Goal: Task Accomplishment & Management: Use online tool/utility

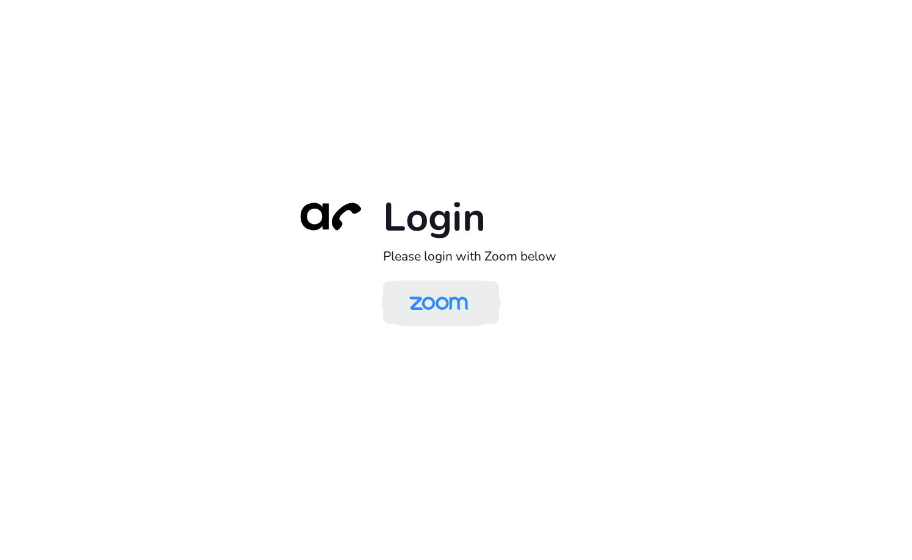
click at [454, 315] on img at bounding box center [438, 304] width 84 height 40
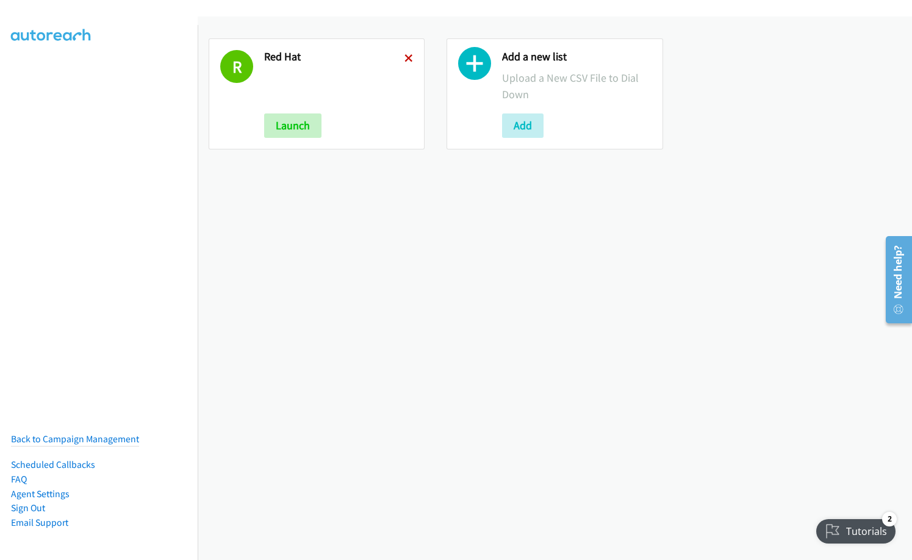
click at [404, 57] on icon at bounding box center [408, 59] width 9 height 9
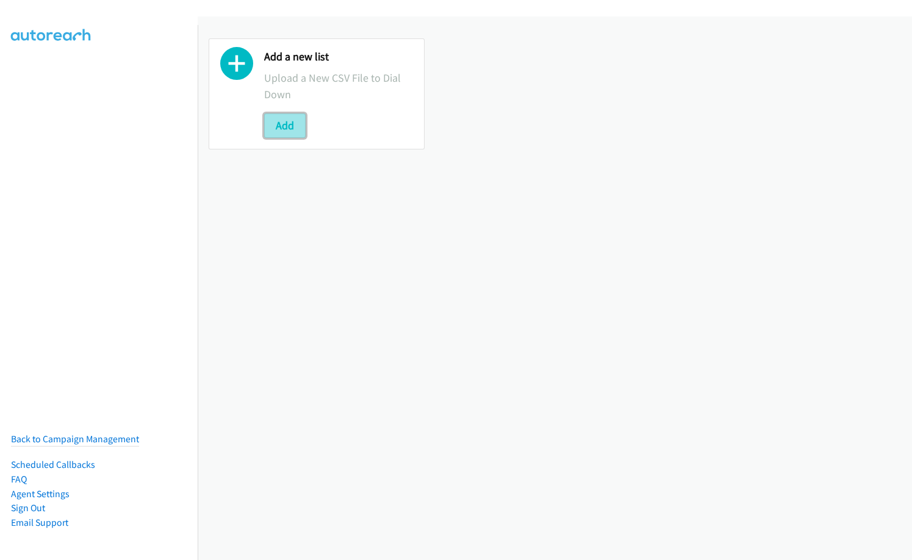
click at [298, 128] on button "Add" at bounding box center [284, 125] width 41 height 24
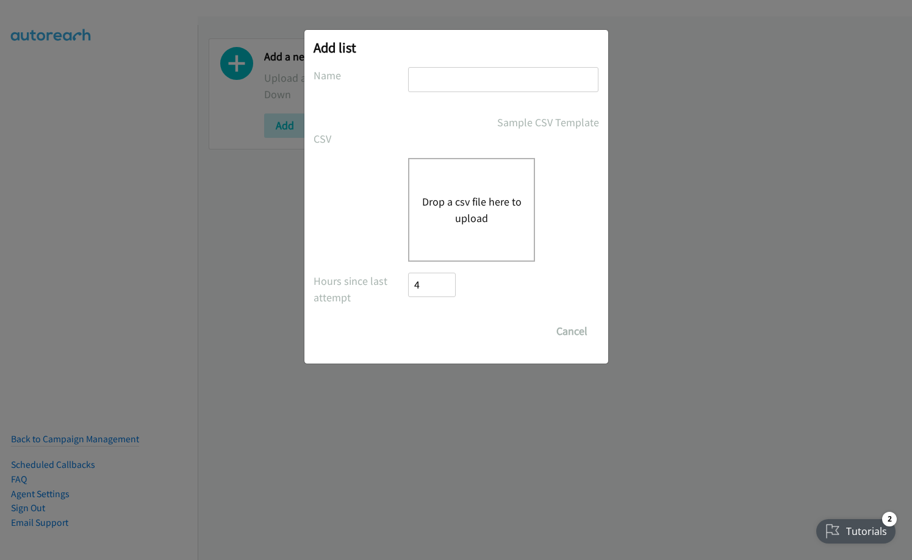
click at [474, 86] on input "text" at bounding box center [503, 79] width 190 height 25
type input "splunk SG"
click at [426, 207] on button "Drop a csv file here to upload" at bounding box center [471, 209] width 100 height 33
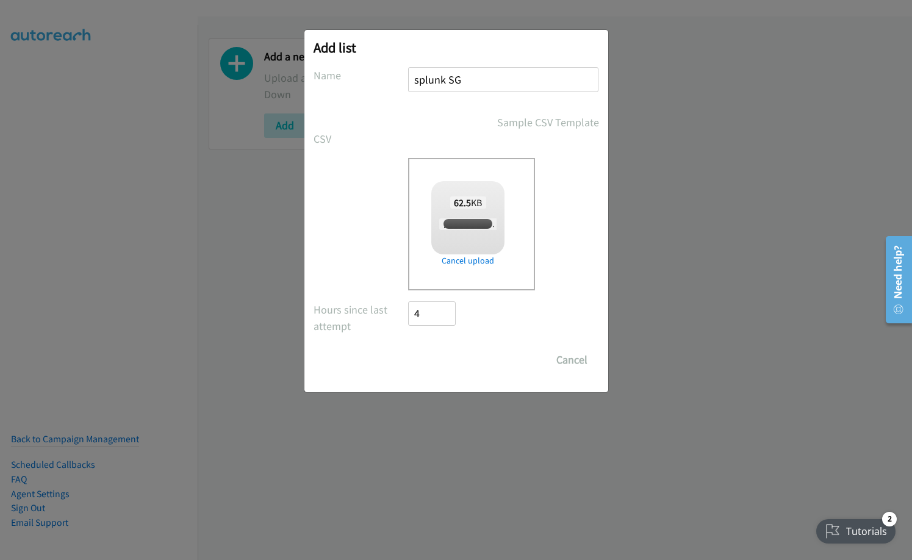
checkbox input "true"
click at [449, 359] on input "Save List" at bounding box center [441, 360] width 64 height 24
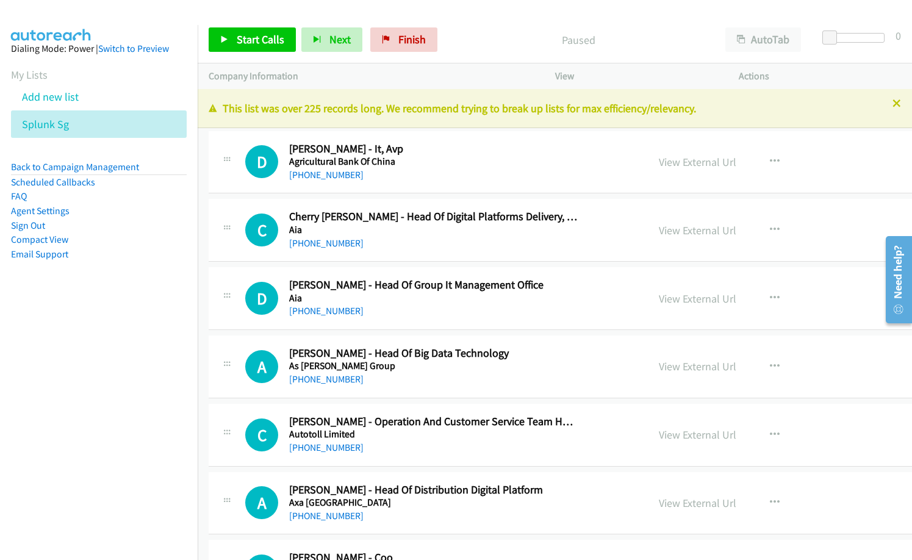
click at [453, 166] on h5 "Agricultural Bank Of China" at bounding box center [433, 161] width 288 height 12
click at [688, 161] on link "View External Url" at bounding box center [696, 162] width 77 height 14
click at [413, 233] on h5 "Aia" at bounding box center [433, 230] width 288 height 12
click at [404, 258] on div "C Callback Scheduled [PERSON_NAME] - Head Of Digital Platforms Delivery, Group …" at bounding box center [625, 230] width 833 height 63
drag, startPoint x: 742, startPoint y: 228, endPoint x: 741, endPoint y: 240, distance: 12.2
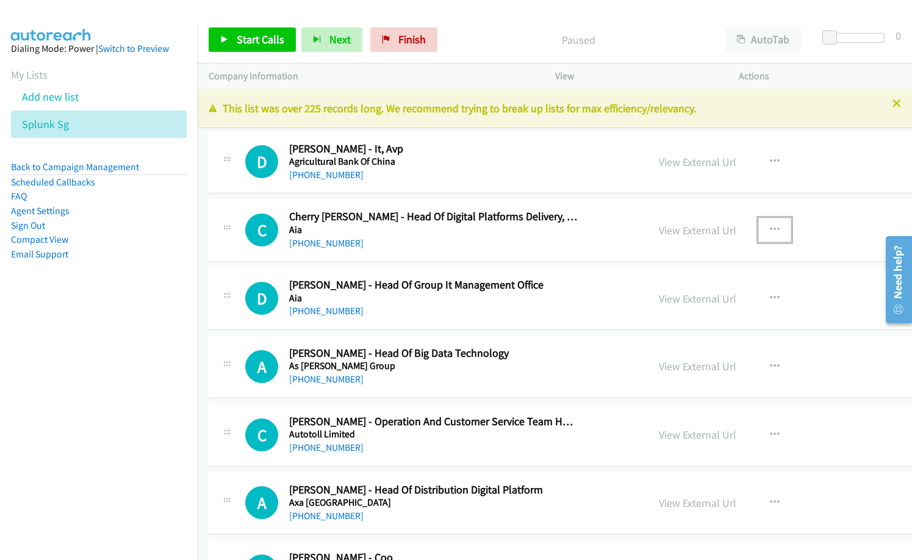
click at [769, 228] on icon "button" at bounding box center [774, 230] width 10 height 10
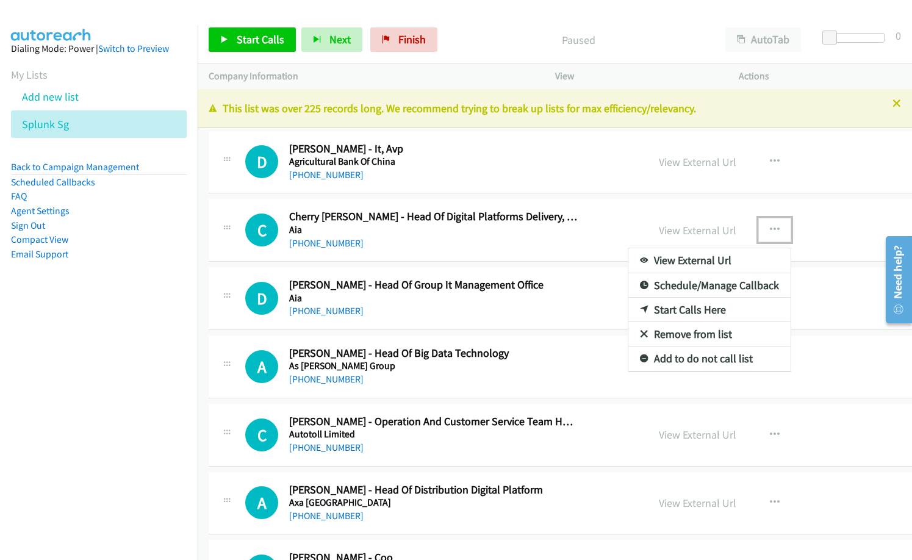
click at [690, 313] on link "Start Calls Here" at bounding box center [709, 310] width 162 height 24
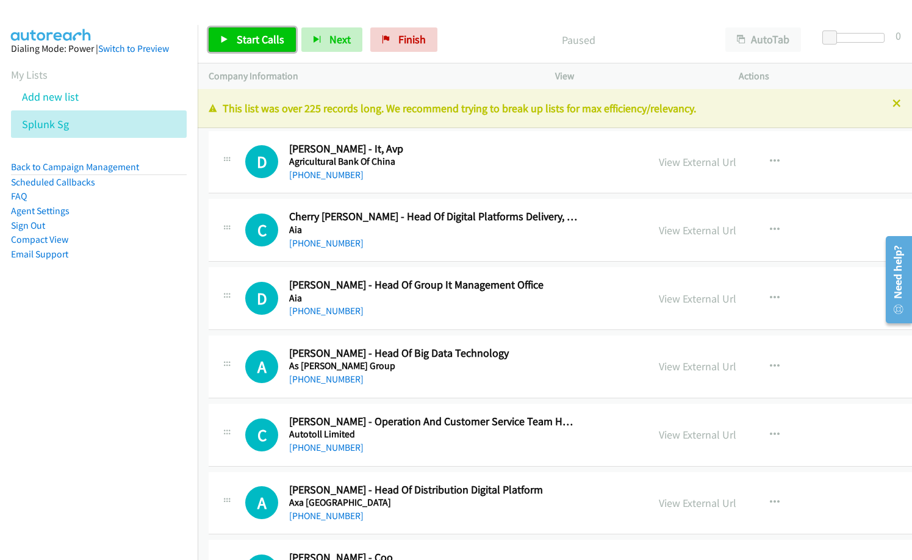
click at [245, 43] on span "Start Calls" at bounding box center [261, 39] width 48 height 14
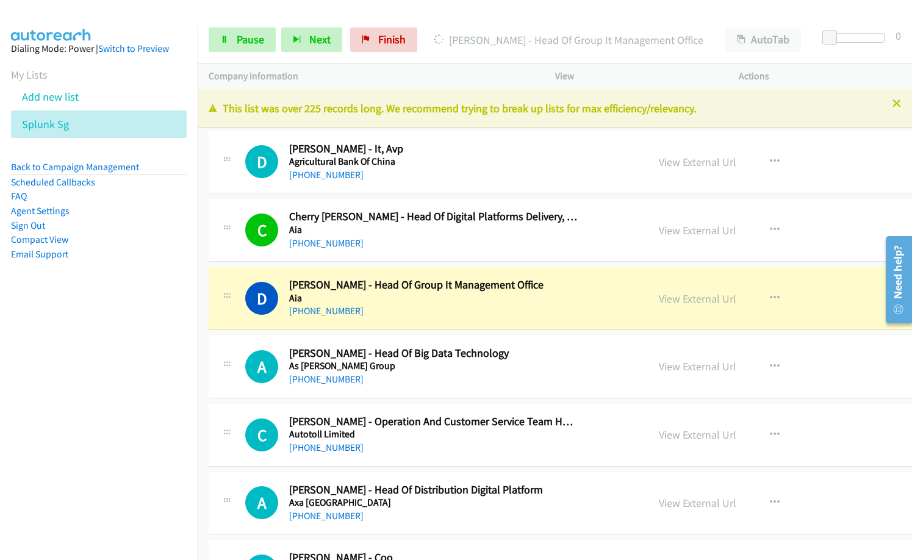
click at [390, 314] on div "[PHONE_NUMBER]" at bounding box center [433, 311] width 288 height 15
click at [658, 299] on link "View External Url" at bounding box center [696, 298] width 77 height 14
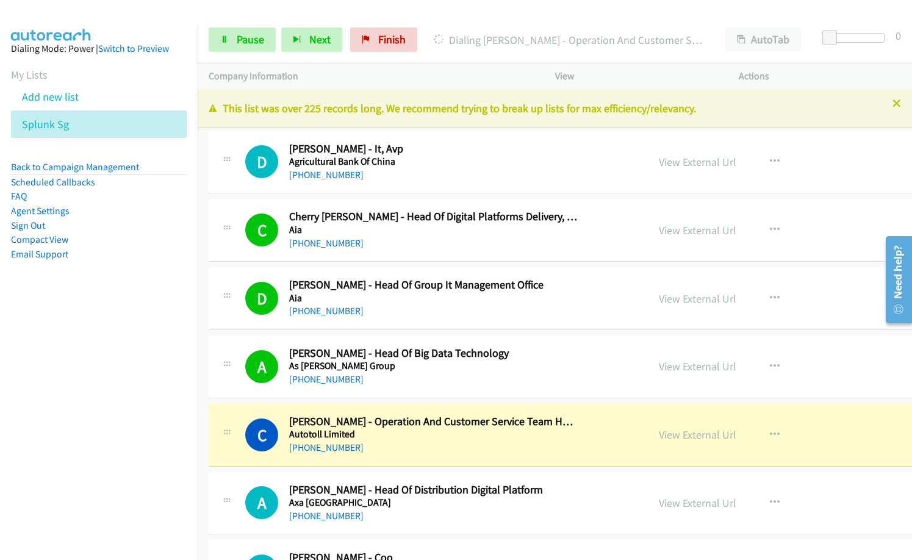
click at [115, 429] on nav "Dialing Mode: Power | Switch to Preview My Lists Add new list Splunk Sg Back to…" at bounding box center [99, 305] width 198 height 560
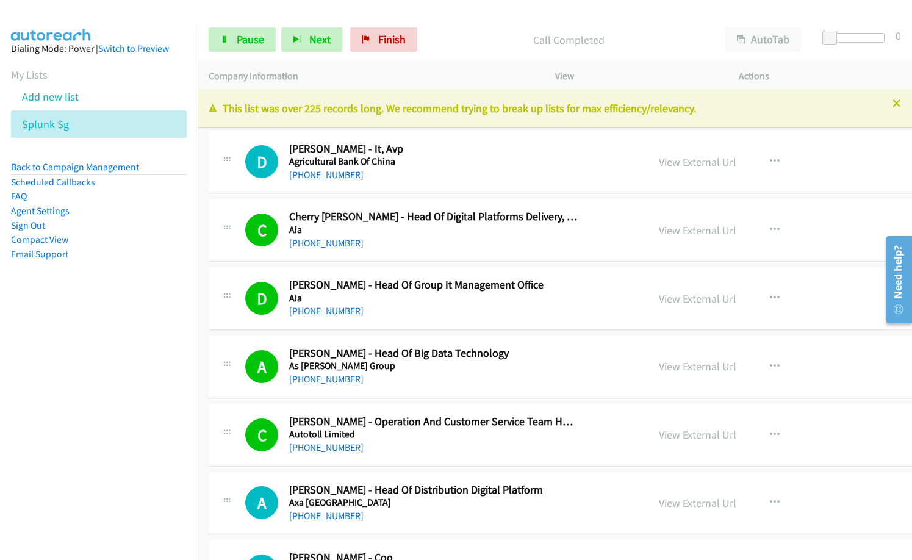
scroll to position [61, 0]
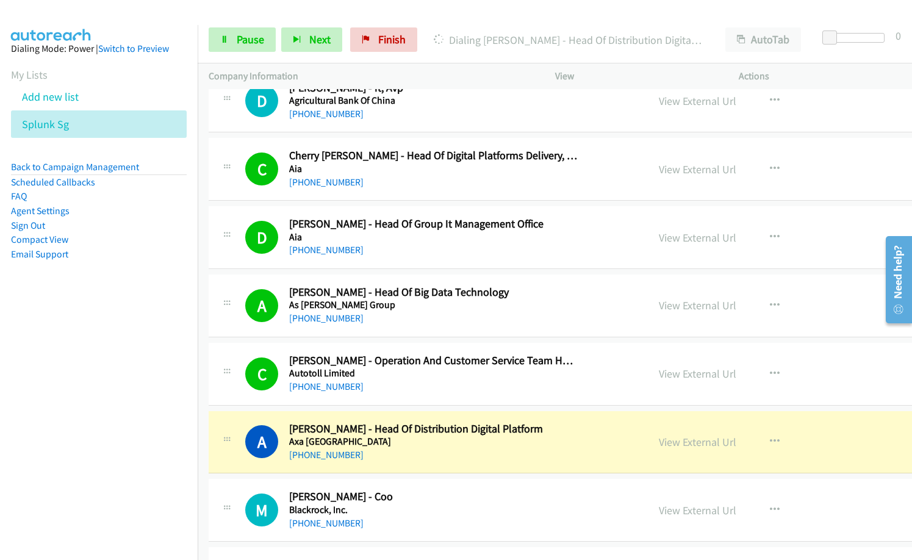
click at [388, 456] on div "[PHONE_NUMBER]" at bounding box center [433, 455] width 288 height 15
click at [235, 40] on link "Pause" at bounding box center [242, 39] width 67 height 24
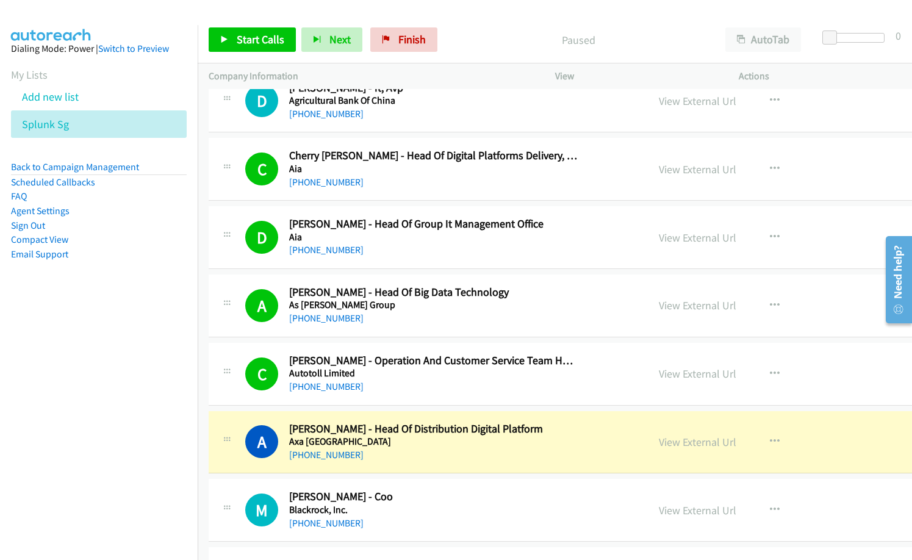
click at [669, 26] on div "Start Calls Pause Next Finish Paused AutoTab AutoTab 0" at bounding box center [555, 39] width 714 height 47
click at [658, 439] on link "View External Url" at bounding box center [696, 442] width 77 height 14
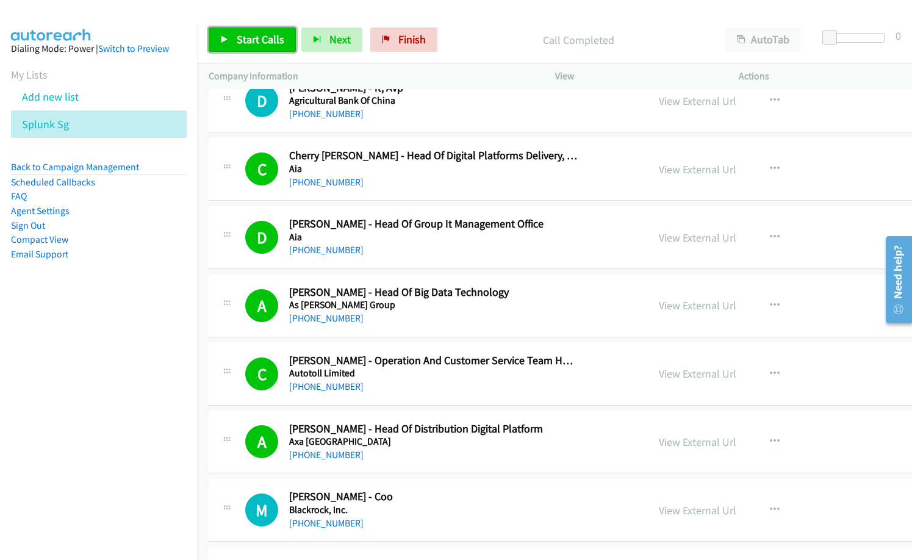
click at [241, 39] on span "Start Calls" at bounding box center [261, 39] width 48 height 14
click at [218, 38] on link "Pause" at bounding box center [242, 39] width 67 height 24
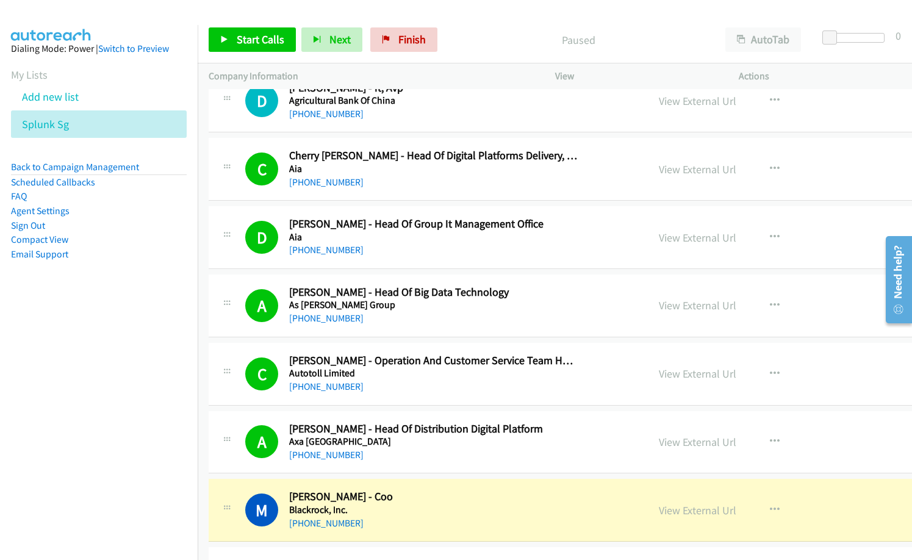
click at [464, 45] on p "Paused" at bounding box center [578, 40] width 249 height 16
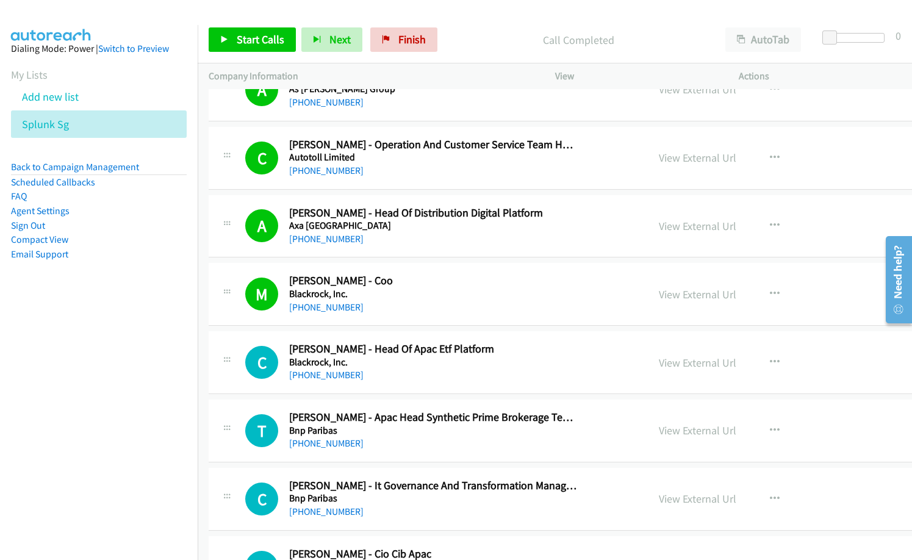
scroll to position [305, 0]
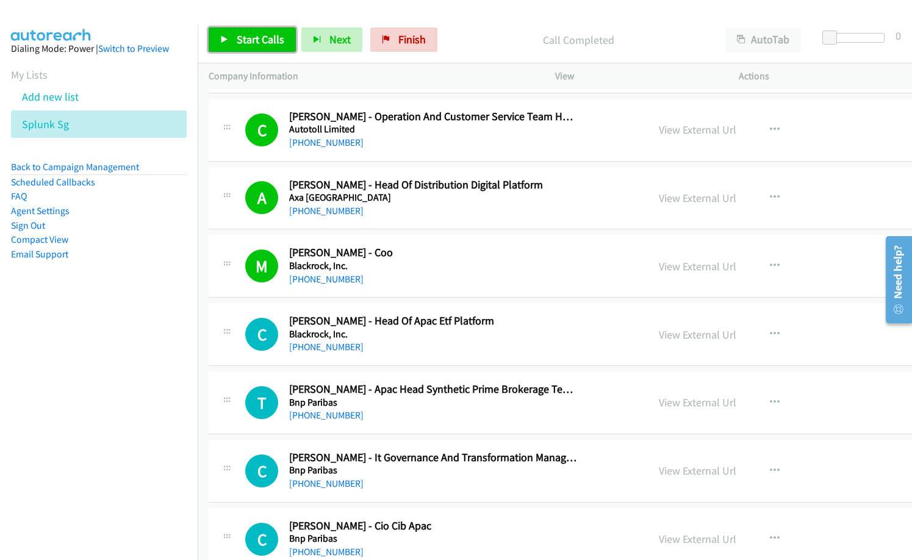
click at [257, 33] on span "Start Calls" at bounding box center [261, 39] width 48 height 14
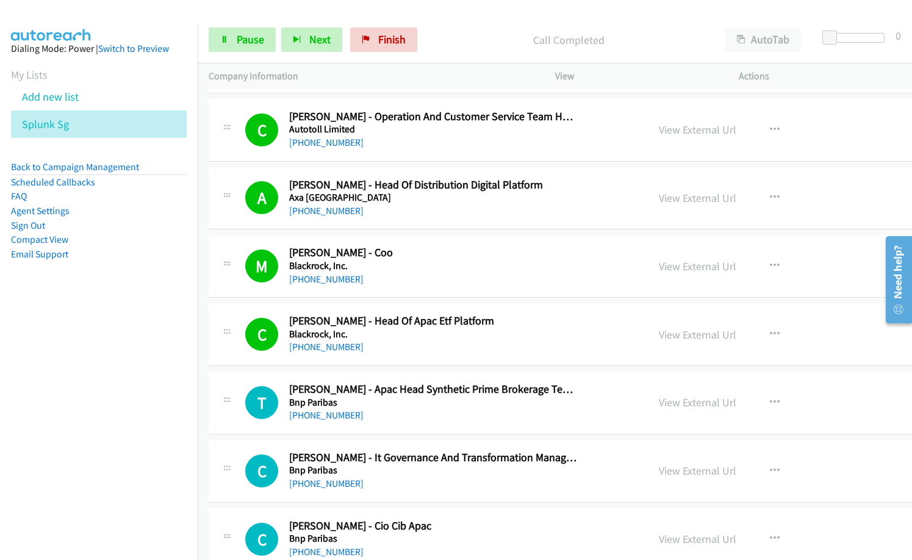
click at [425, 138] on div "[PHONE_NUMBER]" at bounding box center [433, 142] width 288 height 15
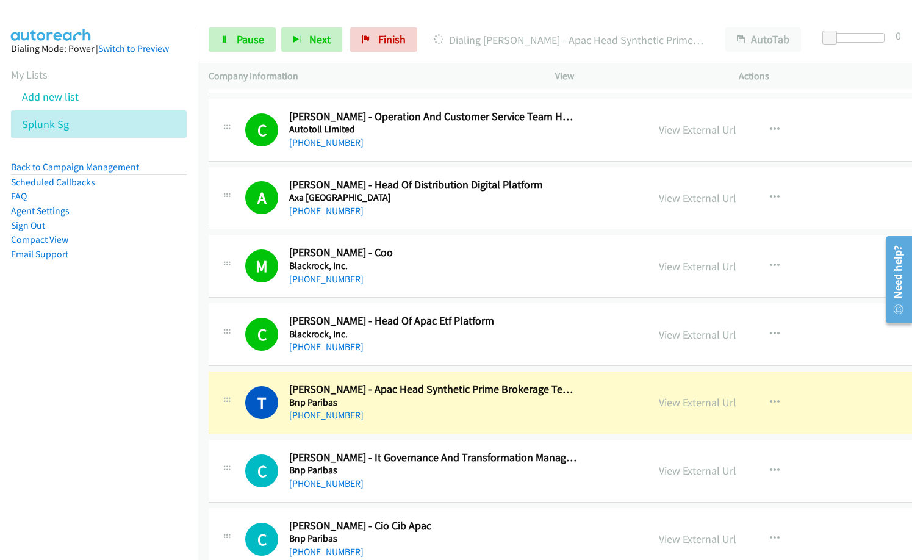
click at [460, 49] on div "Dialing Terence Lai - Apac Head Synthetic Prime Brokerage Technology" at bounding box center [568, 39] width 291 height 24
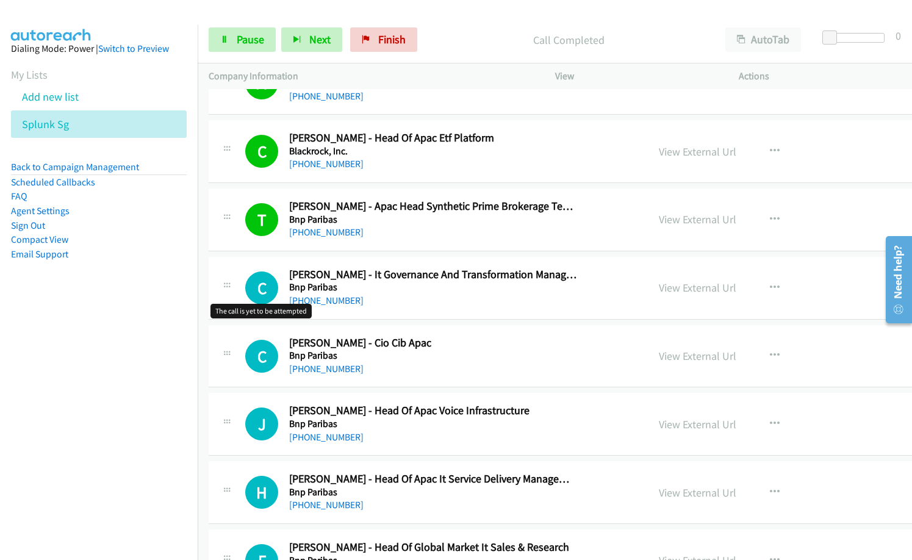
click at [181, 313] on aside "Dialing Mode: Power | Switch to Preview My Lists Add new list Splunk Sg Back to…" at bounding box center [99, 170] width 198 height 291
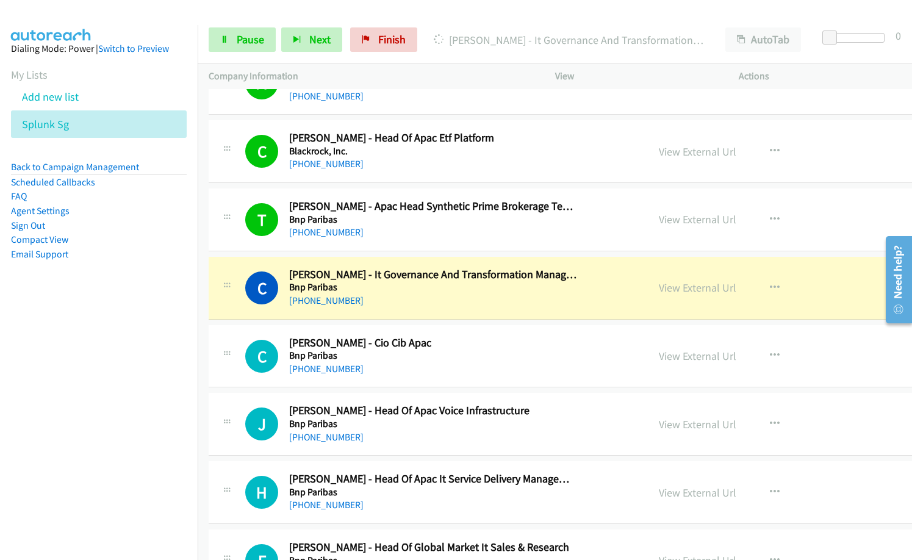
click at [99, 394] on nav "Dialing Mode: Power | Switch to Preview My Lists Add new list Splunk Sg Back to…" at bounding box center [99, 305] width 198 height 560
click at [658, 287] on link "View External Url" at bounding box center [696, 287] width 77 height 14
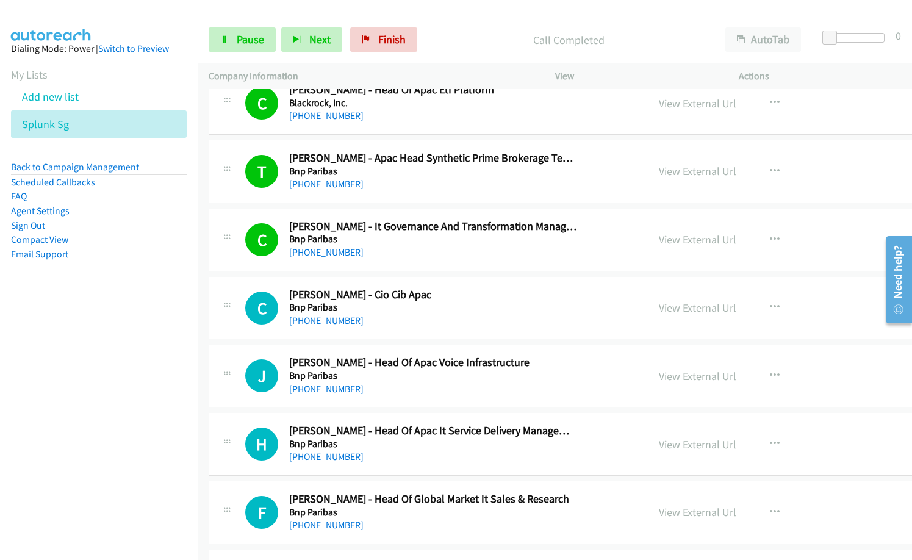
scroll to position [610, 0]
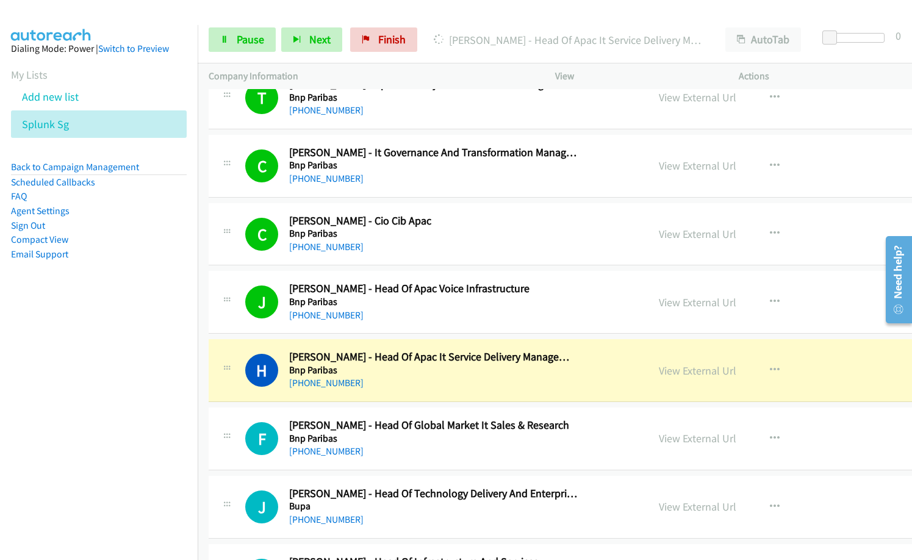
drag, startPoint x: 593, startPoint y: 393, endPoint x: 638, endPoint y: 379, distance: 47.2
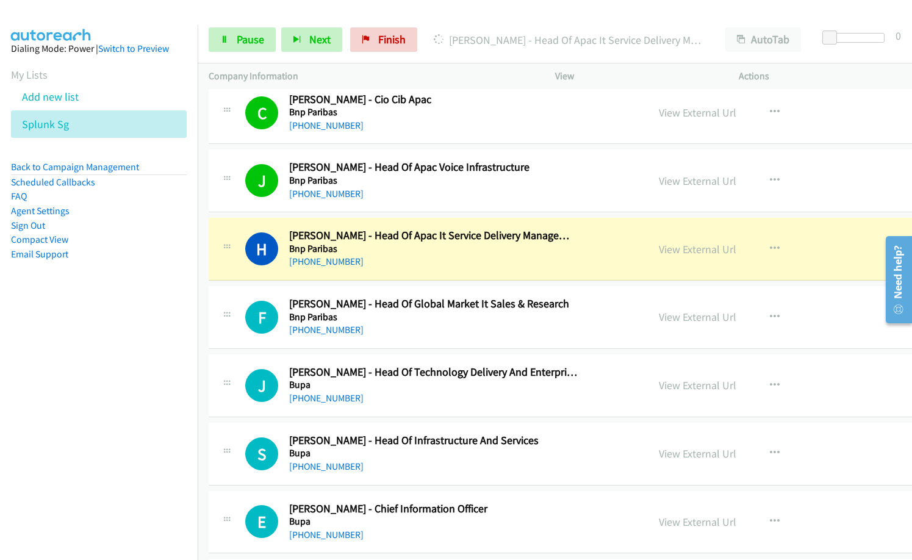
scroll to position [732, 0]
click at [246, 40] on span "Pause" at bounding box center [250, 39] width 27 height 14
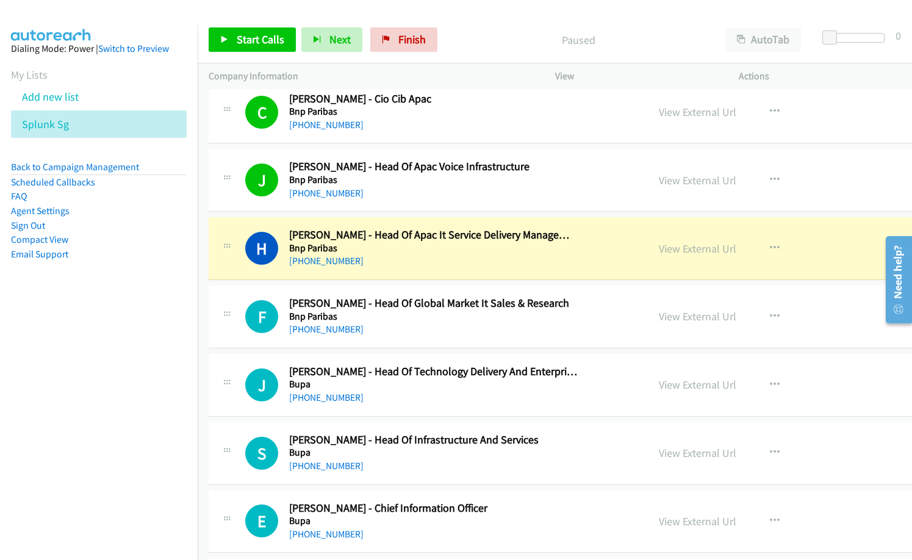
click at [425, 323] on div "[PHONE_NUMBER]" at bounding box center [433, 329] width 288 height 15
click at [769, 381] on icon "button" at bounding box center [774, 385] width 10 height 10
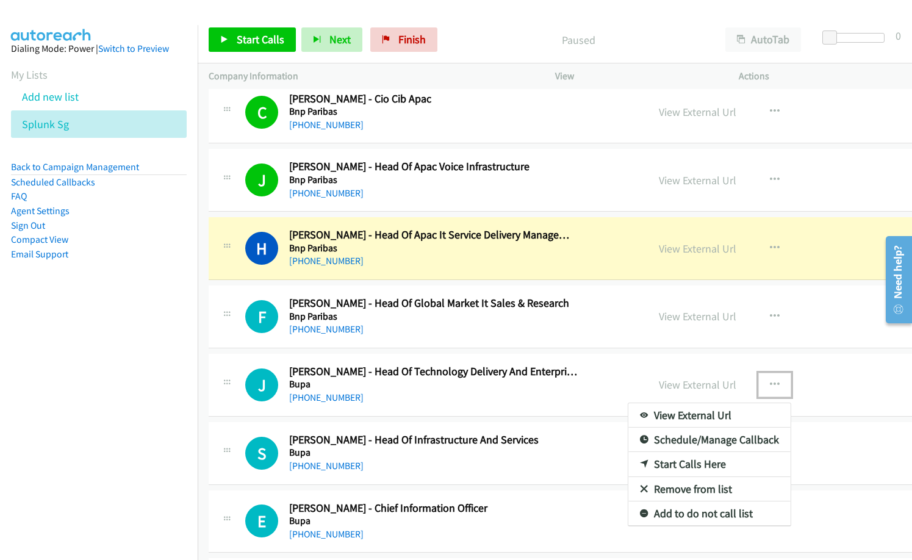
click at [660, 463] on link "Start Calls Here" at bounding box center [709, 464] width 162 height 24
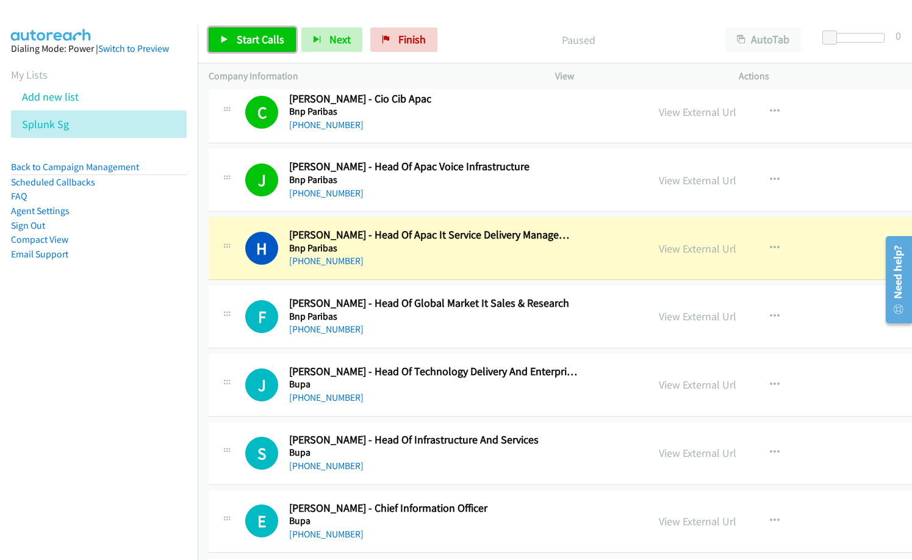
click at [255, 41] on span "Start Calls" at bounding box center [261, 39] width 48 height 14
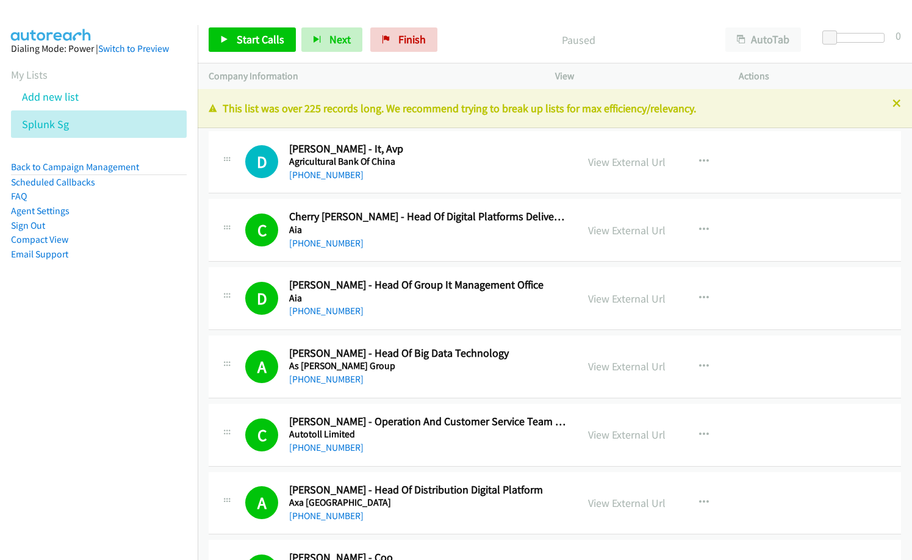
click at [474, 257] on div "C Callback Scheduled [PERSON_NAME] - Head Of Digital Platforms Delivery, Group …" at bounding box center [555, 230] width 692 height 63
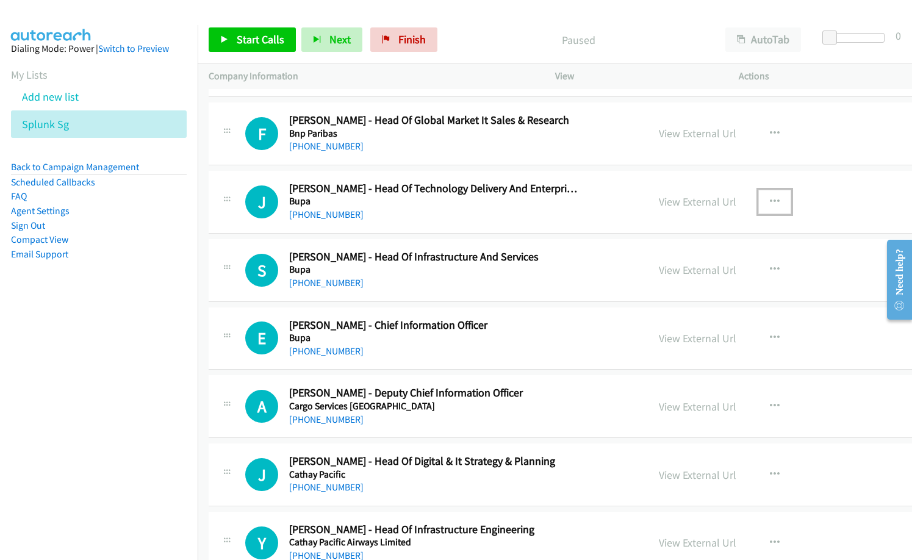
click at [758, 201] on button "button" at bounding box center [774, 202] width 33 height 24
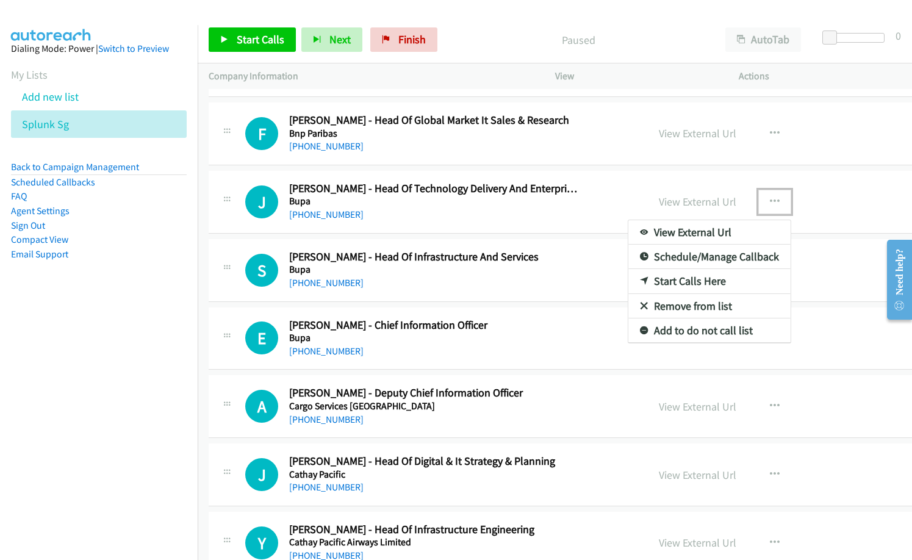
click at [649, 285] on link "Start Calls Here" at bounding box center [709, 281] width 162 height 24
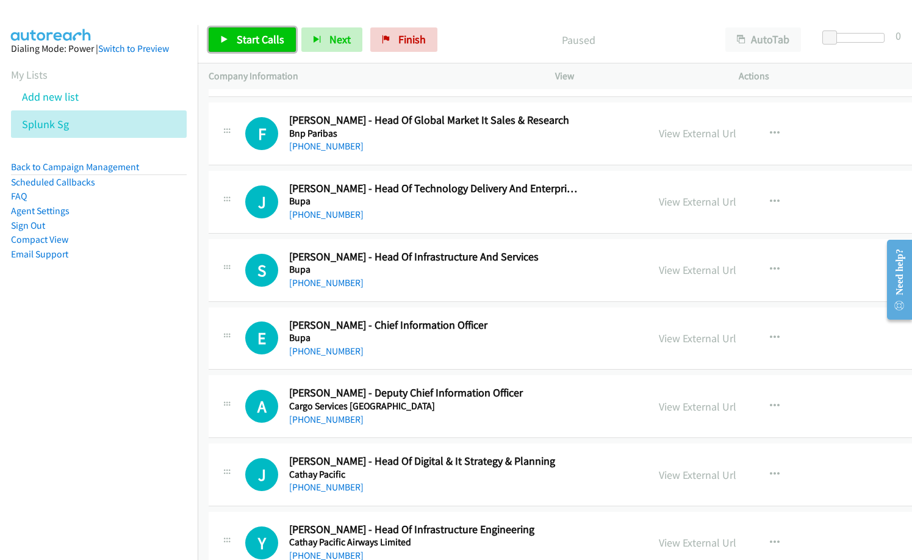
click at [255, 31] on link "Start Calls" at bounding box center [252, 39] width 87 height 24
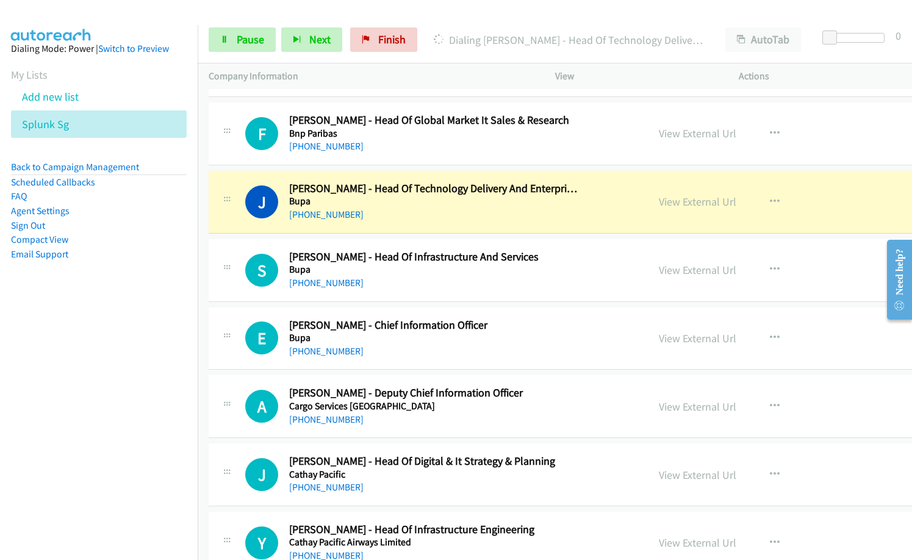
drag, startPoint x: 326, startPoint y: 78, endPoint x: 604, endPoint y: 114, distance: 280.3
click at [604, 114] on div "F Callback Scheduled [PERSON_NAME] - Head Of Global Market It Sales & Research …" at bounding box center [440, 133] width 391 height 40
click at [414, 216] on div "[PHONE_NUMBER]" at bounding box center [433, 214] width 288 height 15
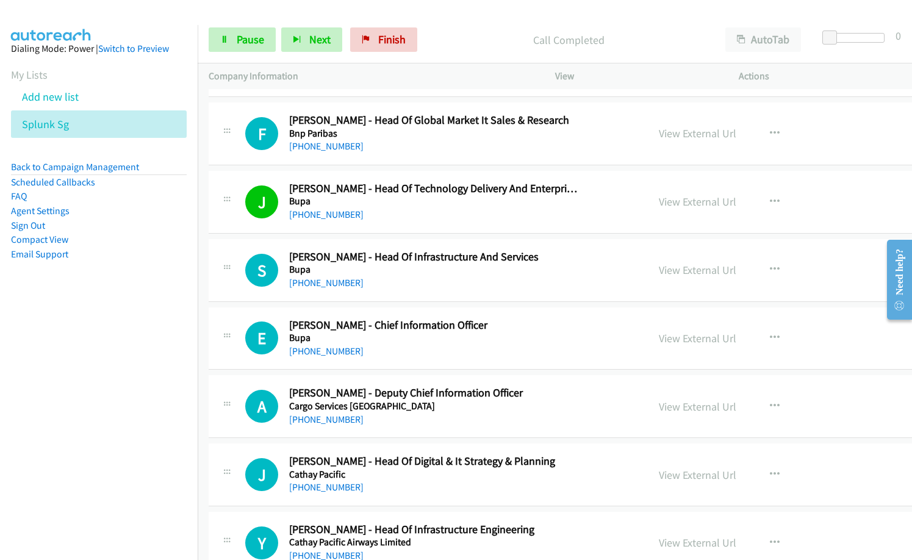
click at [383, 213] on div "[PHONE_NUMBER]" at bounding box center [433, 214] width 288 height 15
drag, startPoint x: 386, startPoint y: 213, endPoint x: 613, endPoint y: 214, distance: 226.8
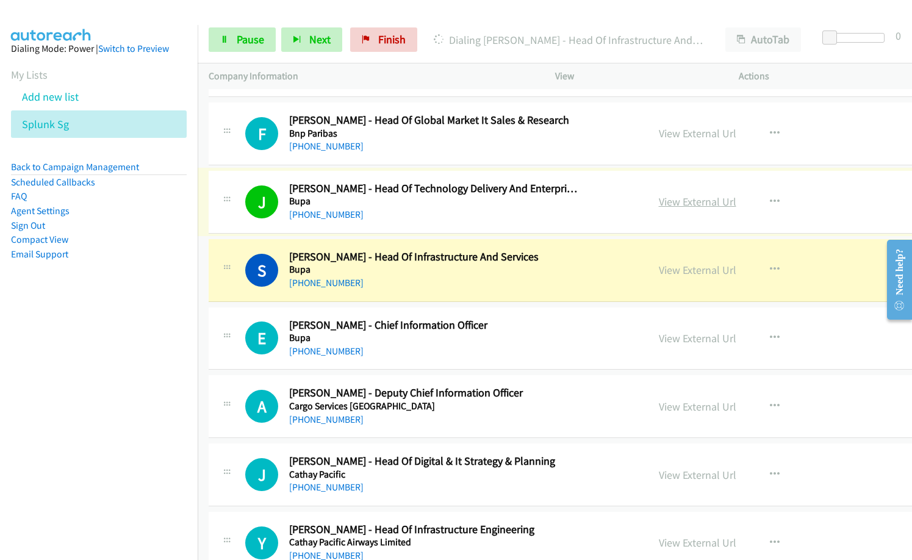
click at [658, 204] on link "View External Url" at bounding box center [696, 201] width 77 height 14
click at [240, 42] on span "Pause" at bounding box center [250, 39] width 27 height 14
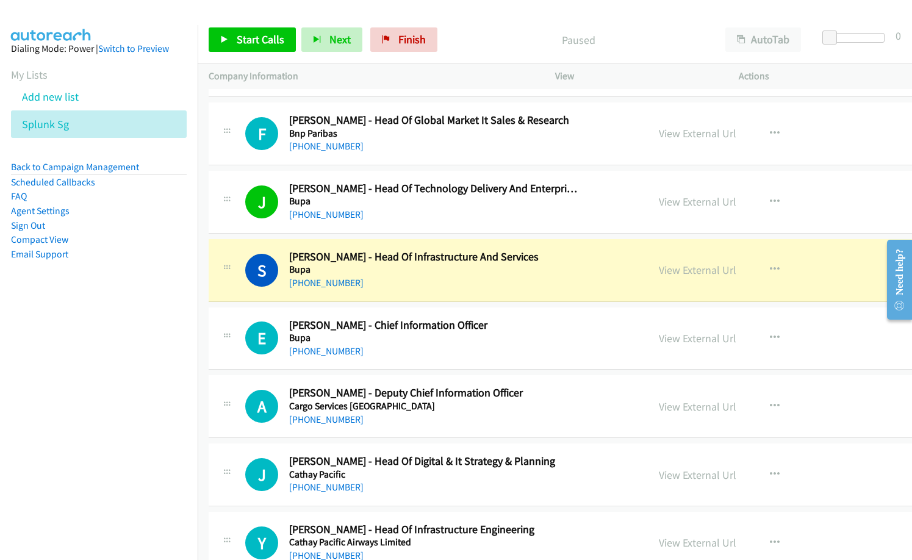
drag, startPoint x: 437, startPoint y: 221, endPoint x: 453, endPoint y: 224, distance: 16.0
click at [437, 221] on div "[PHONE_NUMBER]" at bounding box center [433, 214] width 288 height 15
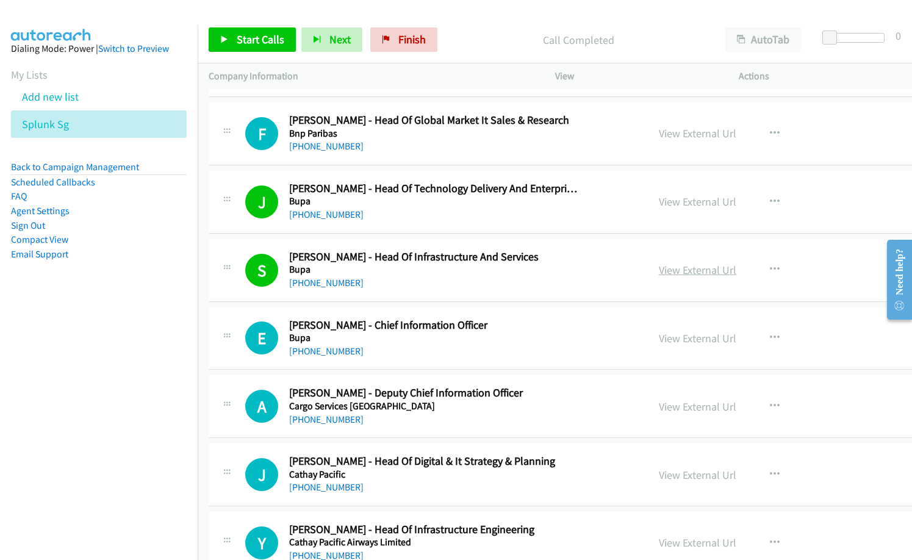
click at [665, 268] on link "View External Url" at bounding box center [696, 270] width 77 height 14
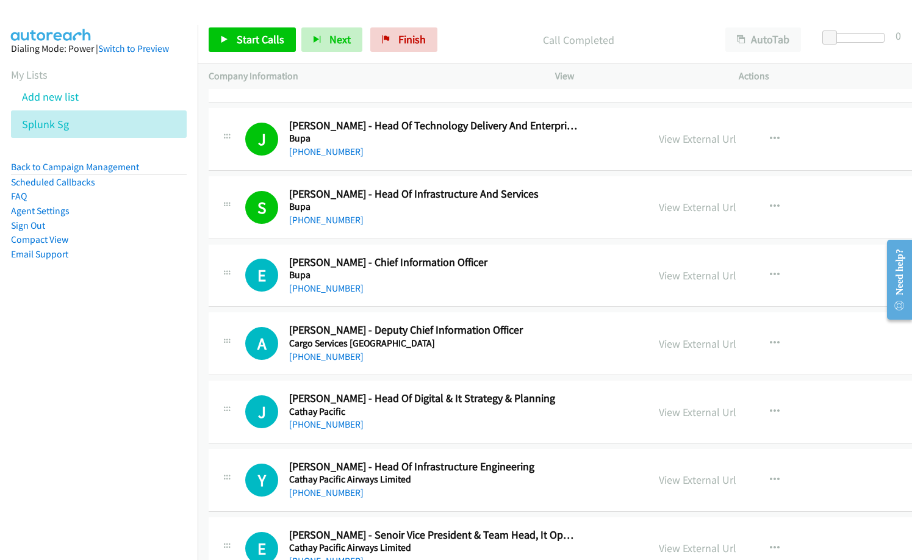
scroll to position [1037, 0]
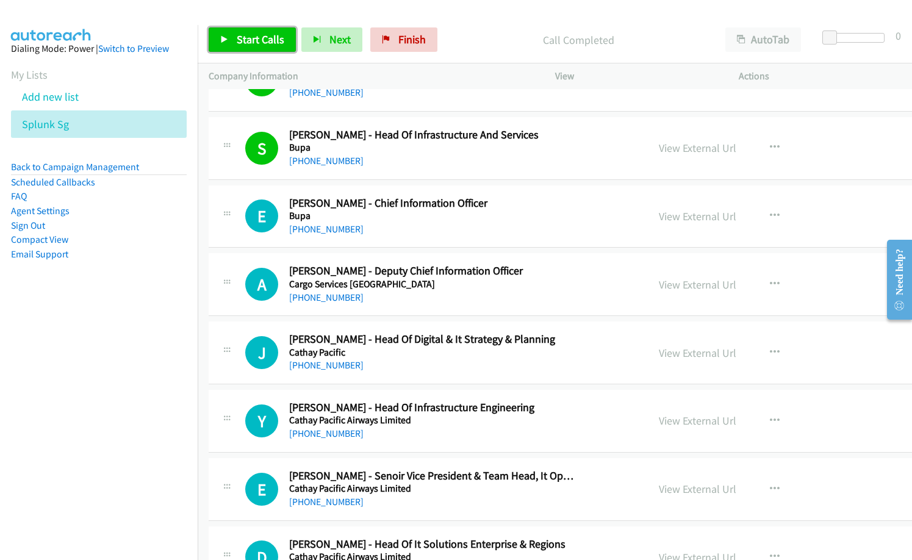
click at [270, 38] on span "Start Calls" at bounding box center [261, 39] width 48 height 14
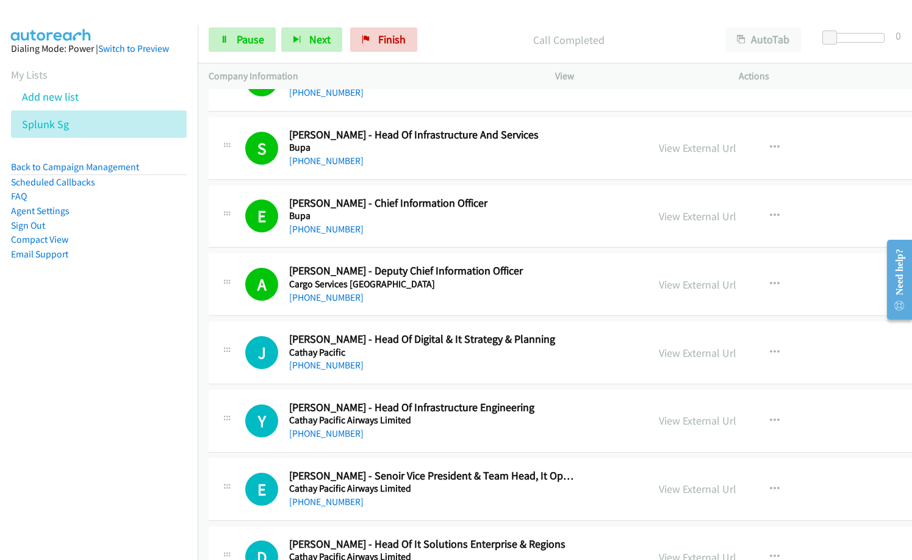
click at [403, 380] on div "J Callback Scheduled [PERSON_NAME] - Head Of Digital & It Strategy & Planning C…" at bounding box center [625, 352] width 833 height 63
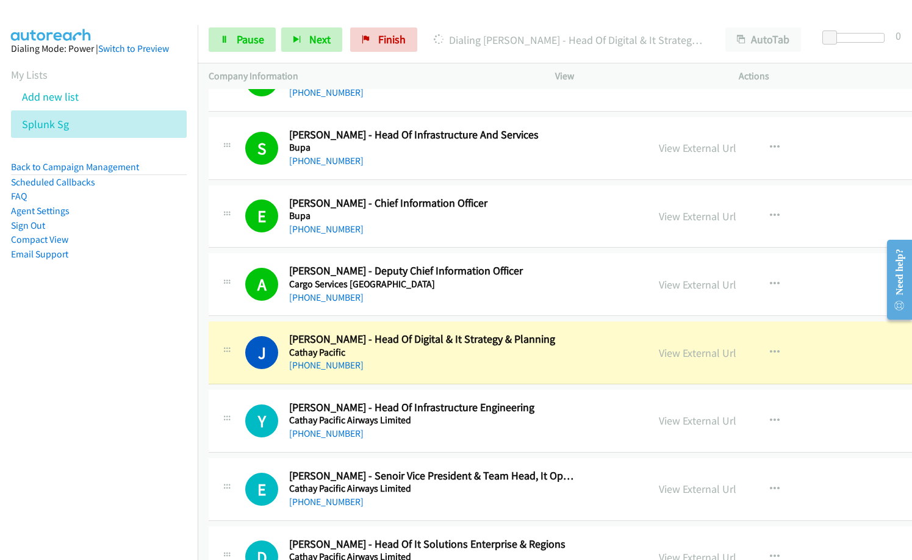
click at [558, 432] on div "[PHONE_NUMBER]" at bounding box center [433, 433] width 288 height 15
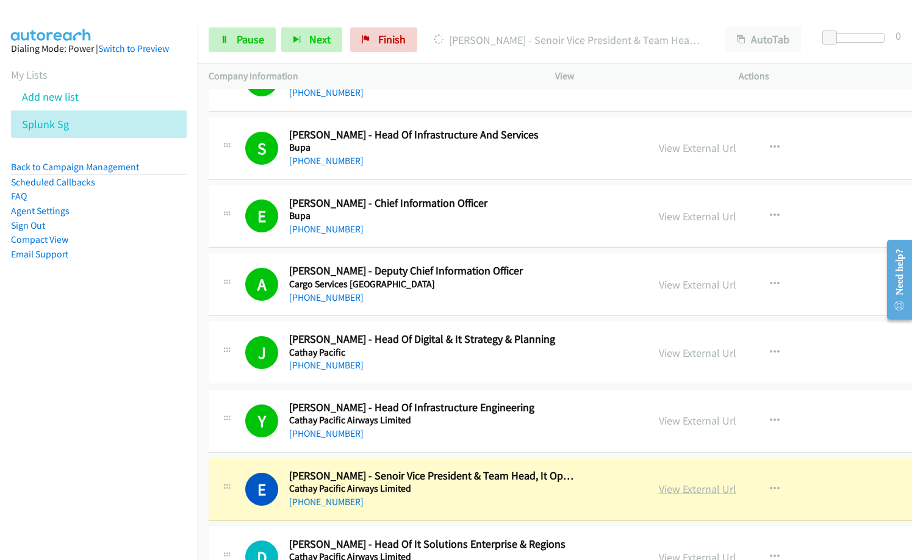
click at [660, 494] on link "View External Url" at bounding box center [696, 489] width 77 height 14
click at [273, 40] on link "Pause" at bounding box center [242, 39] width 67 height 24
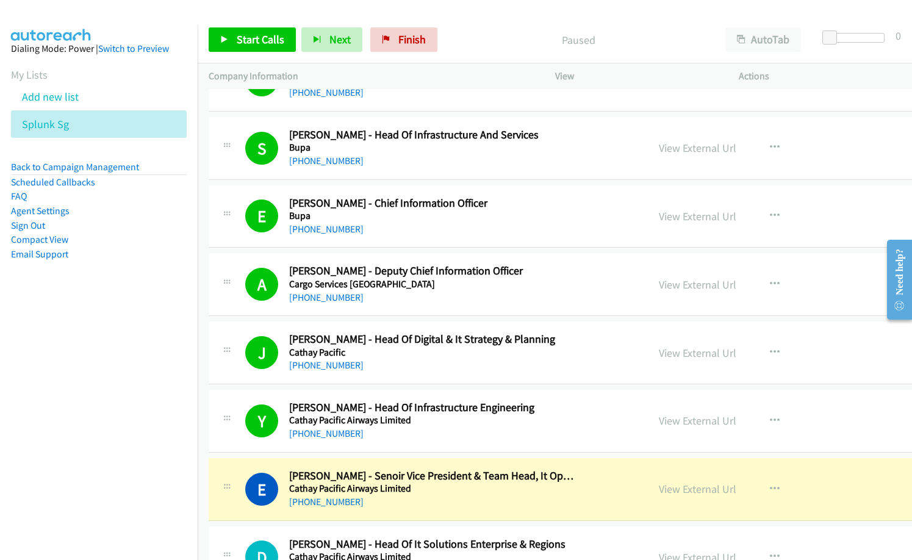
click at [465, 53] on div "Start Calls Pause Next Finish Paused AutoTab AutoTab 0" at bounding box center [555, 39] width 714 height 47
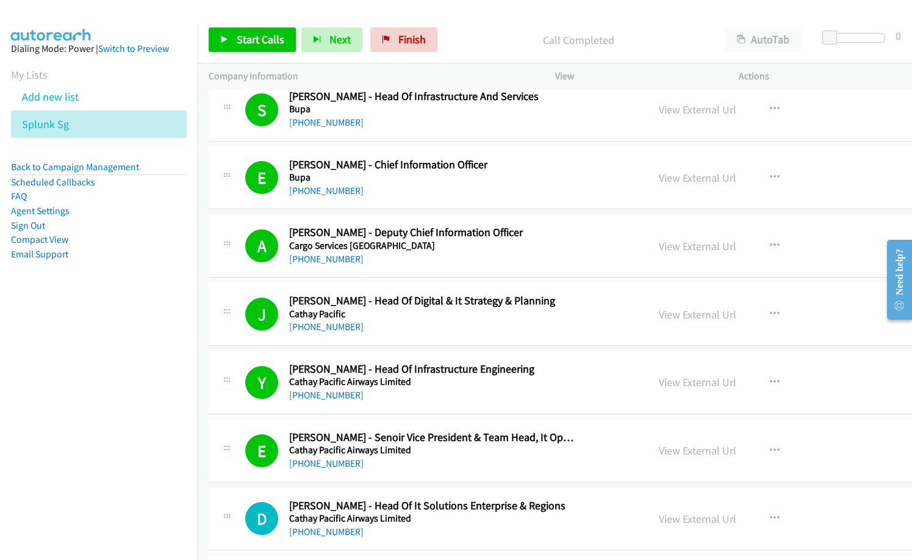
scroll to position [1219, 0]
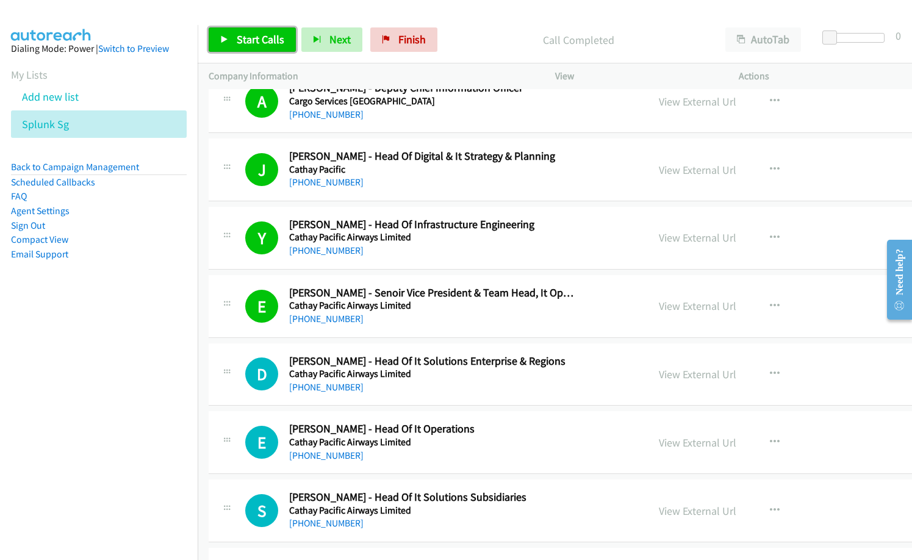
click at [263, 43] on span "Start Calls" at bounding box center [261, 39] width 48 height 14
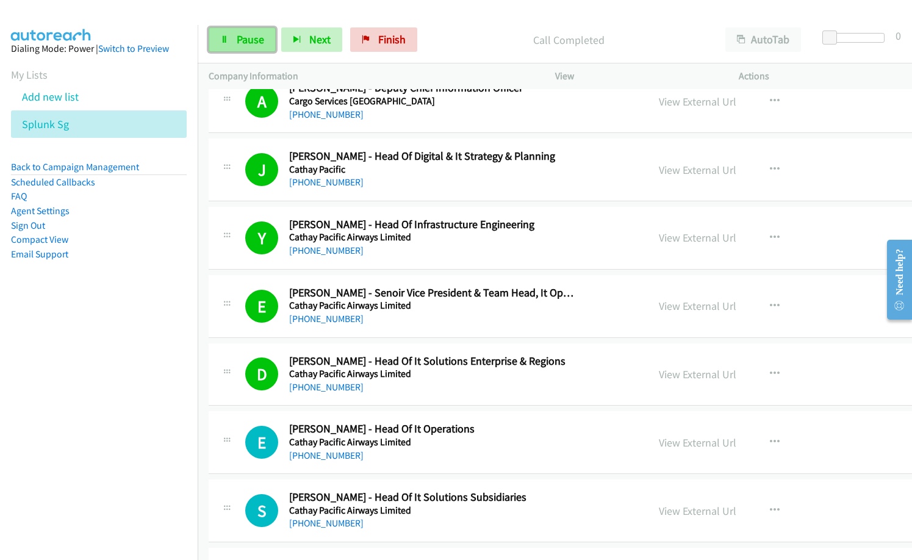
click at [250, 40] on span "Pause" at bounding box center [250, 39] width 27 height 14
click at [660, 371] on link "View External Url" at bounding box center [696, 374] width 77 height 14
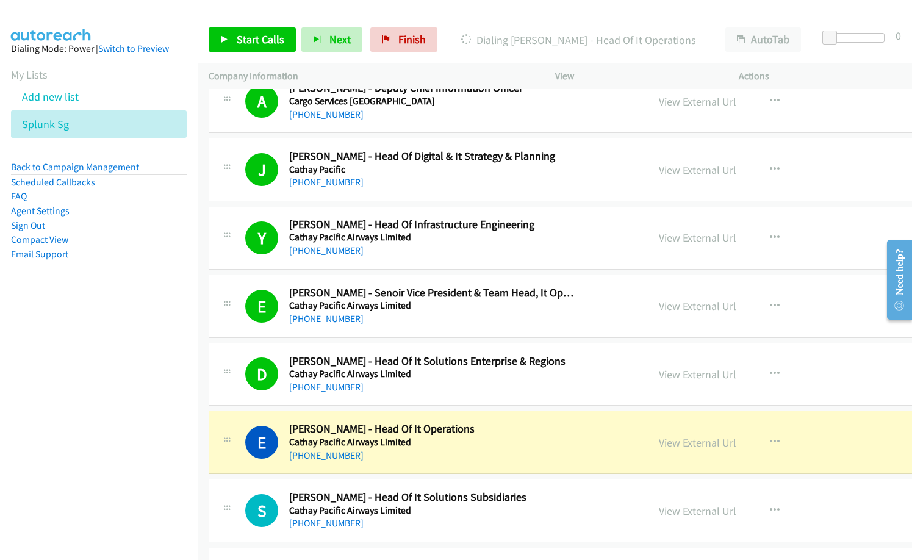
scroll to position [1280, 0]
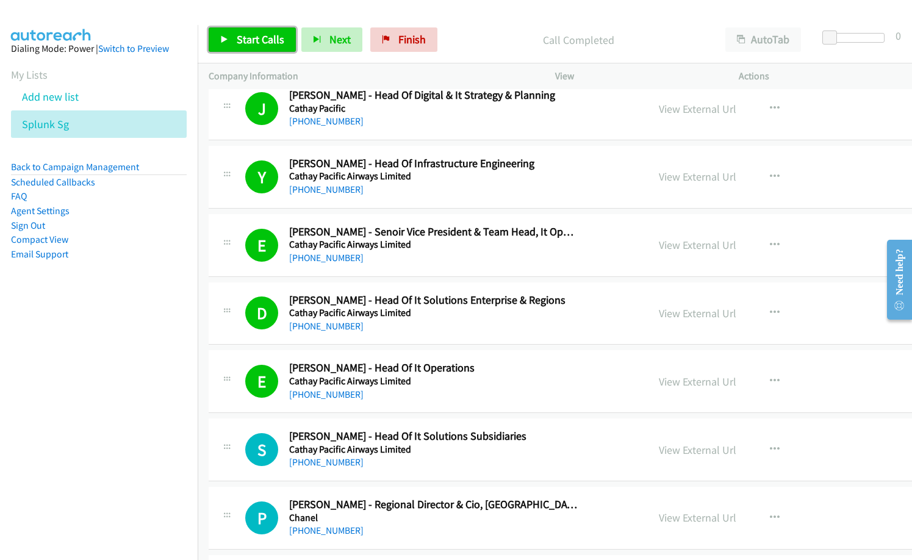
click at [273, 40] on span "Start Calls" at bounding box center [261, 39] width 48 height 14
click at [255, 45] on span "Pause" at bounding box center [250, 39] width 27 height 14
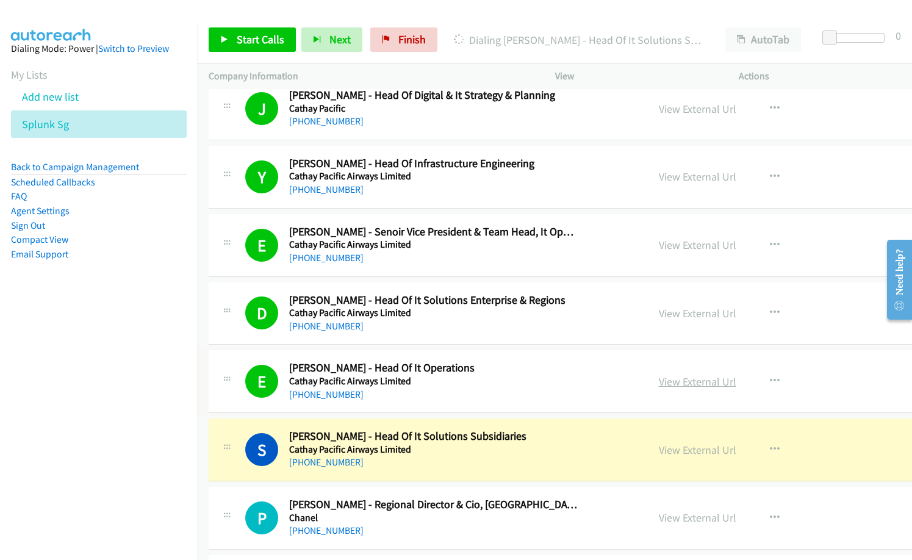
click at [664, 382] on link "View External Url" at bounding box center [696, 381] width 77 height 14
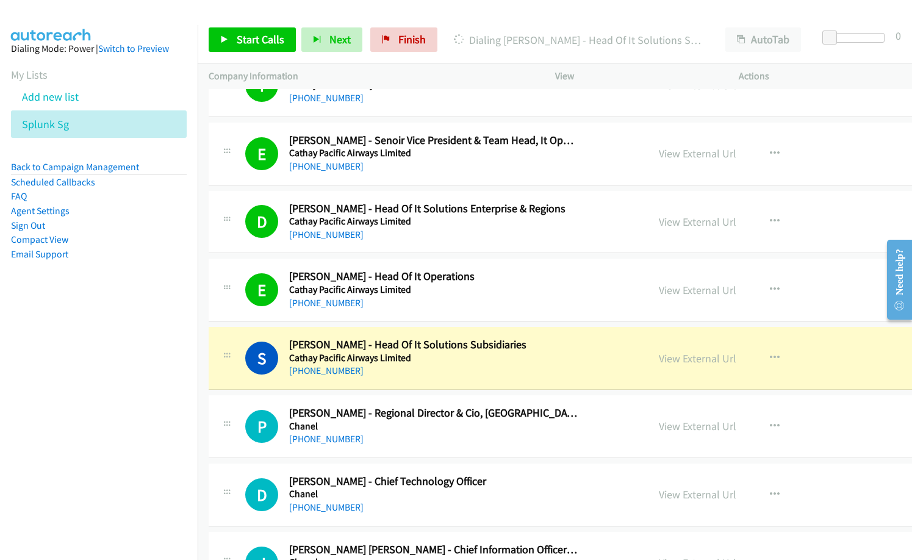
scroll to position [1402, 0]
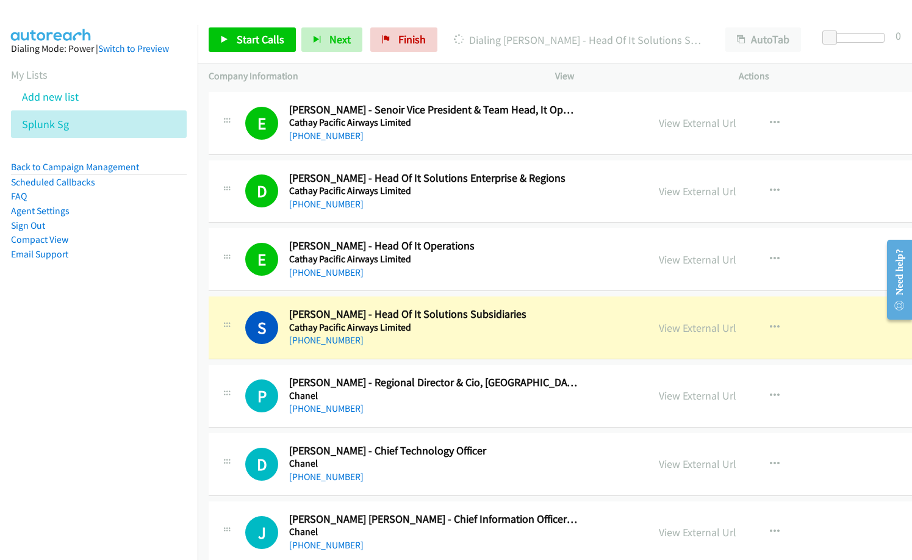
click at [466, 23] on div "Start Calls Pause Next Finish Dialing [PERSON_NAME] - Head Of It Solutions Subs…" at bounding box center [555, 39] width 714 height 47
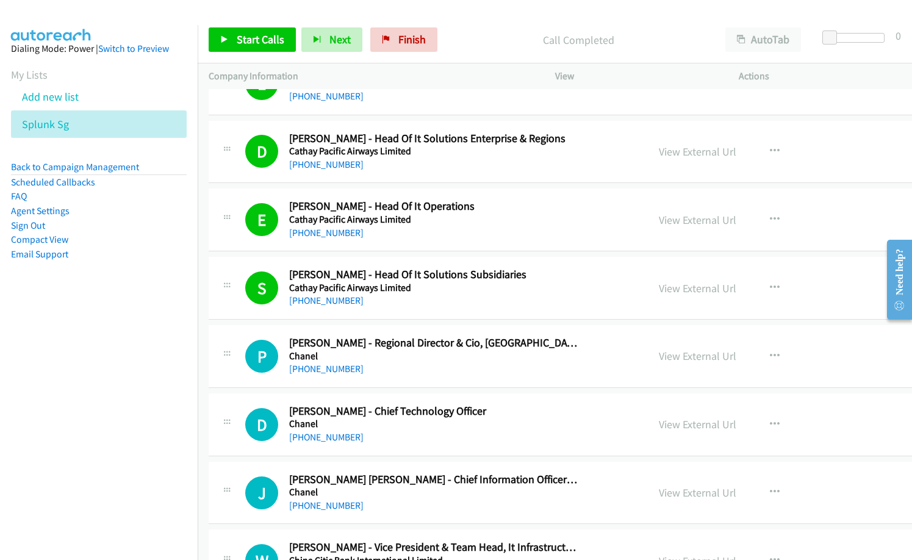
scroll to position [1463, 0]
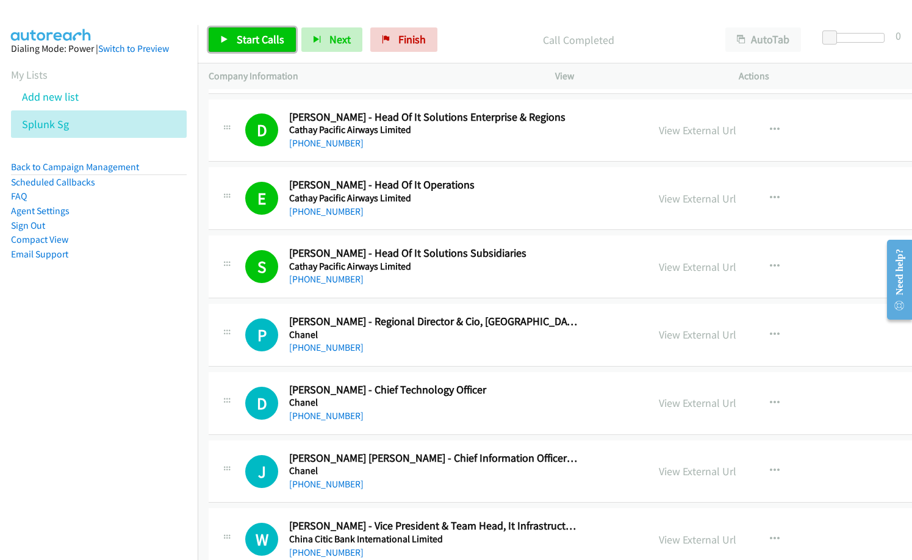
click at [239, 41] on span "Start Calls" at bounding box center [261, 39] width 48 height 14
click at [662, 335] on link "View External Url" at bounding box center [696, 334] width 77 height 14
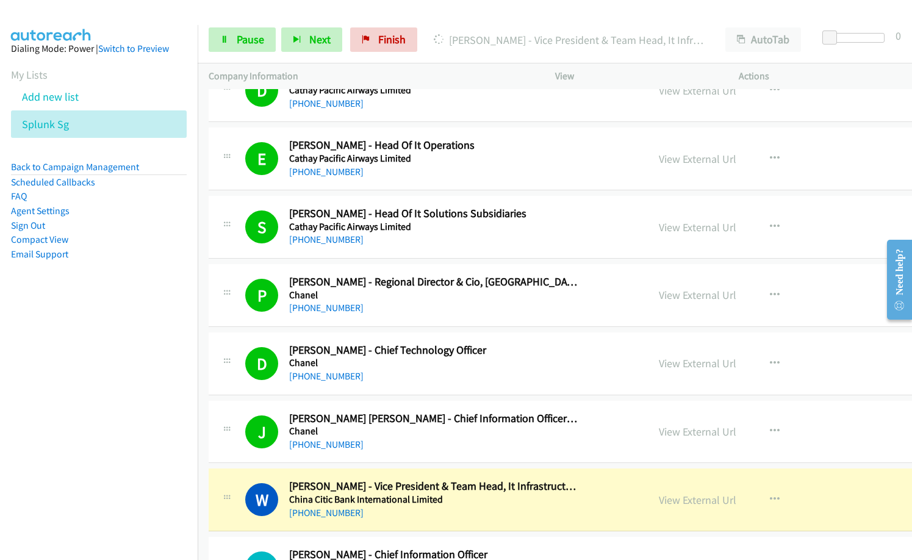
scroll to position [1524, 0]
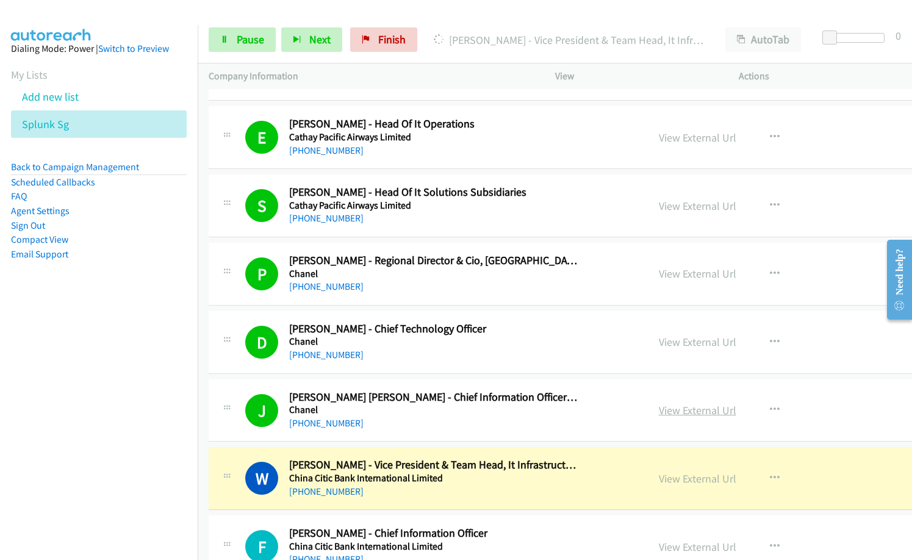
click at [672, 408] on link "View External Url" at bounding box center [696, 410] width 77 height 14
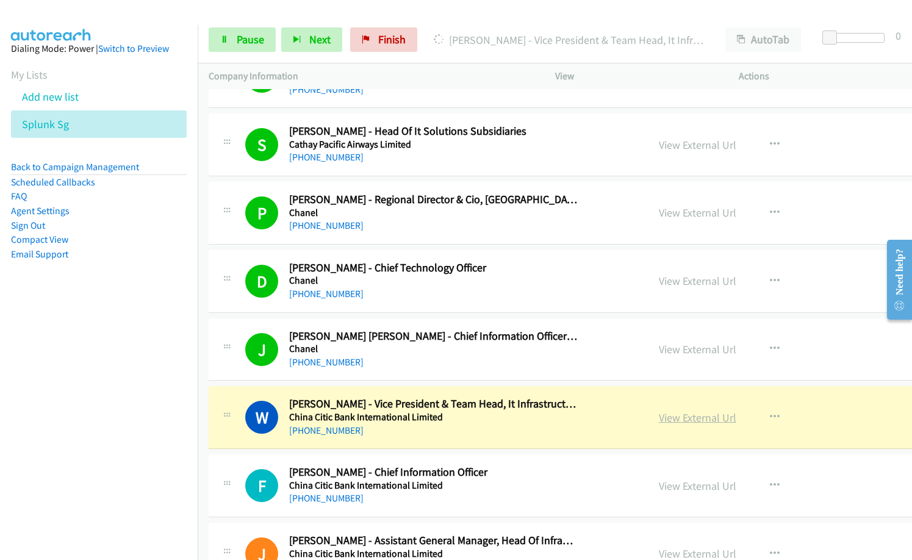
click at [673, 415] on link "View External Url" at bounding box center [696, 417] width 77 height 14
drag, startPoint x: 246, startPoint y: 45, endPoint x: 754, endPoint y: 168, distance: 522.8
click at [248, 45] on span "Pause" at bounding box center [250, 39] width 27 height 14
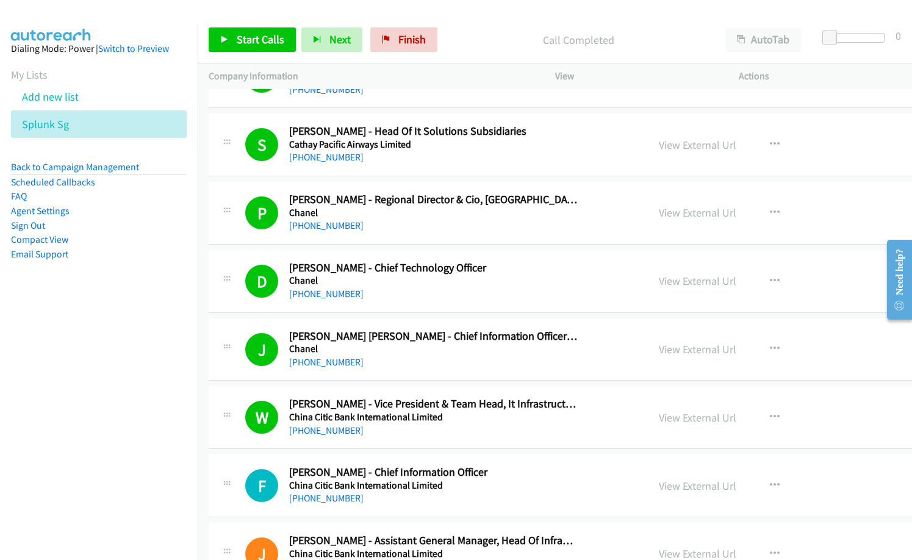
drag, startPoint x: 461, startPoint y: 21, endPoint x: 565, endPoint y: 0, distance: 106.3
click at [461, 21] on div "Start Calls Pause Next Finish Call Completed AutoTab AutoTab 0" at bounding box center [555, 39] width 714 height 47
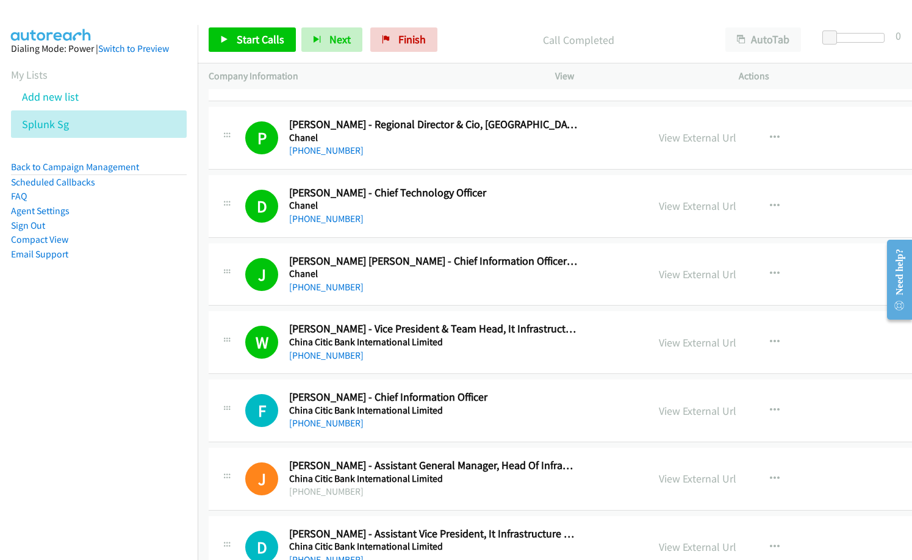
scroll to position [1768, 0]
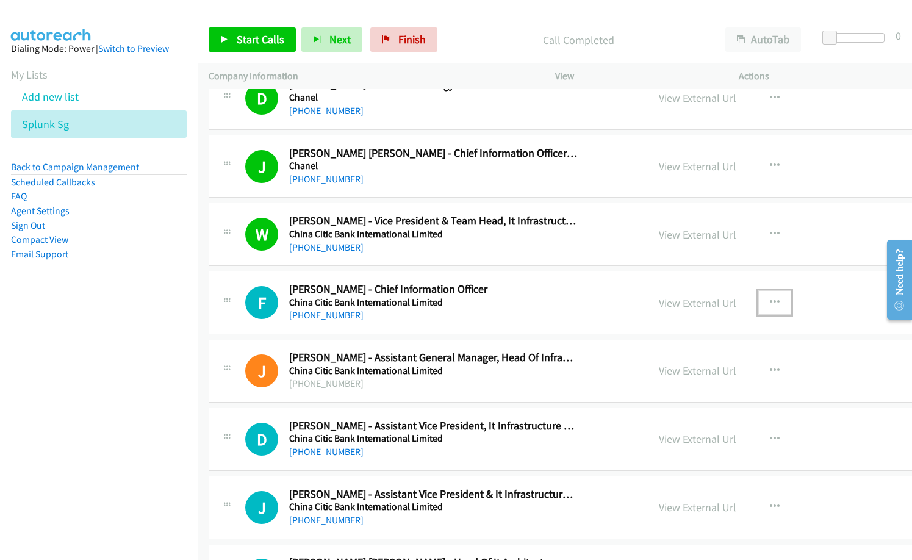
click at [769, 302] on icon "button" at bounding box center [774, 303] width 10 height 10
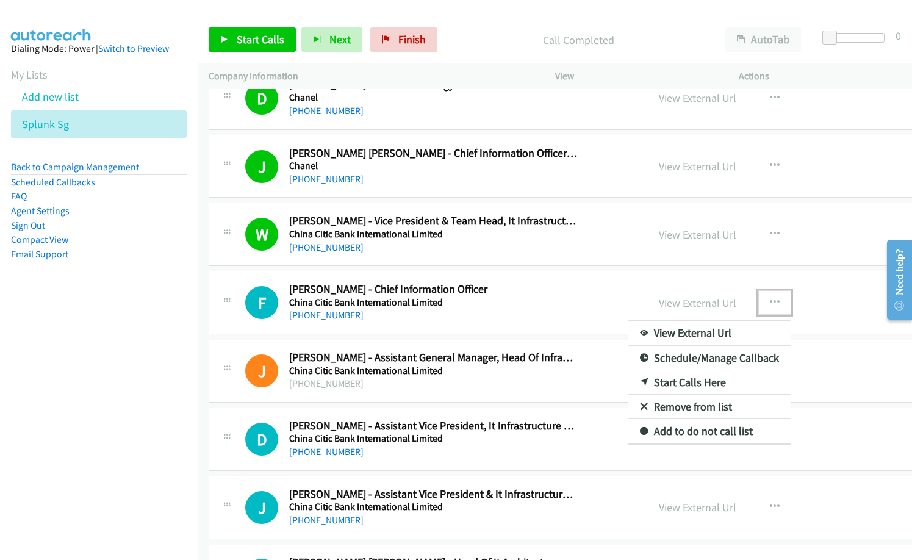
click at [280, 34] on div at bounding box center [456, 280] width 912 height 560
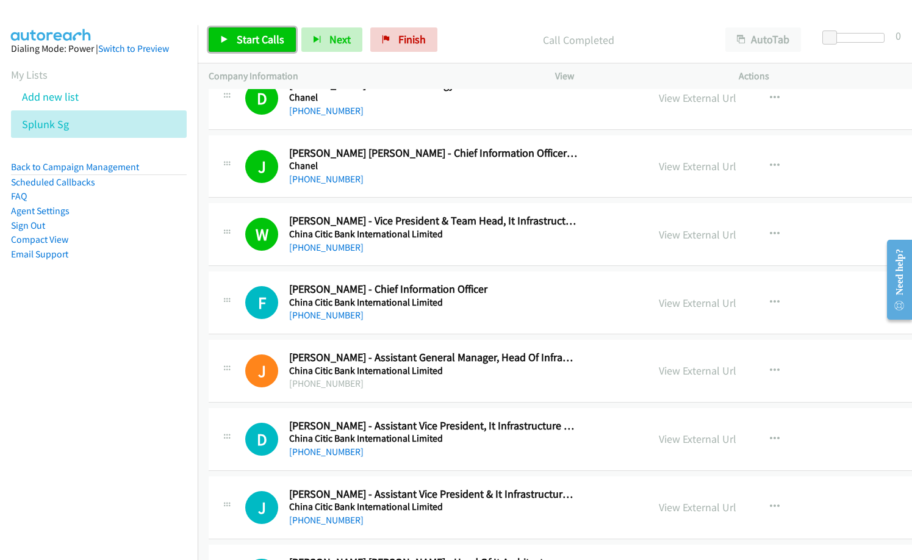
click at [269, 41] on span "Start Calls" at bounding box center [261, 39] width 48 height 14
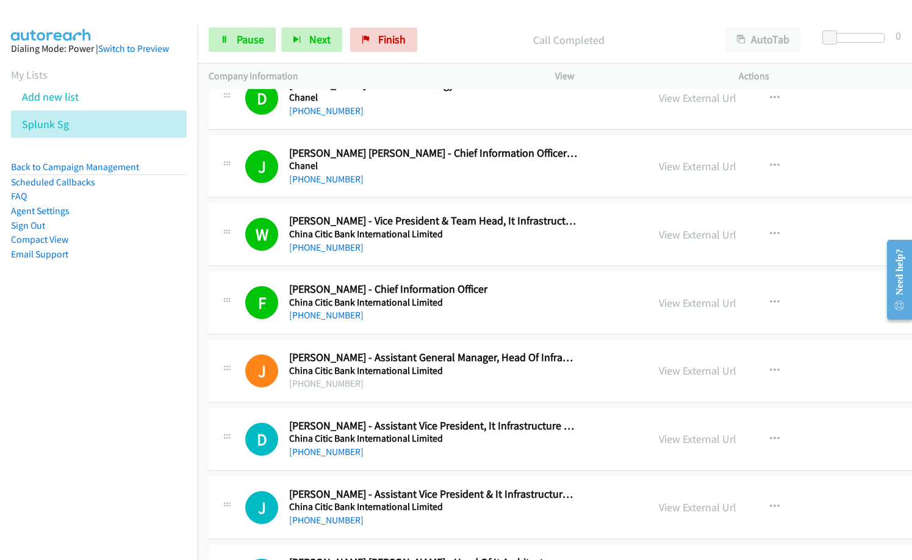
click at [412, 320] on div "[PHONE_NUMBER]" at bounding box center [433, 315] width 288 height 15
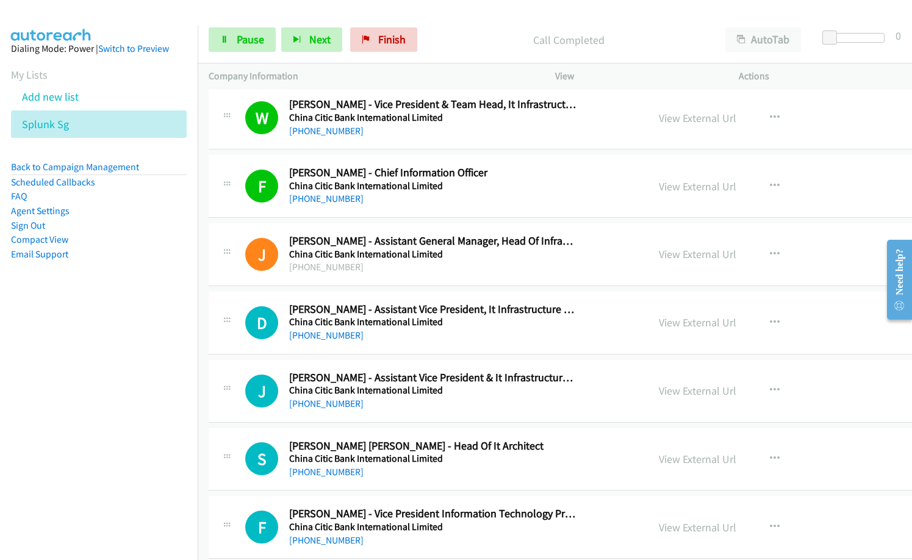
scroll to position [1890, 0]
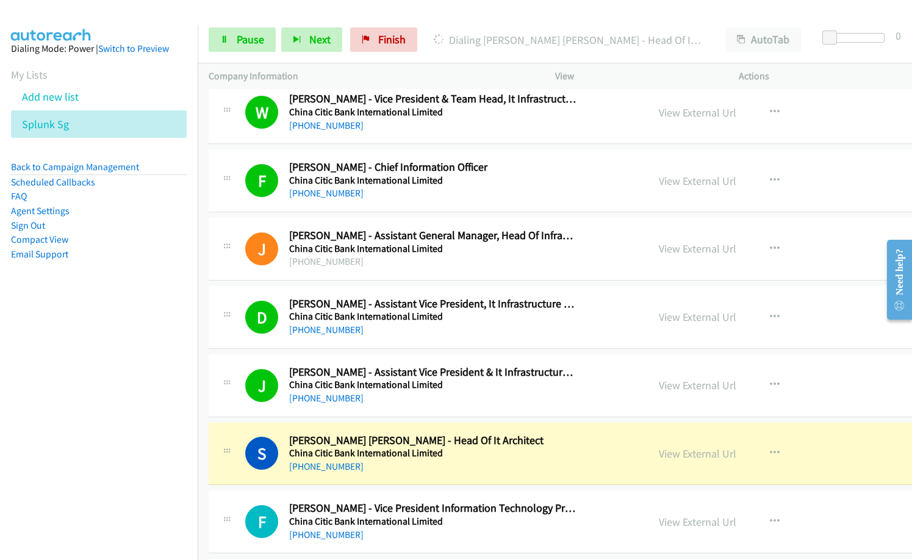
click at [442, 466] on div "[PHONE_NUMBER]" at bounding box center [433, 466] width 288 height 15
click at [683, 455] on link "View External Url" at bounding box center [696, 453] width 77 height 14
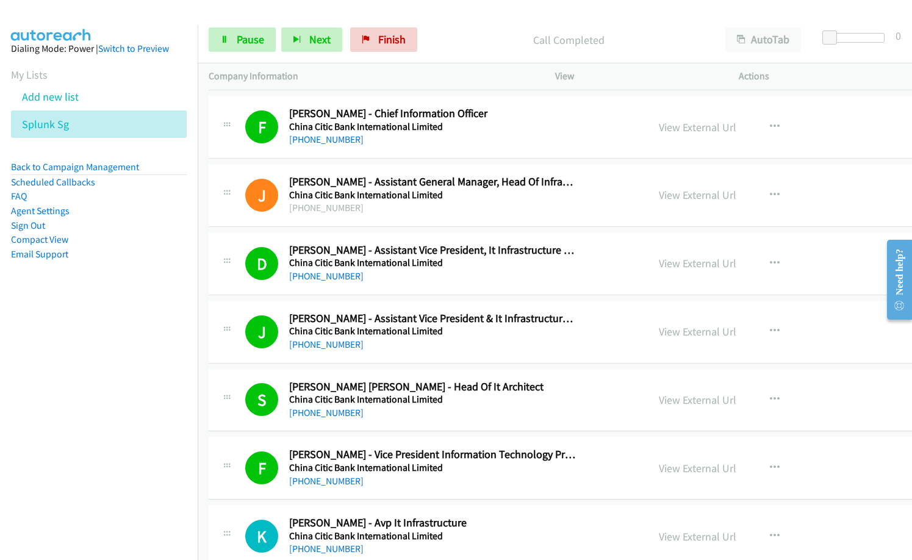
scroll to position [2012, 0]
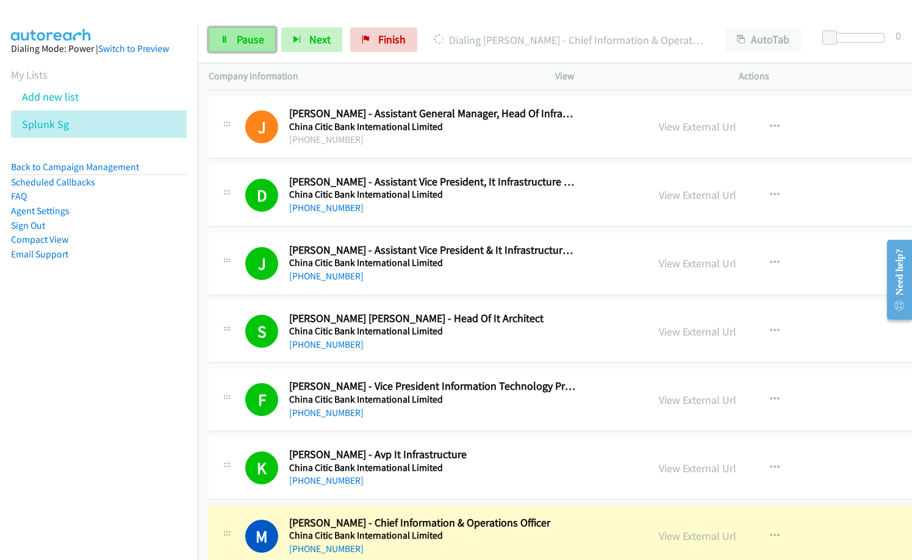
click at [246, 38] on span "Pause" at bounding box center [250, 39] width 27 height 14
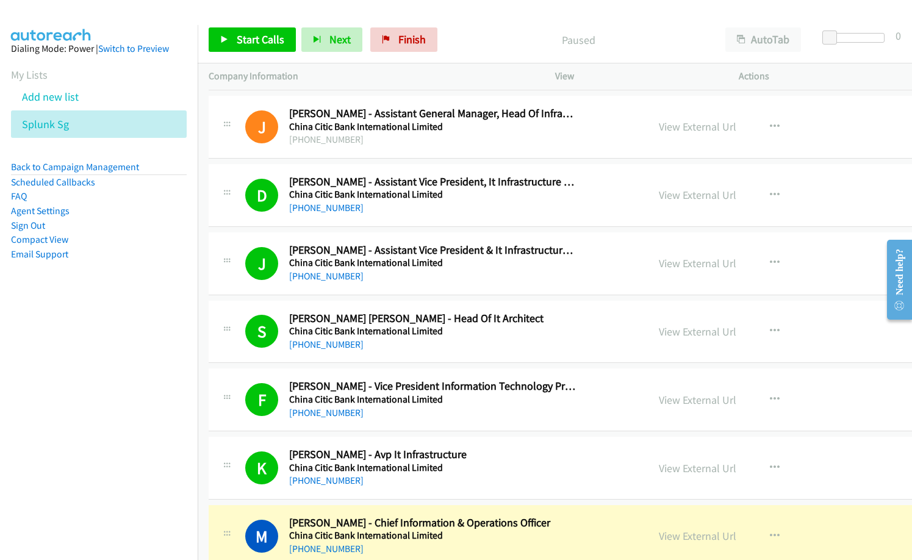
scroll to position [2073, 0]
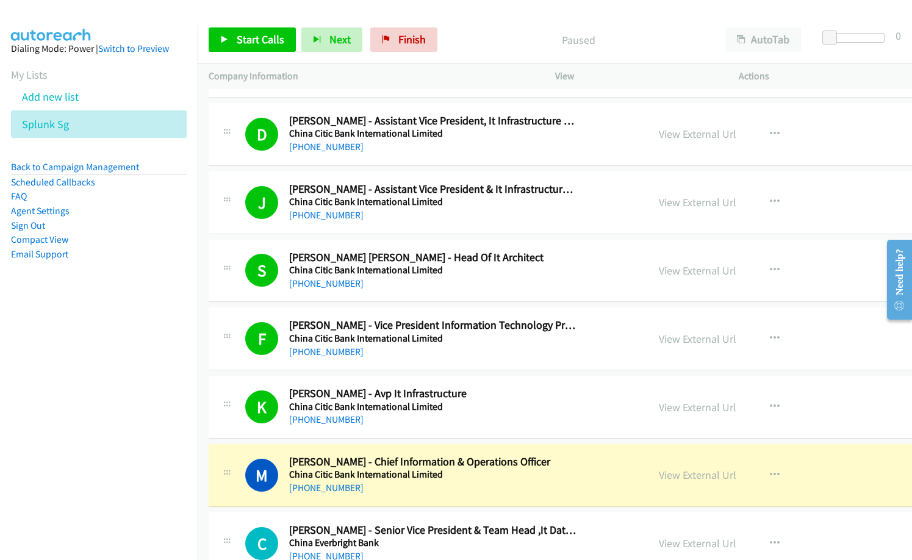
click at [389, 380] on div "K Callback Scheduled [PERSON_NAME] - Avp It Infrastructure China Citic Bank Int…" at bounding box center [625, 407] width 833 height 63
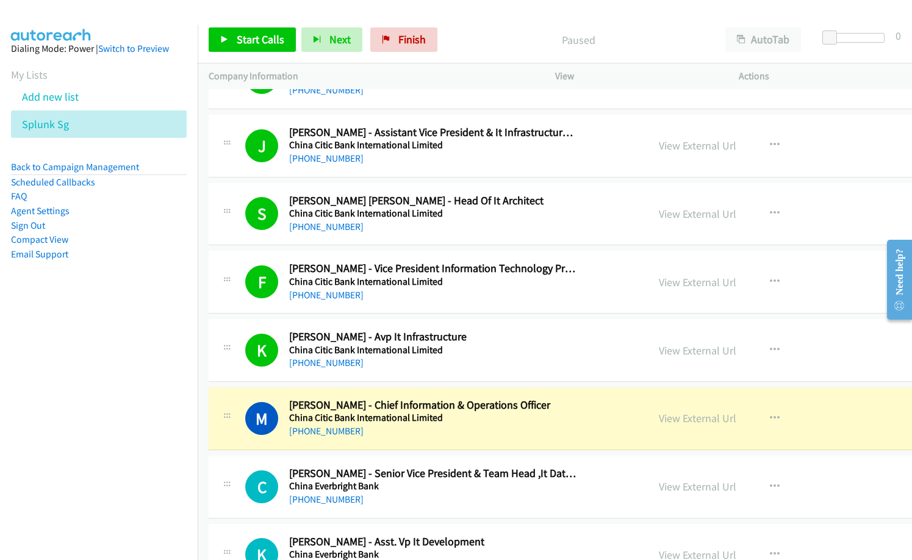
scroll to position [2195, 0]
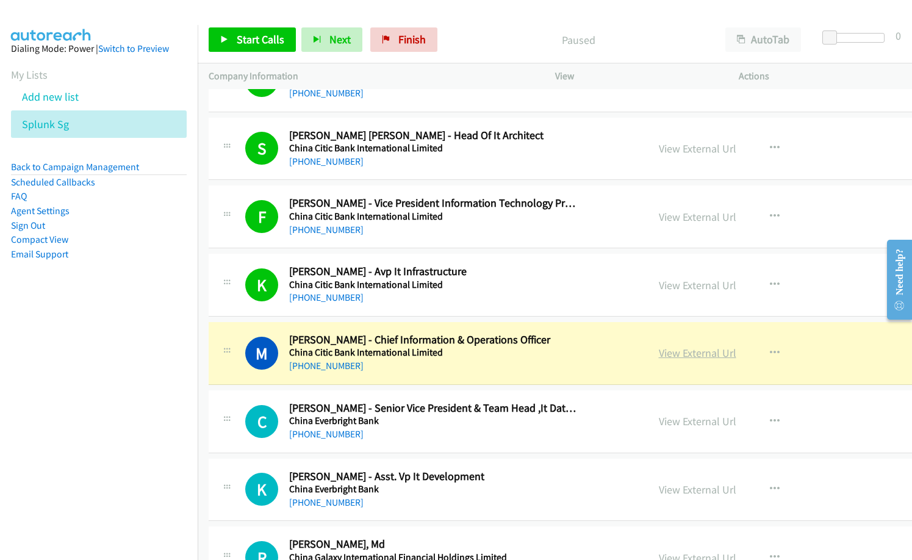
click at [658, 351] on link "View External Url" at bounding box center [696, 353] width 77 height 14
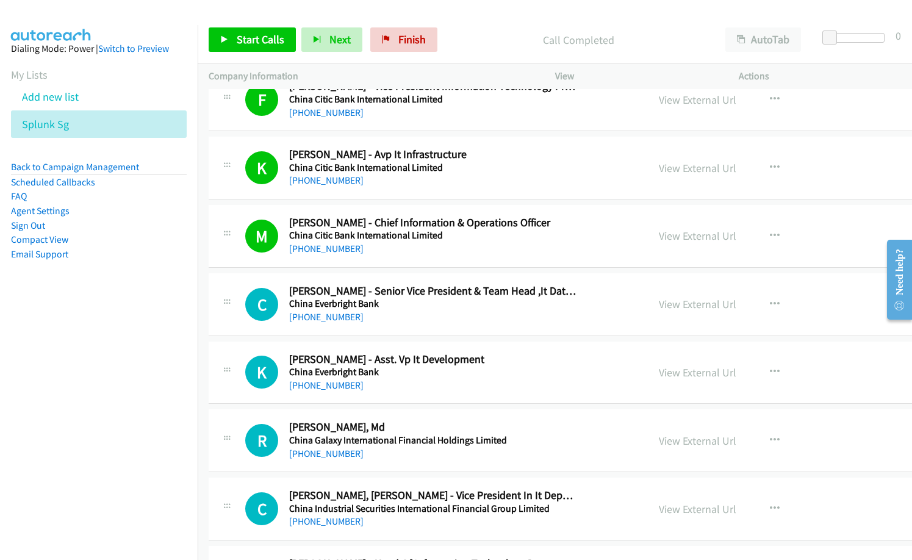
scroll to position [2317, 0]
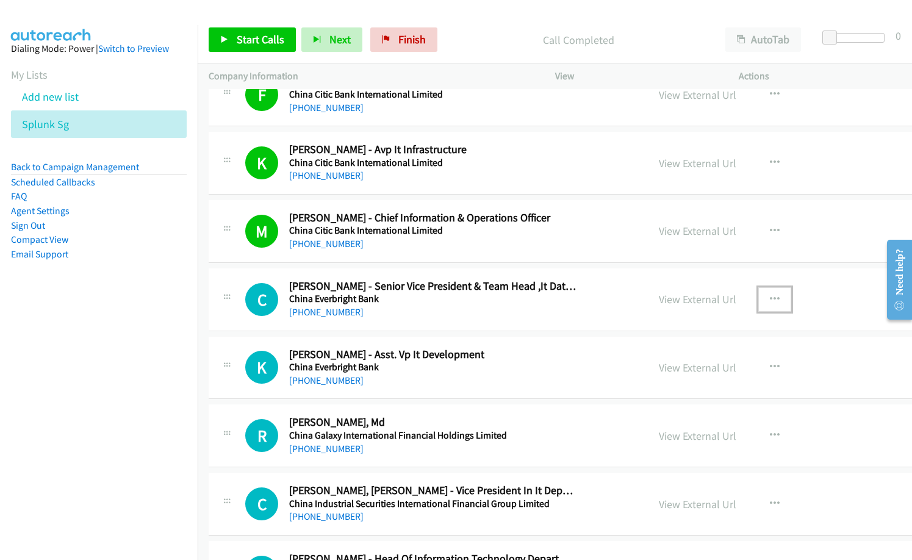
click at [758, 299] on button "button" at bounding box center [774, 299] width 33 height 24
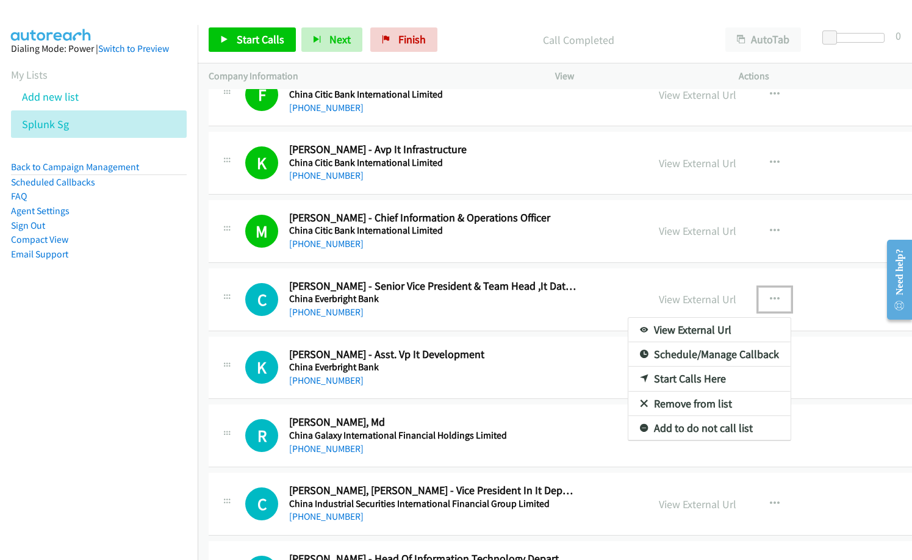
click at [646, 384] on link "Start Calls Here" at bounding box center [709, 378] width 162 height 24
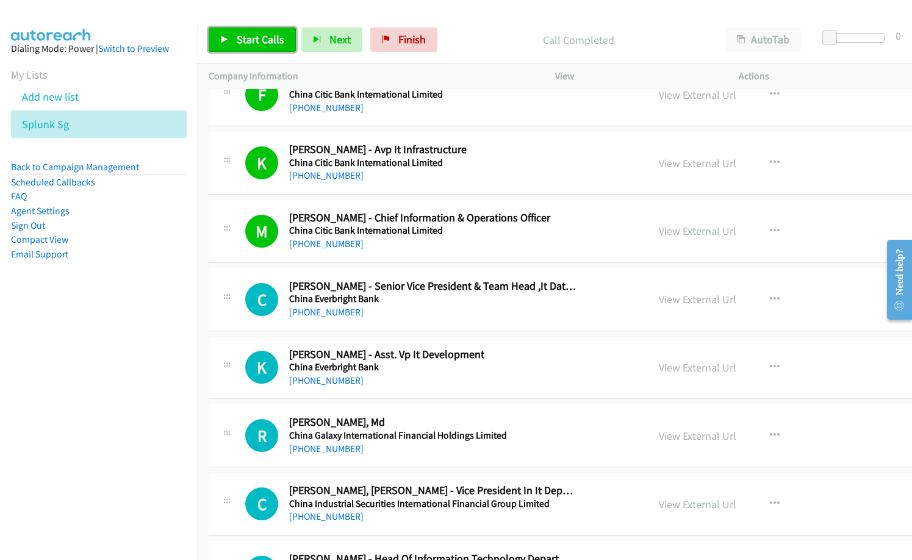
click at [277, 44] on span "Start Calls" at bounding box center [261, 39] width 48 height 14
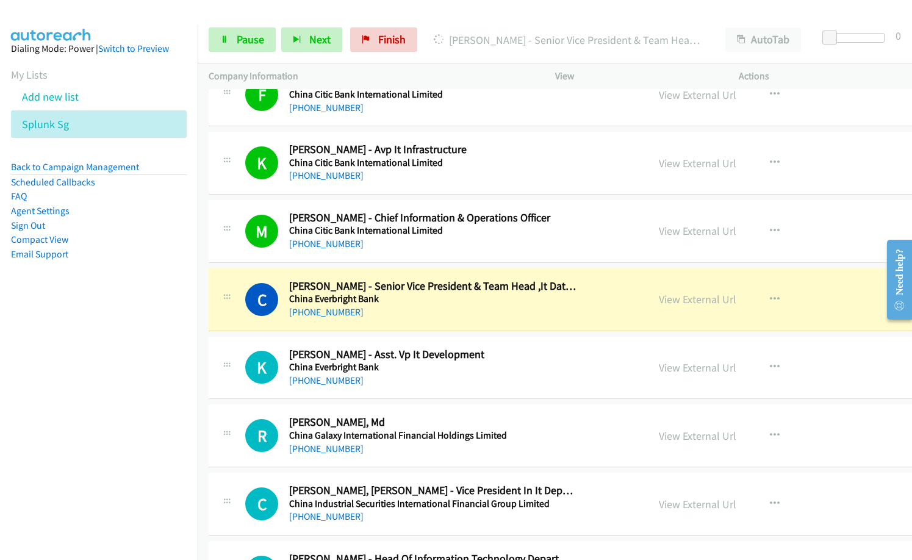
click at [407, 299] on h5 "China Everbright Bank" at bounding box center [433, 299] width 288 height 12
click at [769, 365] on icon "button" at bounding box center [774, 367] width 10 height 10
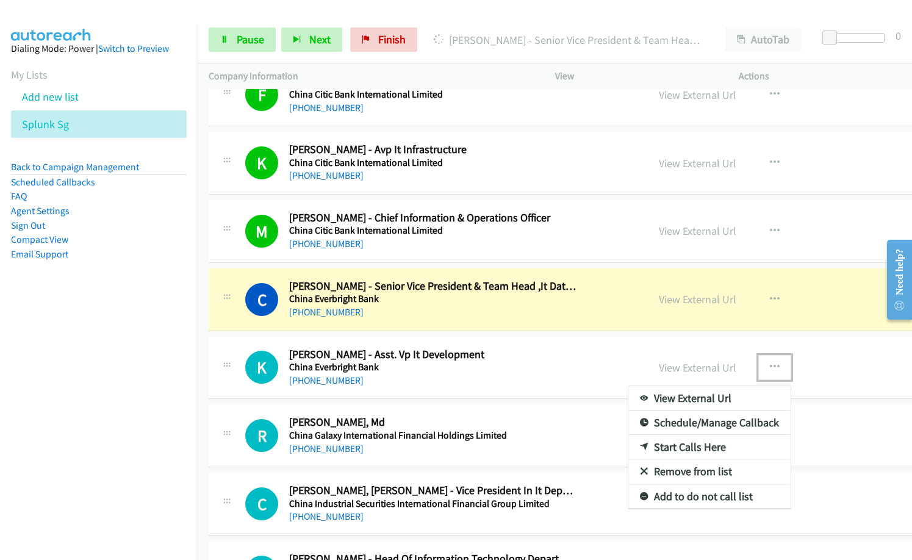
click at [679, 471] on link "Remove from list" at bounding box center [709, 471] width 162 height 24
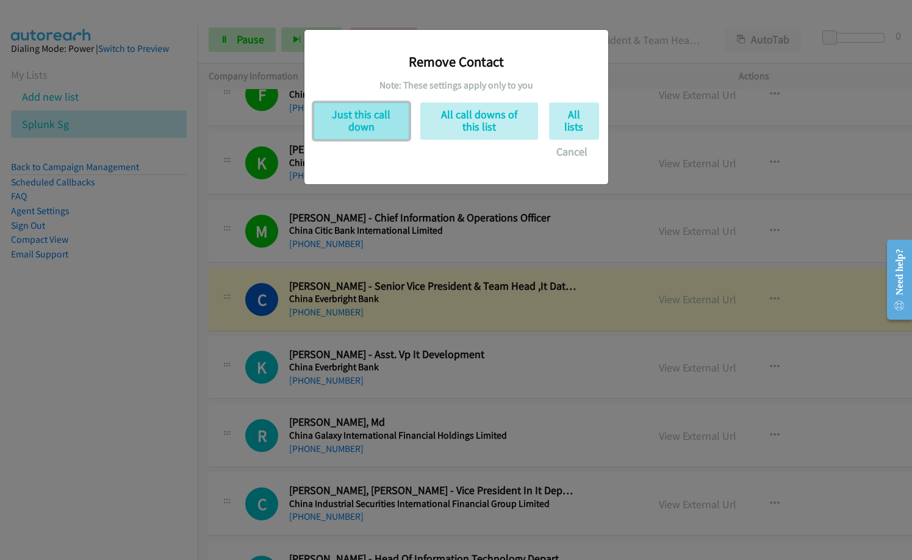
click at [350, 115] on button "Just this call down" at bounding box center [361, 120] width 96 height 37
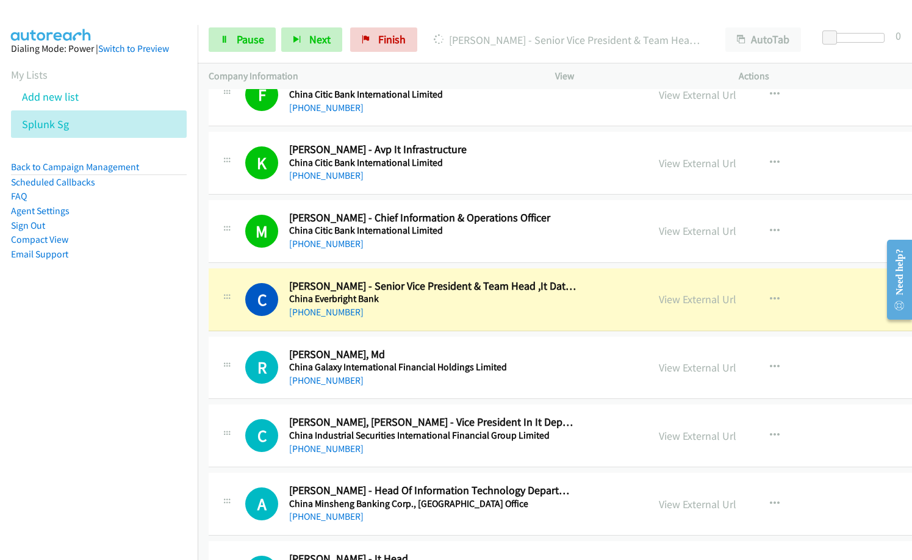
drag, startPoint x: 443, startPoint y: 290, endPoint x: 601, endPoint y: 316, distance: 160.1
click at [675, 297] on link "View External Url" at bounding box center [696, 299] width 77 height 14
click at [227, 44] on link "Pause" at bounding box center [242, 39] width 67 height 24
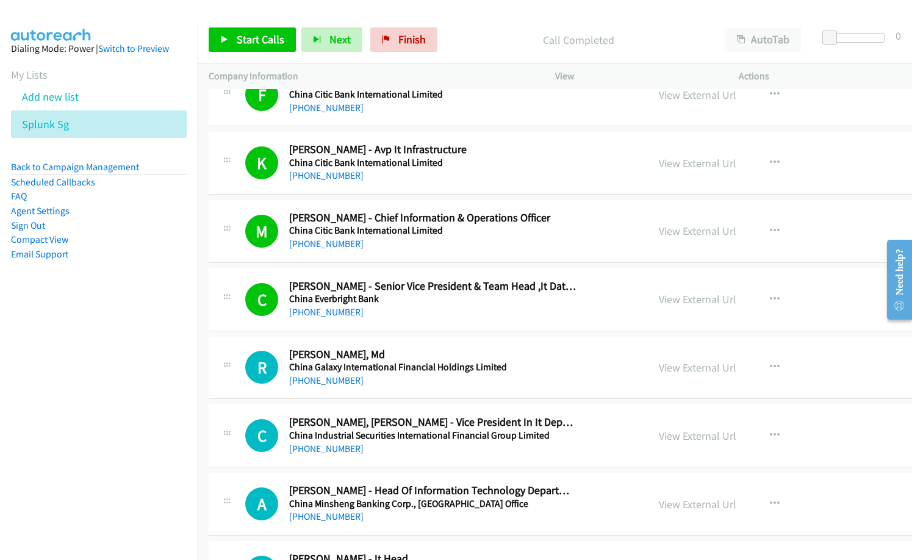
drag, startPoint x: 473, startPoint y: 46, endPoint x: 500, endPoint y: 37, distance: 28.3
click at [473, 46] on p "Call Completed" at bounding box center [578, 40] width 249 height 16
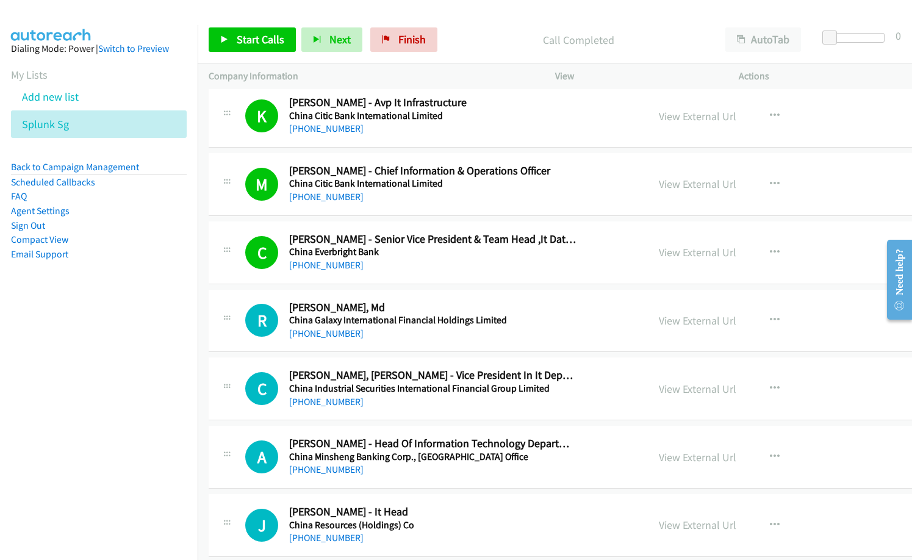
scroll to position [2378, 0]
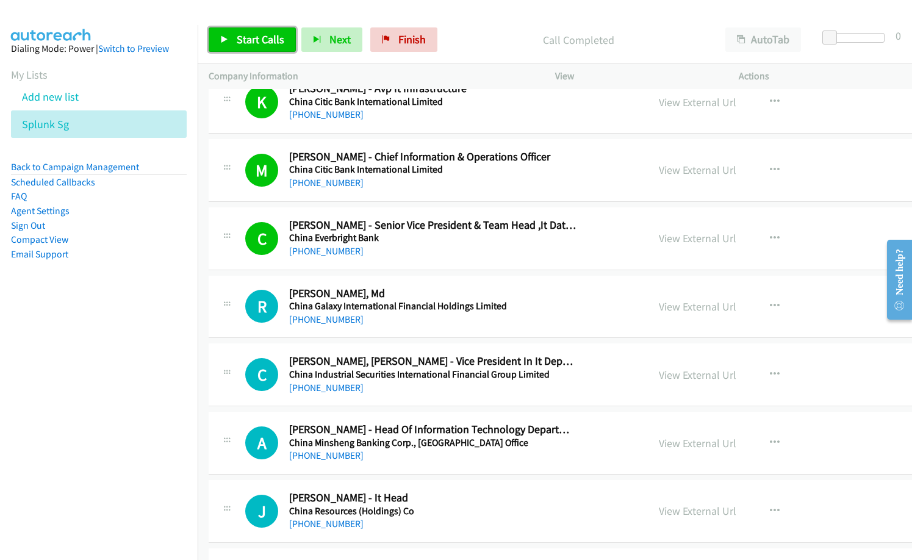
click at [244, 38] on span "Start Calls" at bounding box center [261, 39] width 48 height 14
click at [477, 405] on div "C Callback Scheduled [PERSON_NAME], [PERSON_NAME] - Vice President In It Depart…" at bounding box center [625, 374] width 833 height 63
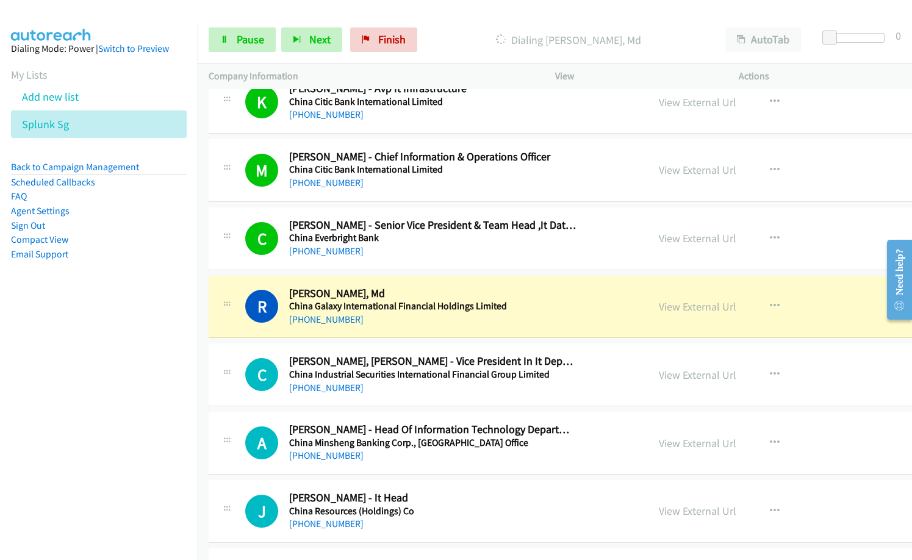
drag, startPoint x: 48, startPoint y: 332, endPoint x: 478, endPoint y: 139, distance: 471.9
click at [49, 332] on nav "Dialing Mode: Power | Switch to Preview My Lists Add new list Splunk Sg Back to…" at bounding box center [99, 305] width 198 height 560
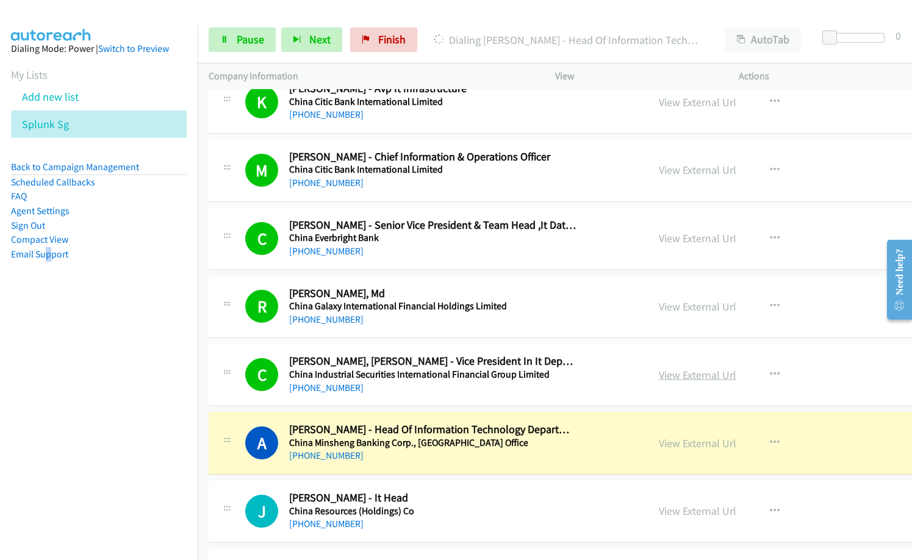
click at [676, 376] on link "View External Url" at bounding box center [696, 375] width 77 height 14
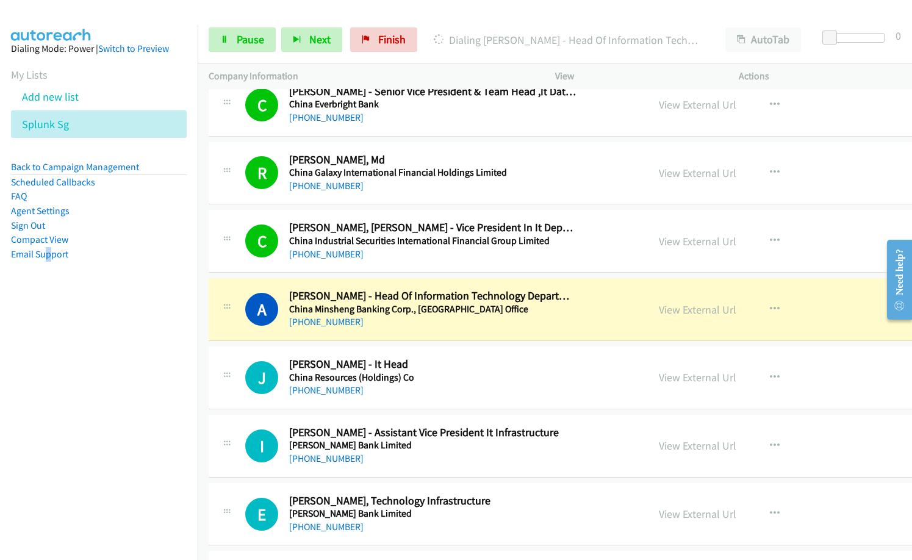
scroll to position [2561, 0]
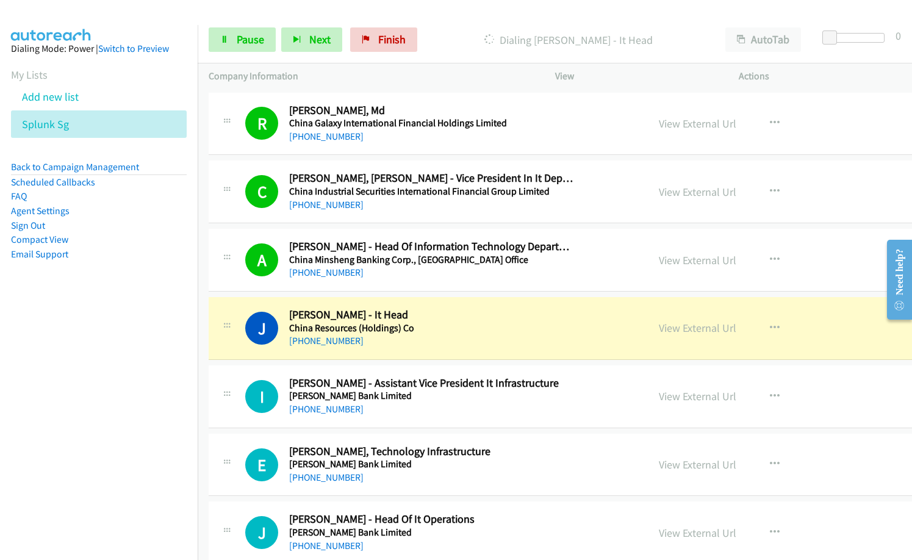
drag, startPoint x: 443, startPoint y: 70, endPoint x: 488, endPoint y: 206, distance: 143.3
click at [443, 72] on p "Company Information" at bounding box center [371, 76] width 324 height 15
click at [673, 261] on link "View External Url" at bounding box center [696, 260] width 77 height 14
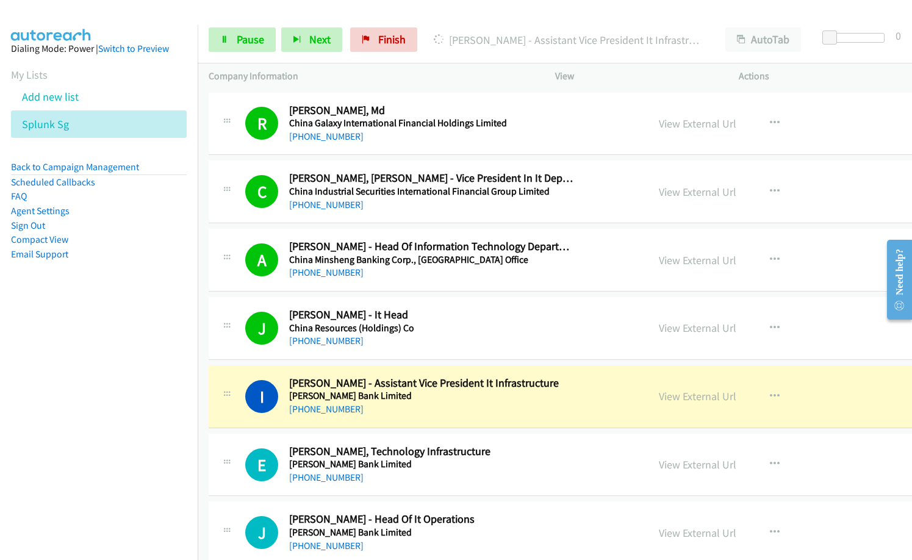
click at [429, 323] on h5 "China Resources (Holdings) Co" at bounding box center [433, 328] width 288 height 12
click at [671, 321] on link "View External Url" at bounding box center [696, 328] width 77 height 14
click at [230, 26] on div "Start Calls Pause Next Finish [PERSON_NAME] - Assistant Vice President It Infra…" at bounding box center [555, 39] width 714 height 47
click at [251, 43] on span "Pause" at bounding box center [250, 39] width 27 height 14
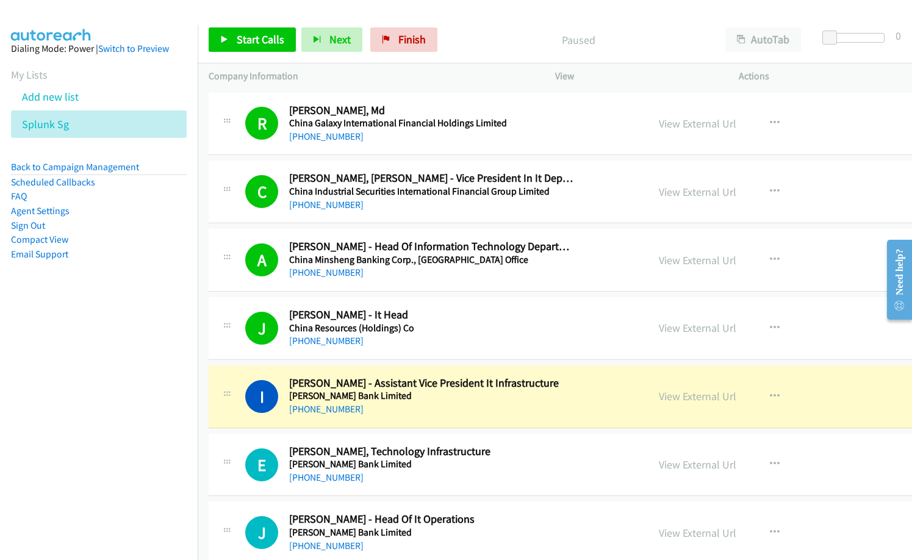
click at [462, 24] on div "Start Calls Pause Next Finish Paused AutoTab AutoTab 0" at bounding box center [555, 39] width 714 height 47
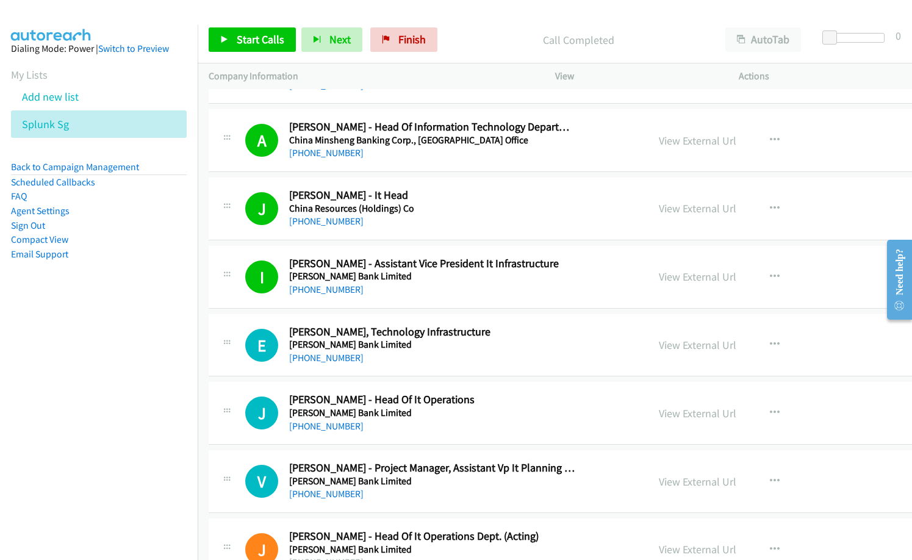
scroll to position [2683, 0]
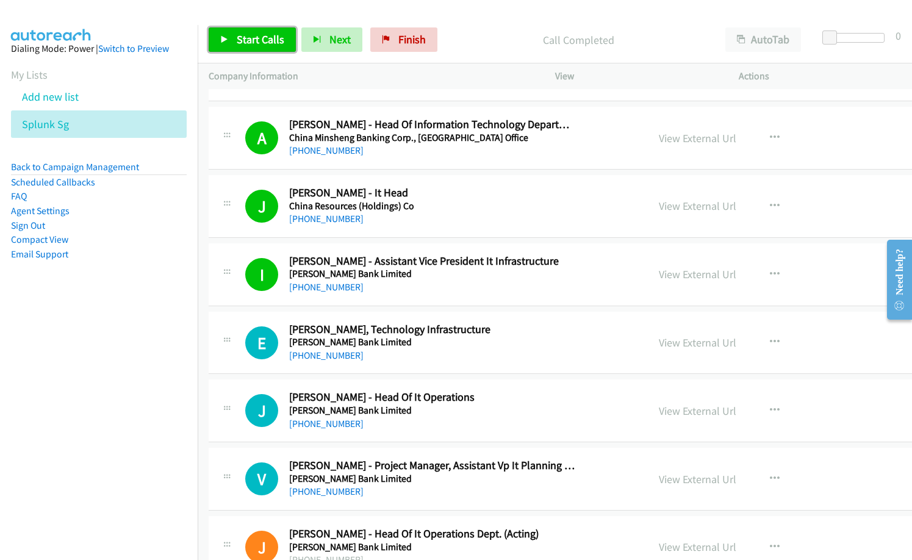
click at [257, 38] on span "Start Calls" at bounding box center [261, 39] width 48 height 14
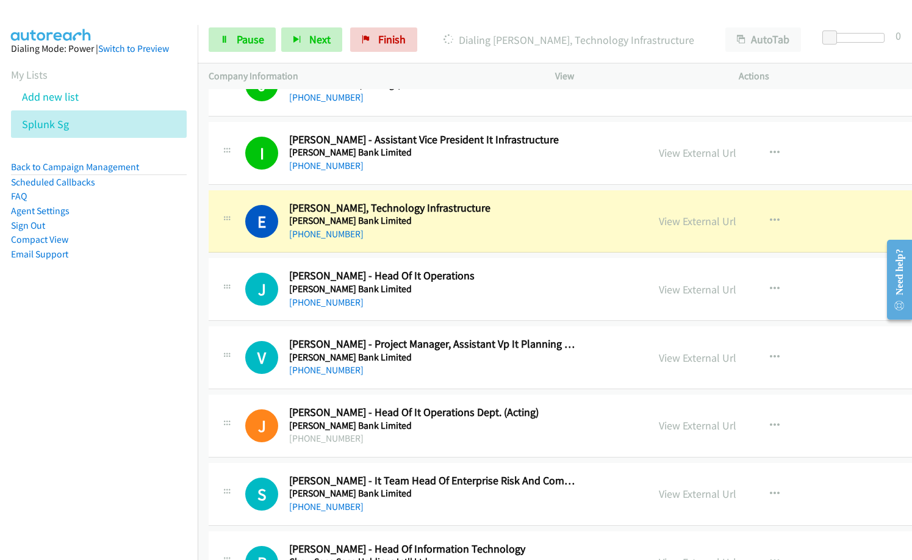
scroll to position [2805, 0]
click at [455, 286] on h5 "[PERSON_NAME] Bank Limited" at bounding box center [433, 288] width 288 height 12
click at [658, 222] on link "View External Url" at bounding box center [696, 220] width 77 height 14
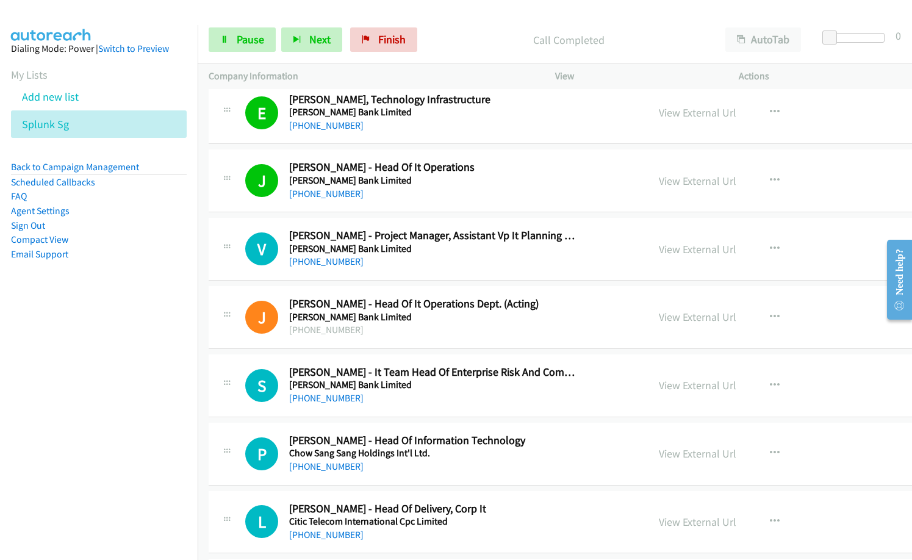
scroll to position [2927, 0]
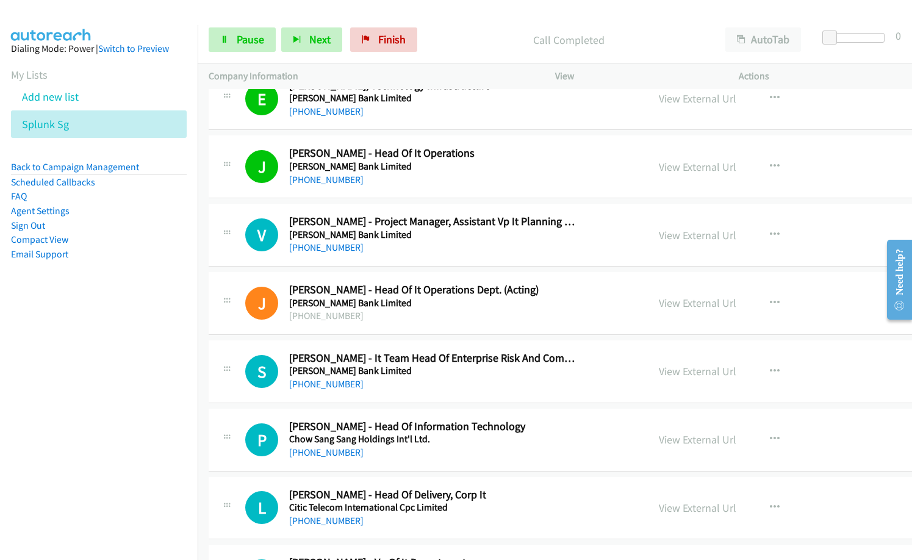
drag, startPoint x: 451, startPoint y: 37, endPoint x: 598, endPoint y: 0, distance: 151.4
click at [453, 37] on p "Call Completed" at bounding box center [568, 40] width 269 height 16
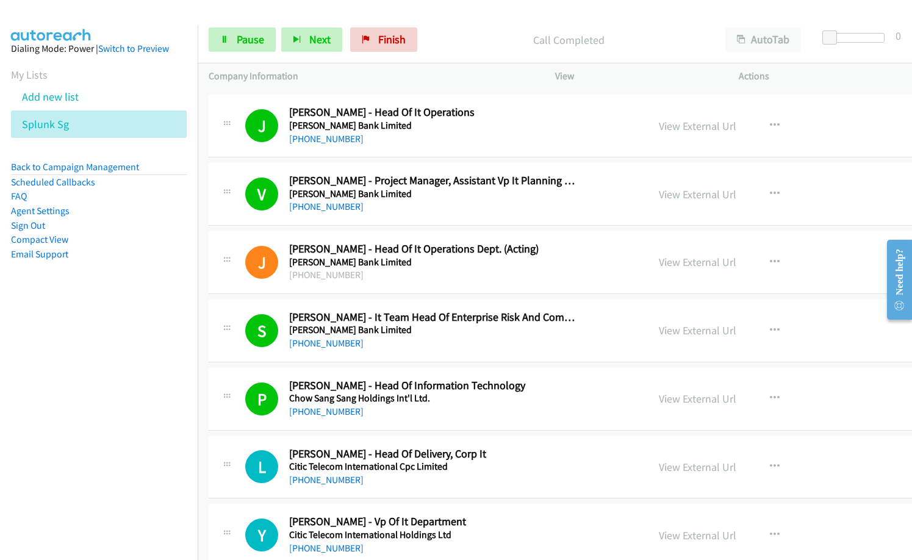
scroll to position [2988, 0]
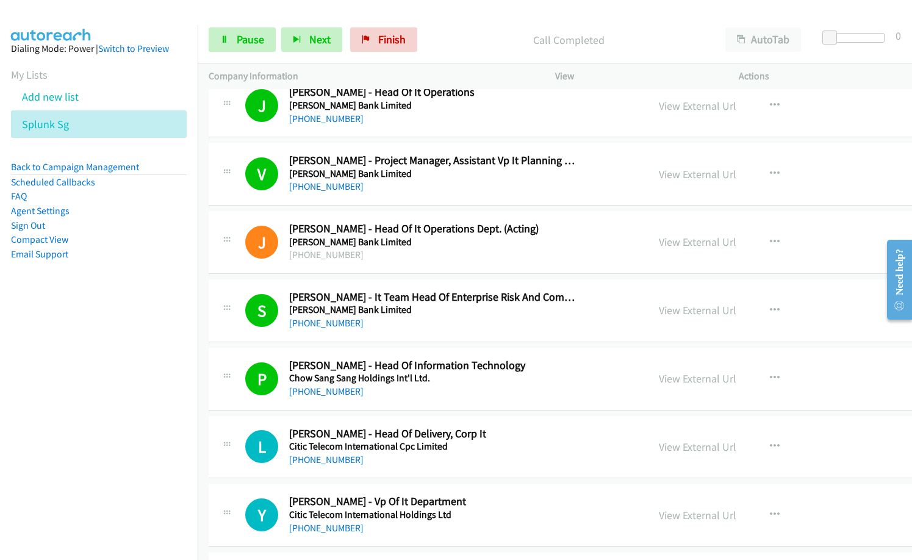
click at [530, 398] on div "[PHONE_NUMBER]" at bounding box center [433, 391] width 288 height 15
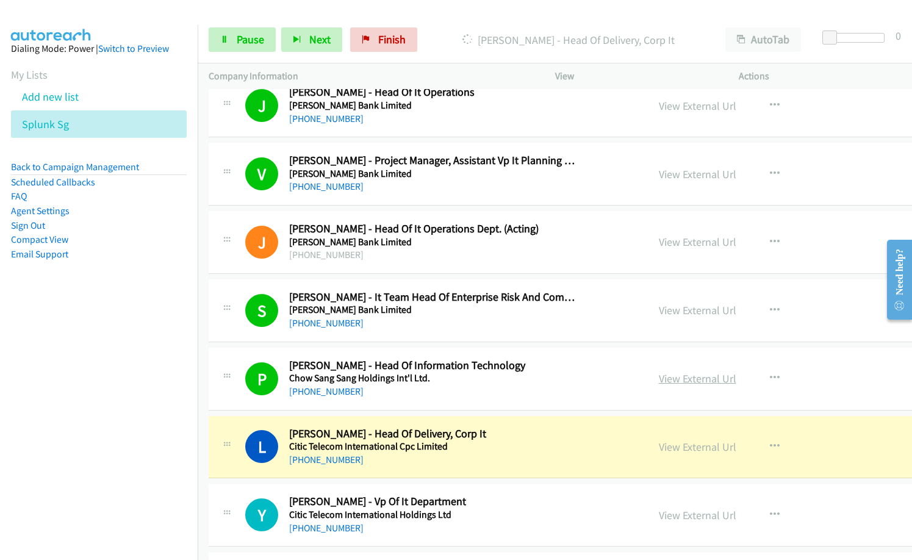
click at [670, 377] on link "View External Url" at bounding box center [696, 378] width 77 height 14
click at [248, 45] on span "Pause" at bounding box center [250, 39] width 27 height 14
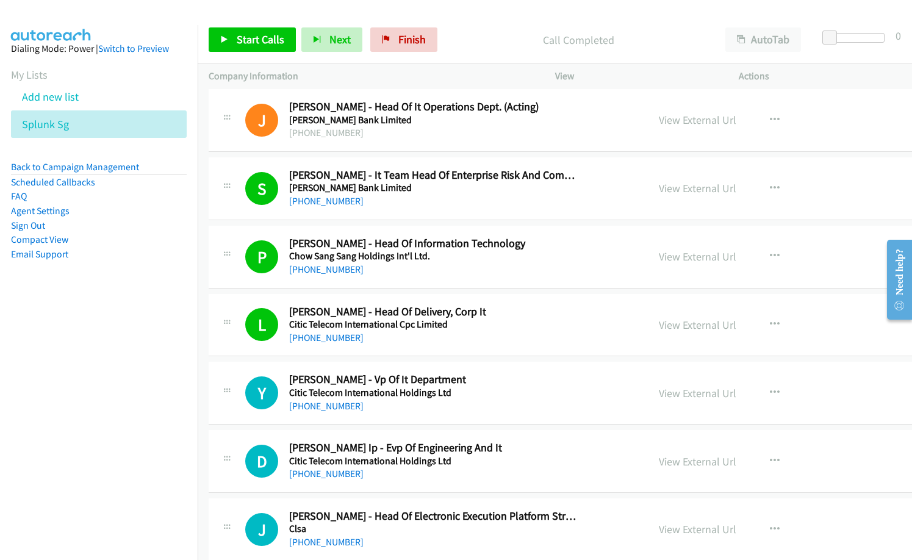
scroll to position [3171, 0]
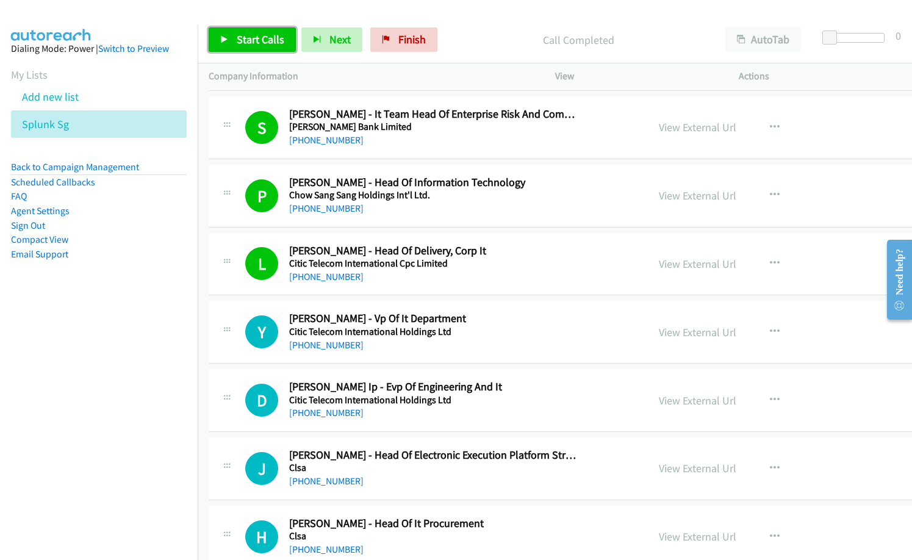
click at [269, 35] on span "Start Calls" at bounding box center [261, 39] width 48 height 14
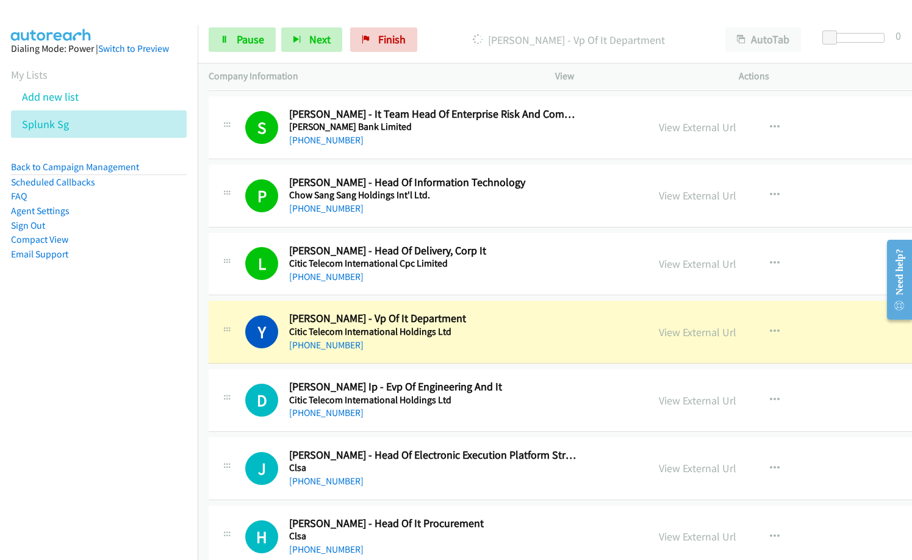
click at [447, 355] on div "Y Callback Scheduled [PERSON_NAME] - Vp Of It Department Citic Telecom Internat…" at bounding box center [625, 332] width 833 height 63
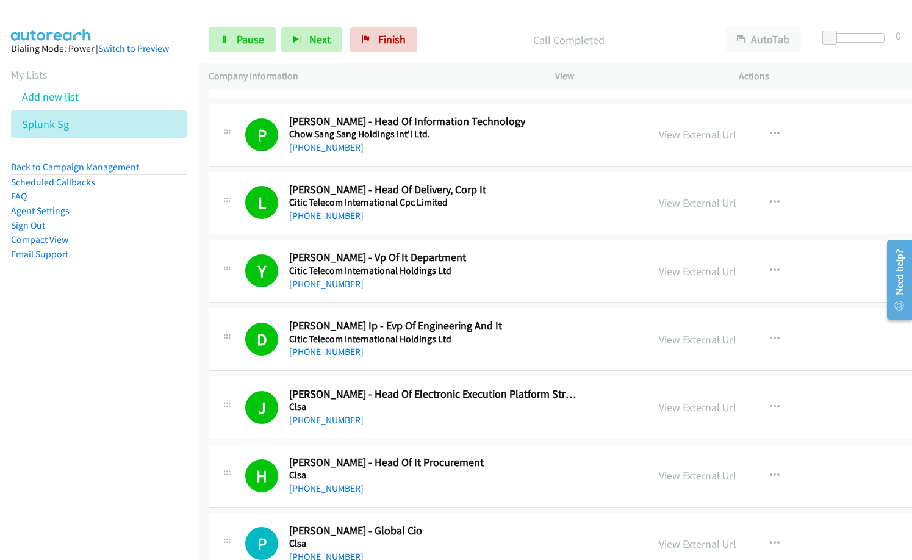
scroll to position [3353, 0]
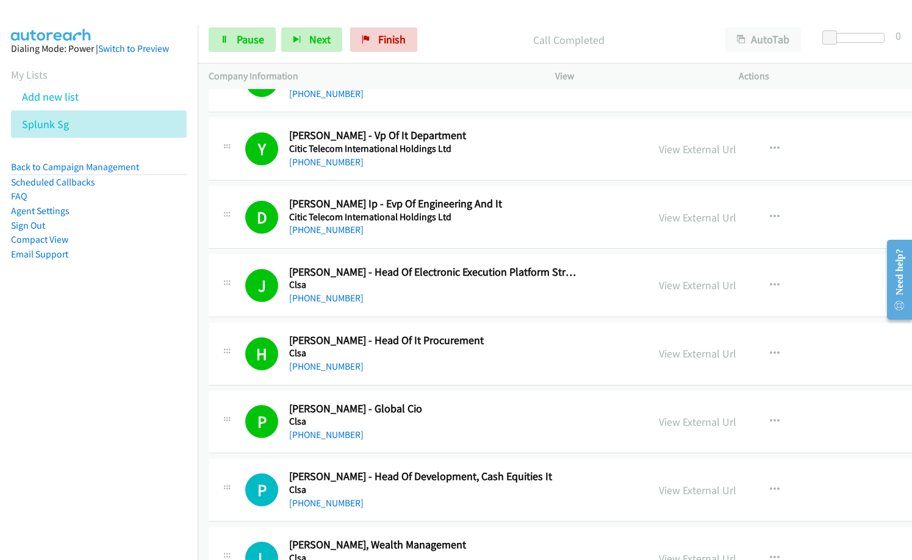
drag, startPoint x: 520, startPoint y: 413, endPoint x: 712, endPoint y: 430, distance: 192.9
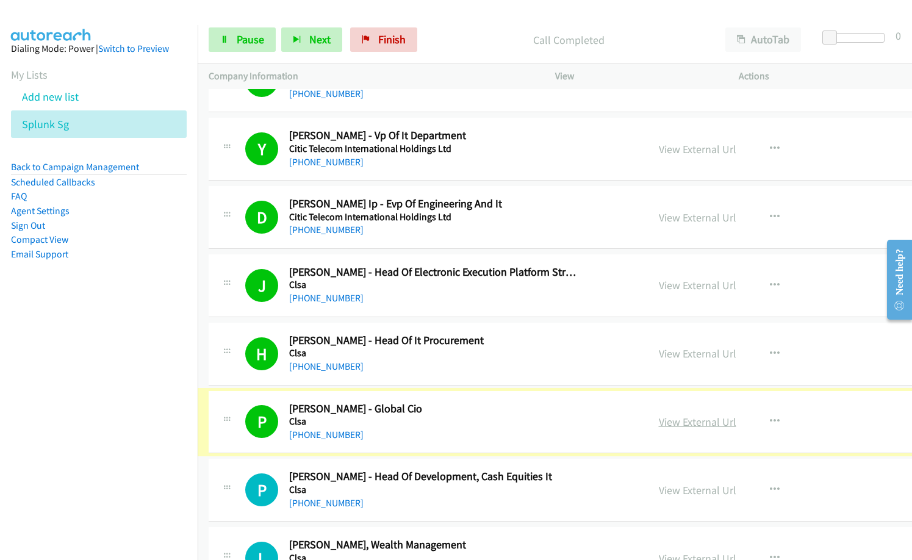
click at [664, 427] on link "View External Url" at bounding box center [696, 422] width 77 height 14
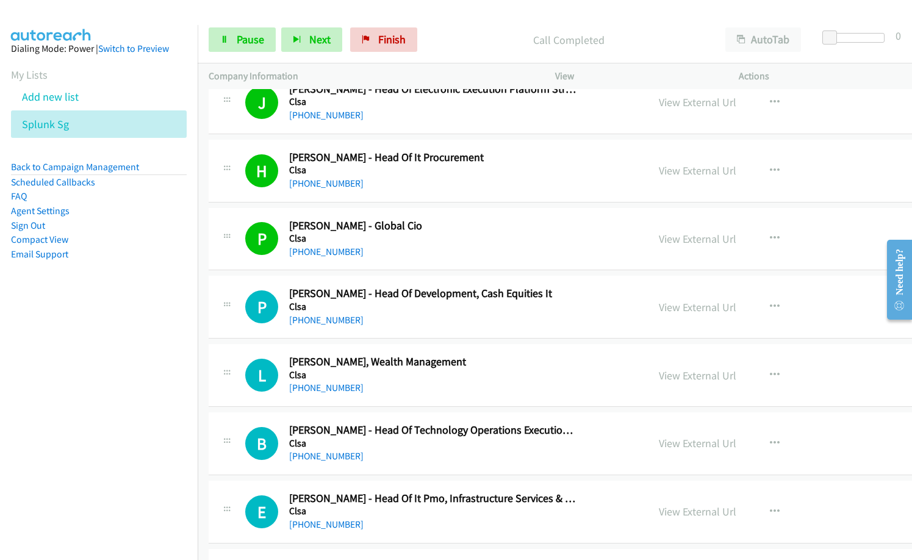
scroll to position [3597, 0]
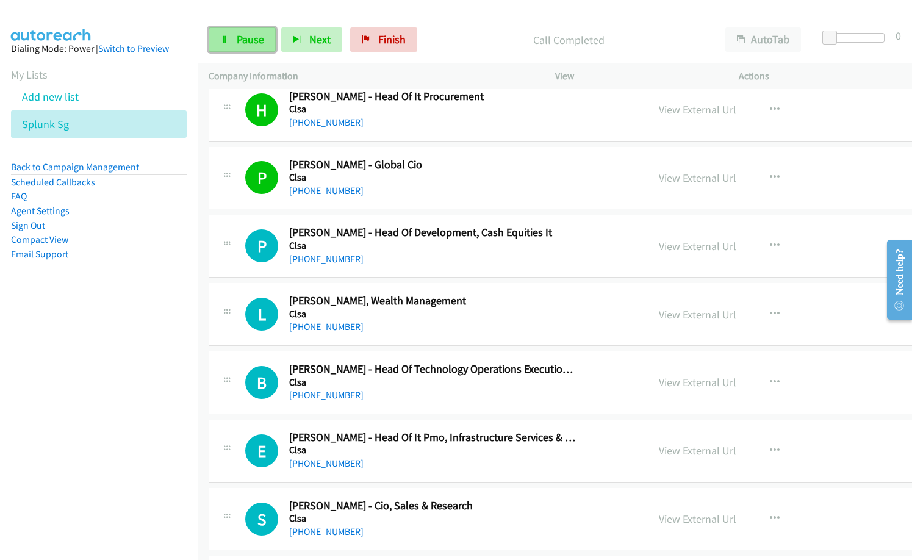
click at [259, 34] on span "Pause" at bounding box center [250, 39] width 27 height 14
click at [159, 345] on nav "Dialing Mode: Power | Switch to Preview My Lists Add new list Splunk Sg Back to…" at bounding box center [99, 305] width 198 height 560
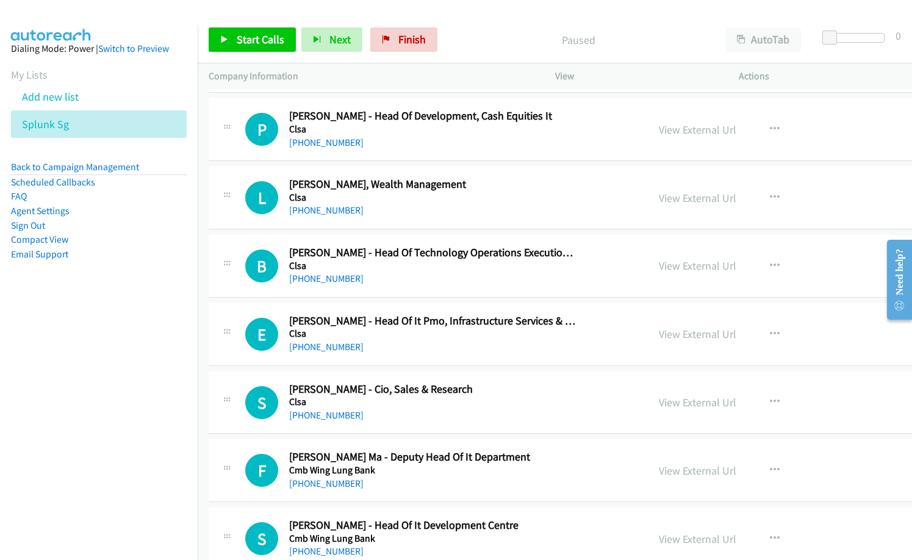
scroll to position [3719, 0]
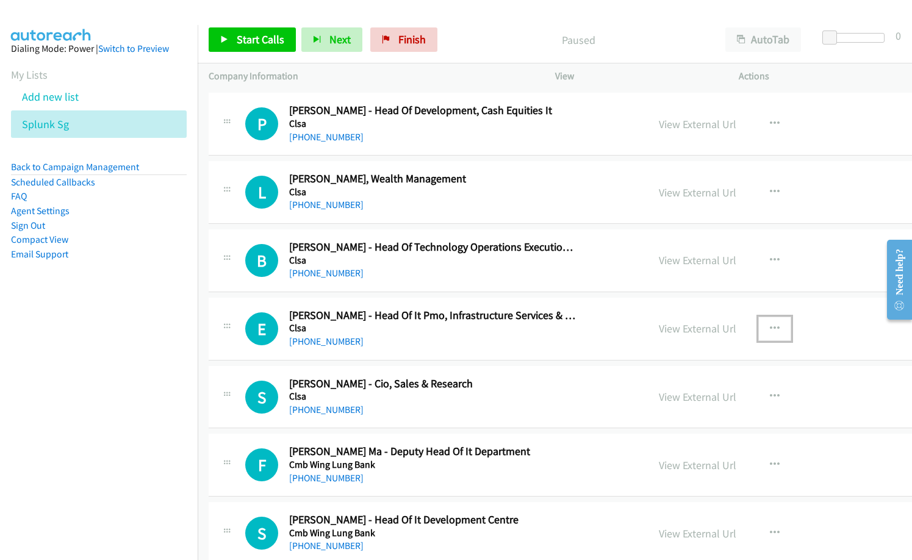
click at [769, 329] on icon "button" at bounding box center [774, 329] width 10 height 10
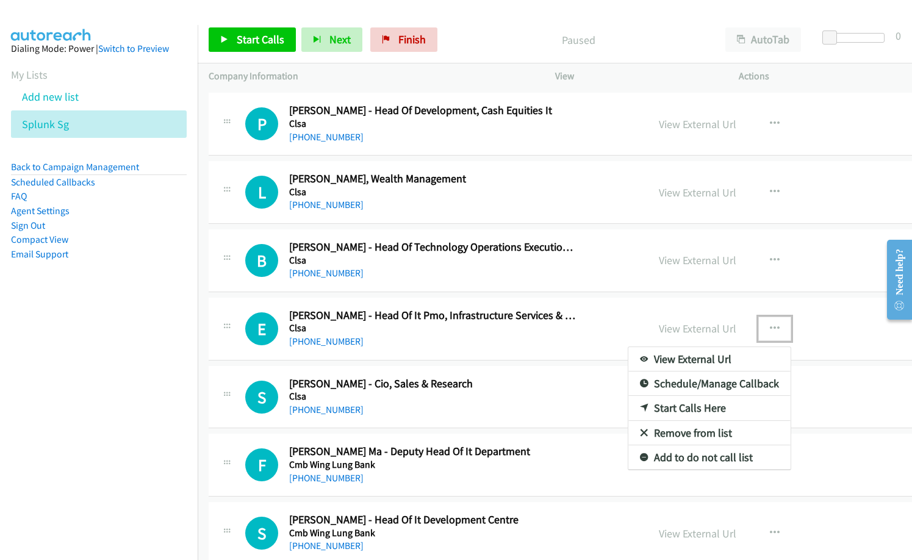
click at [658, 412] on link "Start Calls Here" at bounding box center [709, 408] width 162 height 24
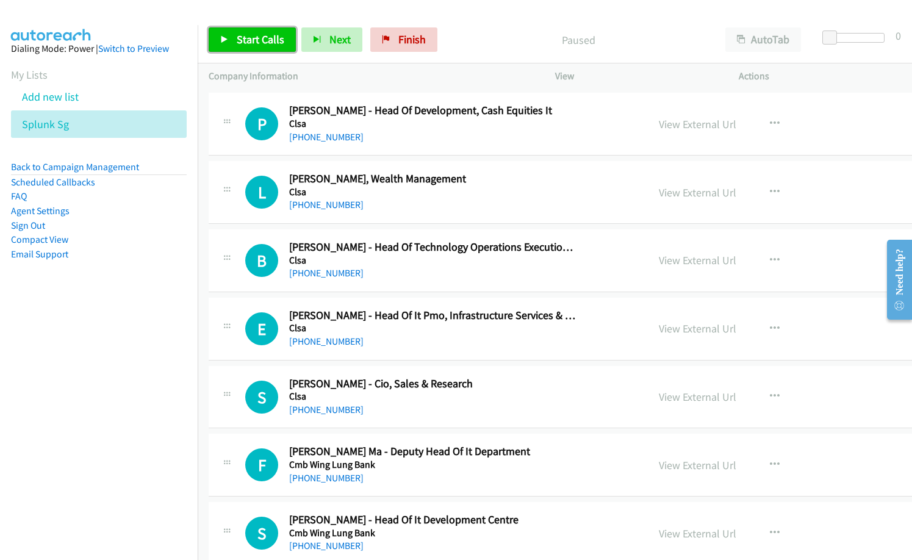
click at [259, 46] on span "Start Calls" at bounding box center [261, 39] width 48 height 14
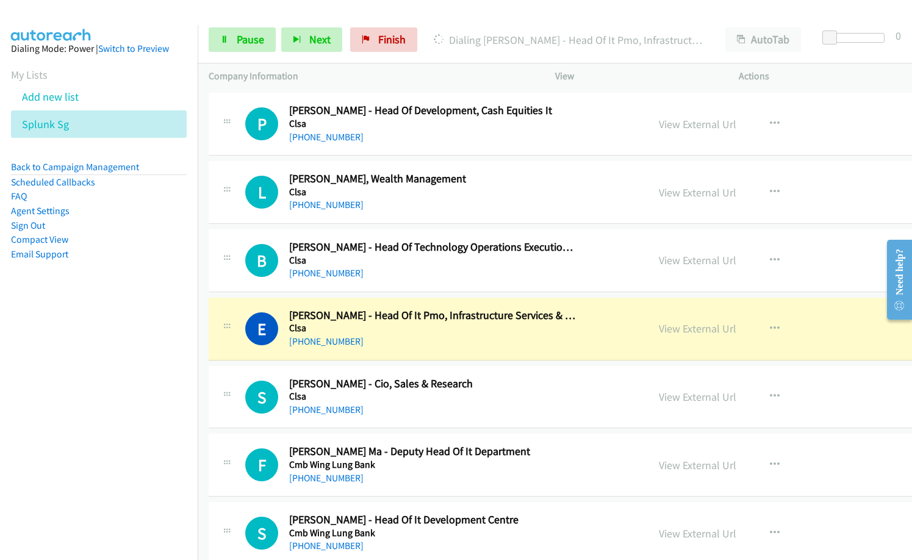
click at [67, 324] on nav "Dialing Mode: Power | Switch to Preview My Lists Add new list Splunk Sg Back to…" at bounding box center [99, 305] width 198 height 560
click at [394, 357] on div "E Callback Scheduled [PERSON_NAME] - Head Of It Pmo, Infrastructure Services & …" at bounding box center [625, 329] width 833 height 63
click at [690, 329] on link "View External Url" at bounding box center [696, 328] width 77 height 14
click at [246, 34] on span "Pause" at bounding box center [250, 39] width 27 height 14
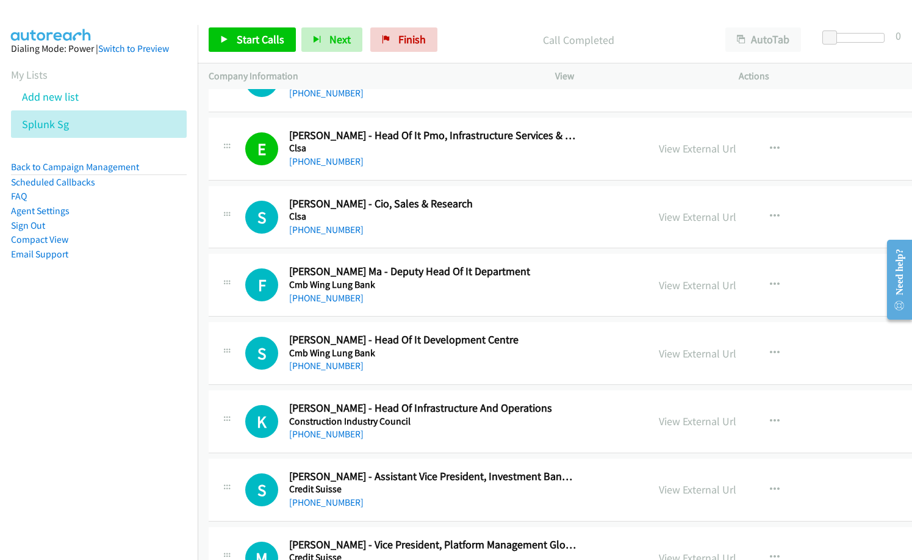
scroll to position [3902, 0]
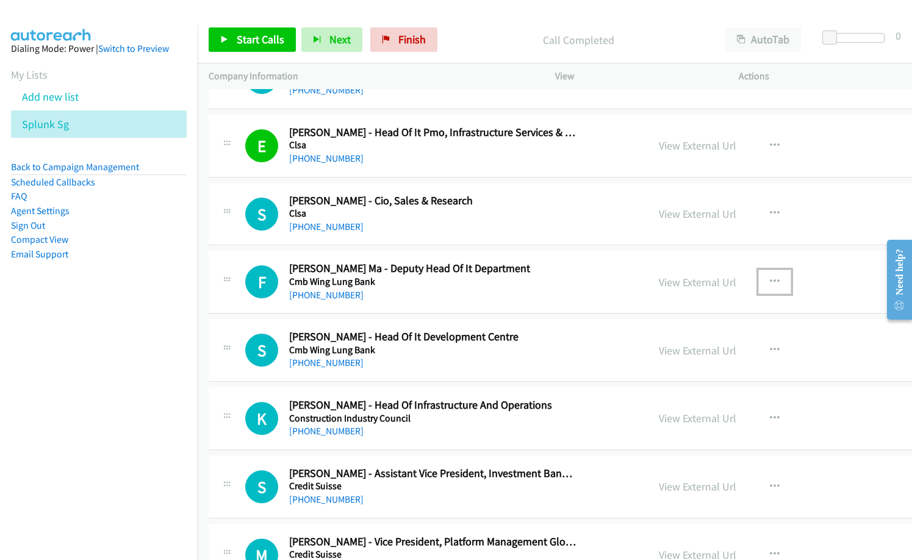
click at [769, 282] on icon "button" at bounding box center [774, 282] width 10 height 10
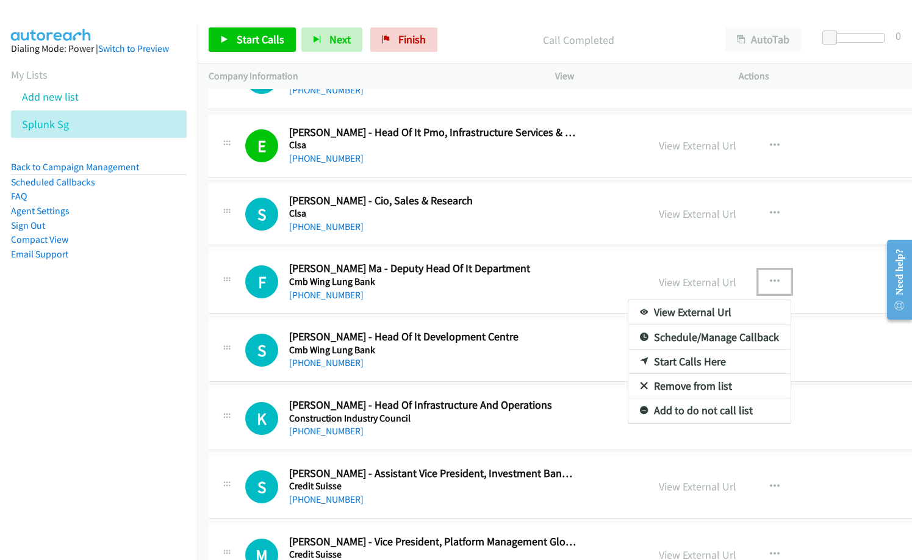
click at [659, 359] on link "Start Calls Here" at bounding box center [709, 361] width 162 height 24
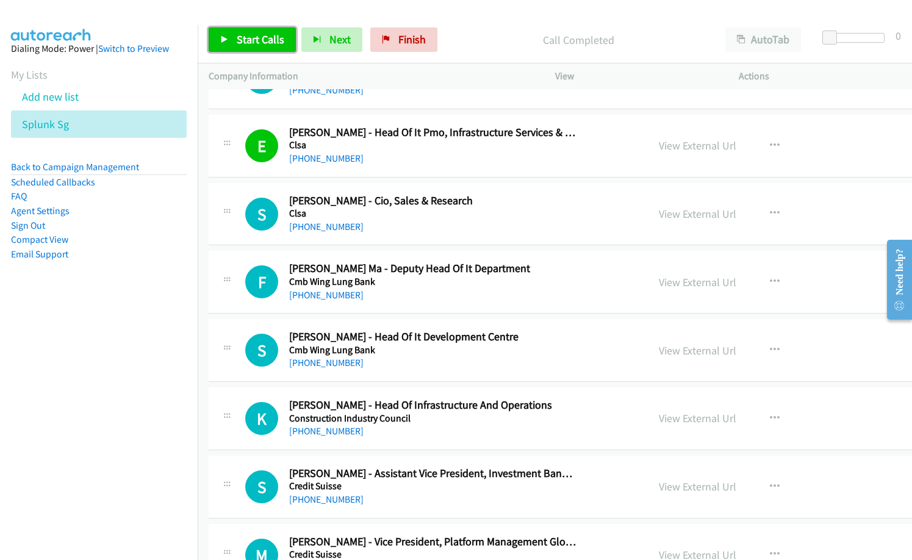
click at [273, 37] on span "Start Calls" at bounding box center [261, 39] width 48 height 14
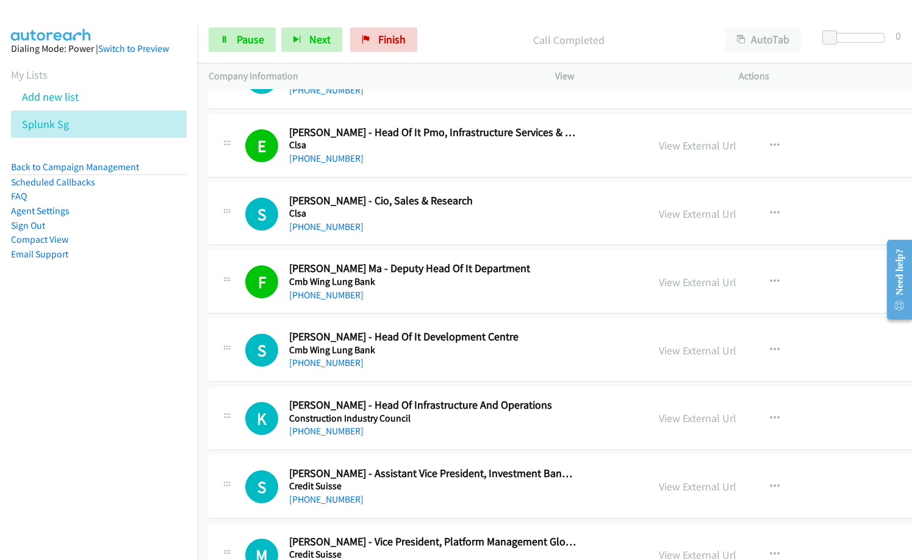
click at [1, 380] on nav "Dialing Mode: Power | Switch to Preview My Lists Add new list Splunk Sg Back to…" at bounding box center [99, 305] width 198 height 560
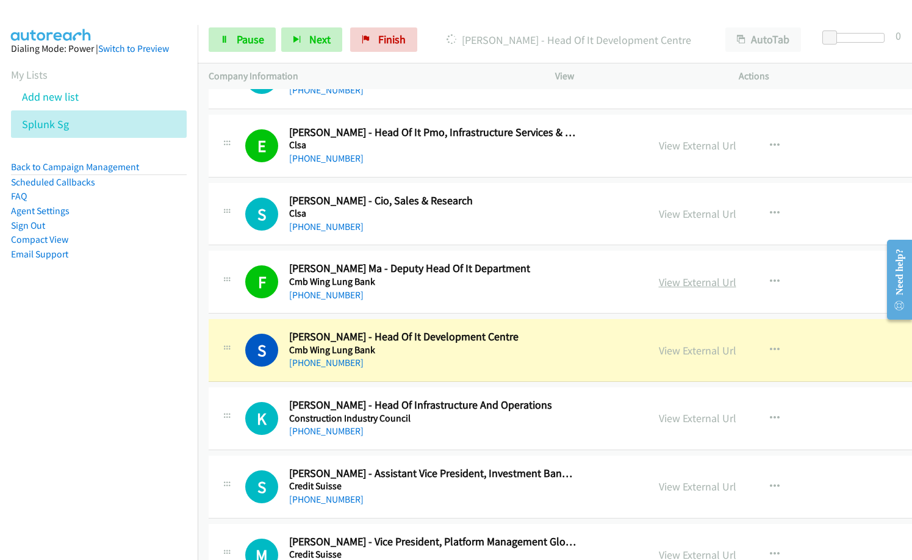
click at [667, 282] on link "View External Url" at bounding box center [696, 282] width 77 height 14
click at [675, 285] on link "View External Url" at bounding box center [696, 282] width 77 height 14
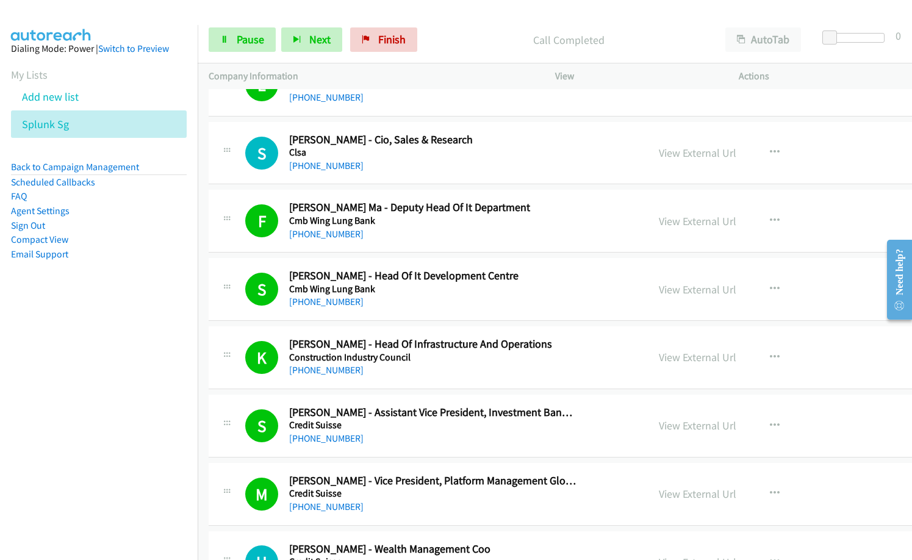
scroll to position [4146, 0]
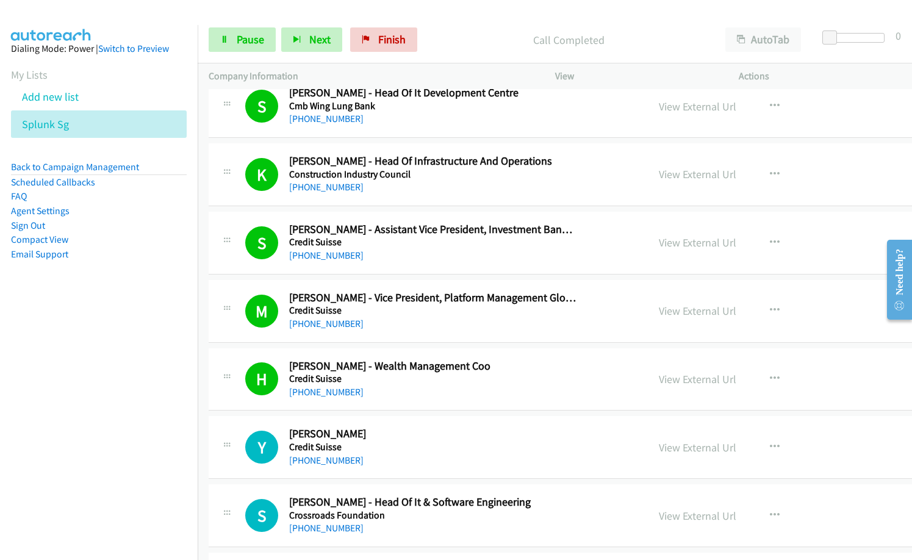
click at [428, 435] on h2 "[PERSON_NAME]" at bounding box center [433, 434] width 288 height 14
click at [242, 29] on link "Pause" at bounding box center [242, 39] width 67 height 24
click at [373, 302] on h2 "[PERSON_NAME] - Vice President, Platform Management Global Markets" at bounding box center [433, 298] width 288 height 14
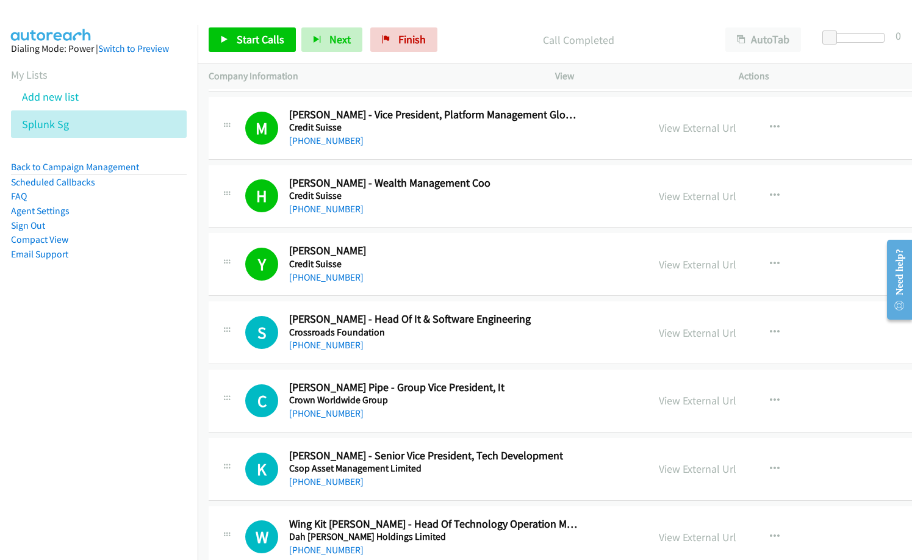
scroll to position [4390, 0]
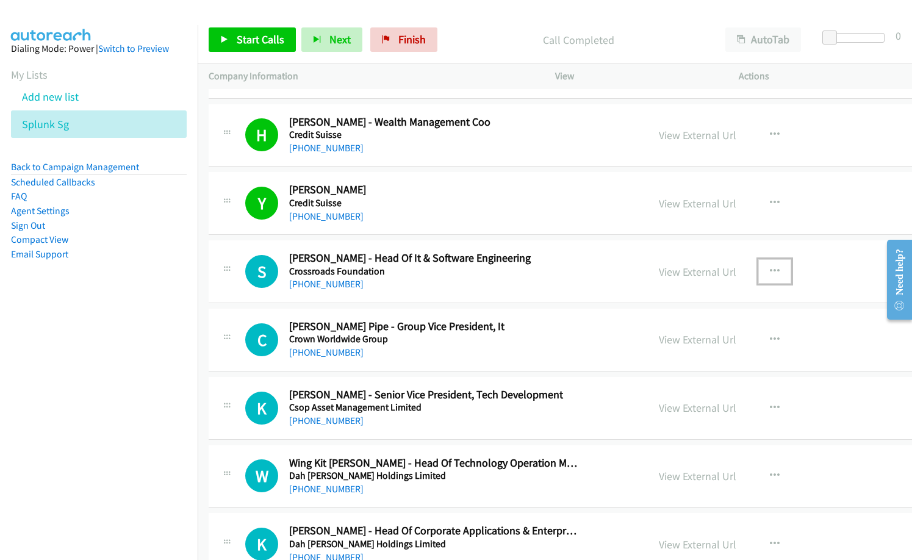
click at [769, 267] on icon "button" at bounding box center [774, 271] width 10 height 10
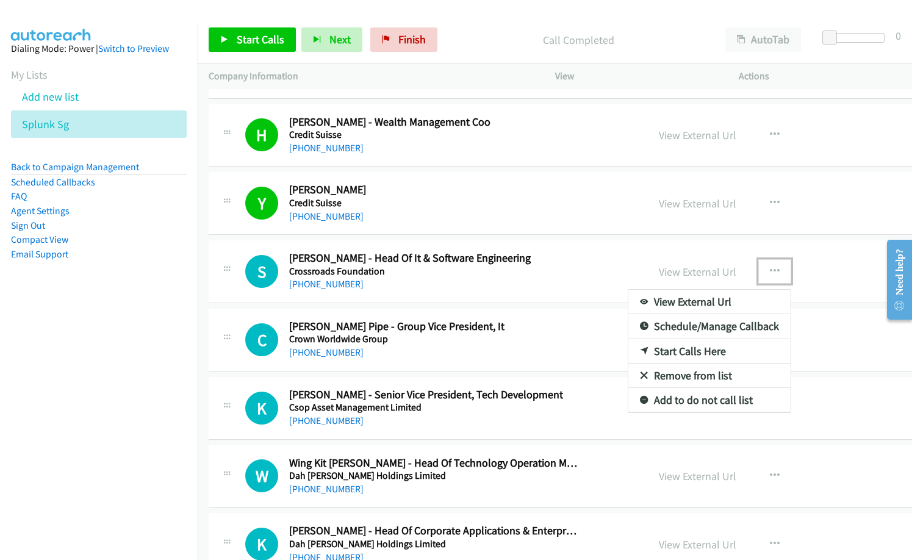
drag, startPoint x: 640, startPoint y: 351, endPoint x: 648, endPoint y: 344, distance: 10.3
click at [638, 346] on link "Start Calls Here" at bounding box center [709, 351] width 162 height 24
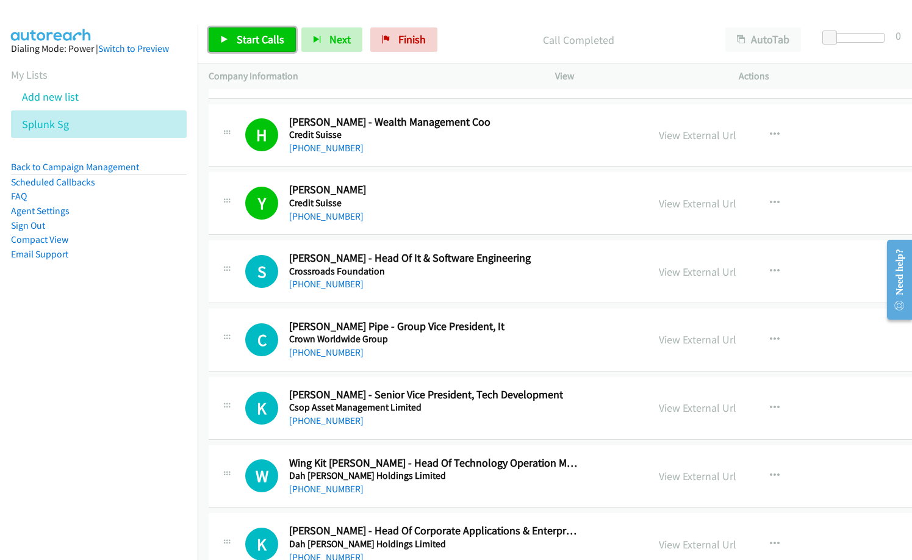
click at [280, 43] on span "Start Calls" at bounding box center [261, 39] width 48 height 14
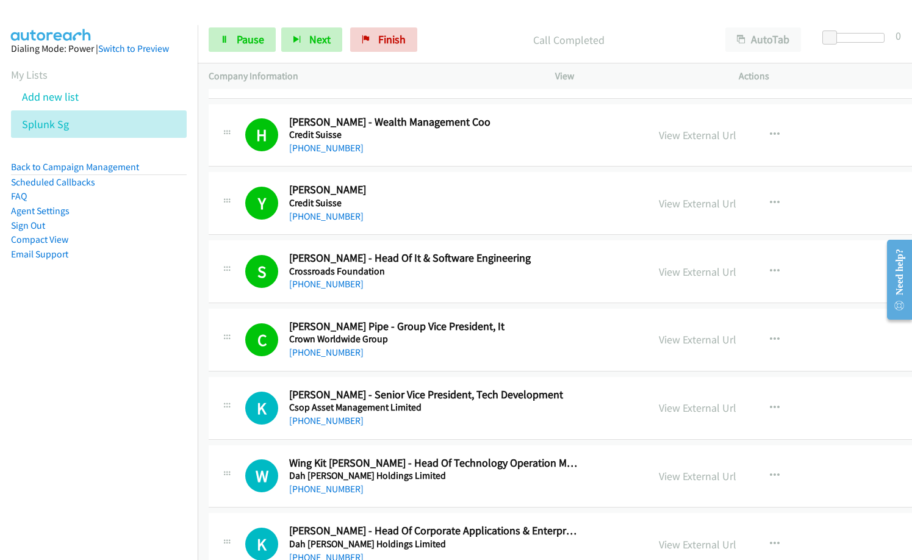
drag, startPoint x: 412, startPoint y: 190, endPoint x: 543, endPoint y: 154, distance: 136.1
click at [412, 190] on h2 "[PERSON_NAME]" at bounding box center [433, 190] width 288 height 14
click at [252, 35] on span "Pause" at bounding box center [250, 39] width 27 height 14
click at [677, 270] on link "View External Url" at bounding box center [696, 272] width 77 height 14
click at [676, 340] on link "View External Url" at bounding box center [696, 339] width 77 height 14
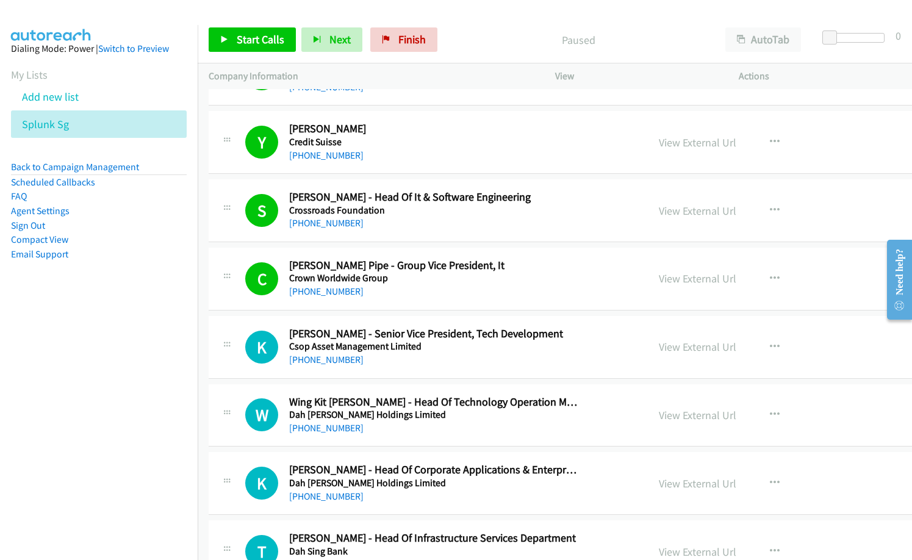
scroll to position [4512, 0]
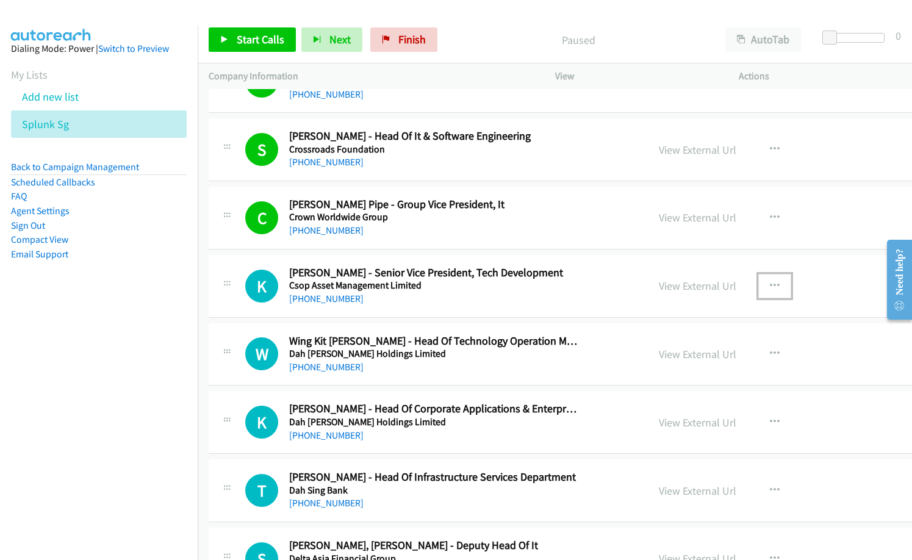
click at [758, 285] on button "button" at bounding box center [774, 286] width 33 height 24
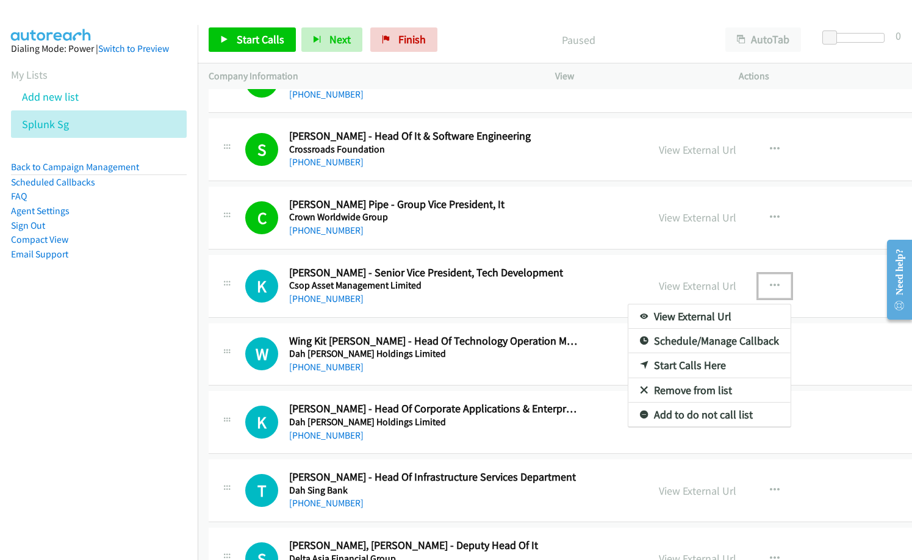
click at [694, 362] on link "Start Calls Here" at bounding box center [709, 365] width 162 height 24
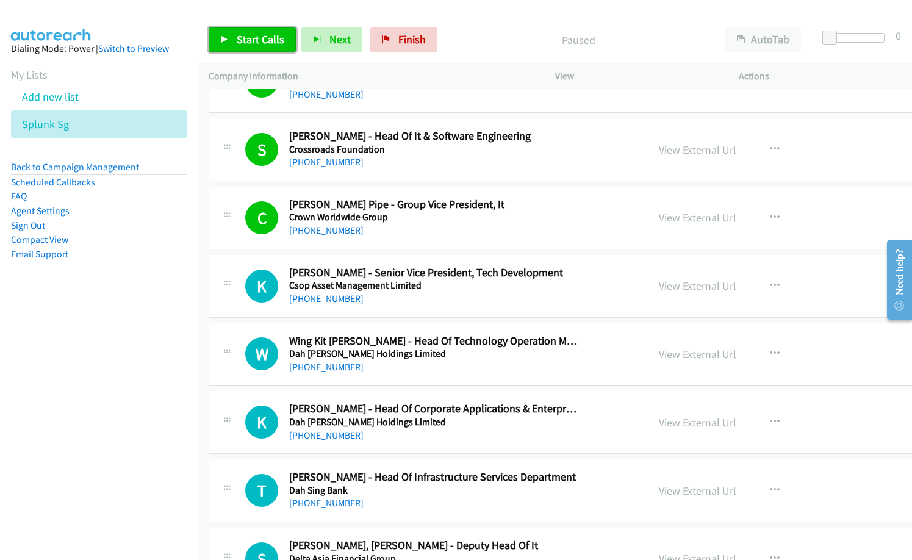
click at [254, 32] on link "Start Calls" at bounding box center [252, 39] width 87 height 24
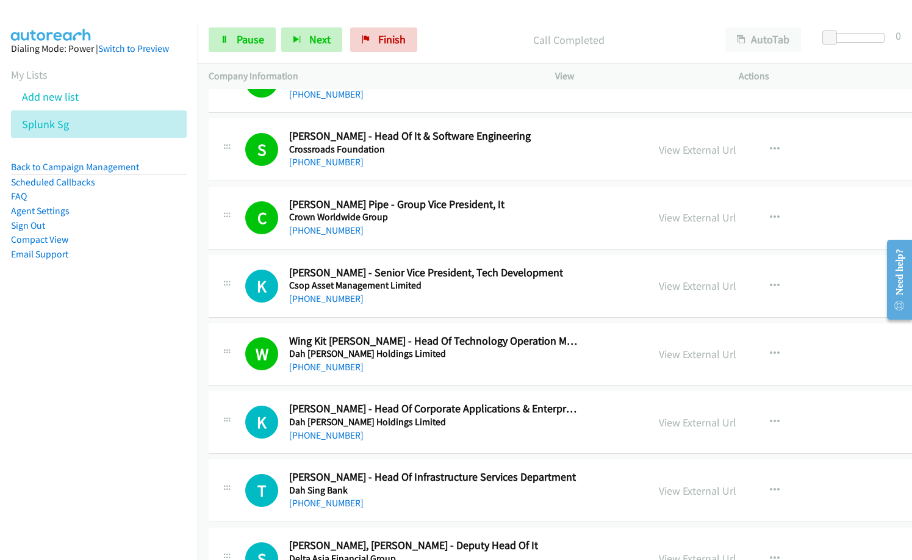
click at [457, 293] on div "[PHONE_NUMBER]" at bounding box center [433, 298] width 288 height 15
click at [451, 290] on h5 "Csop Asset Management Limited" at bounding box center [433, 285] width 288 height 12
click at [663, 284] on link "View External Url" at bounding box center [696, 286] width 77 height 14
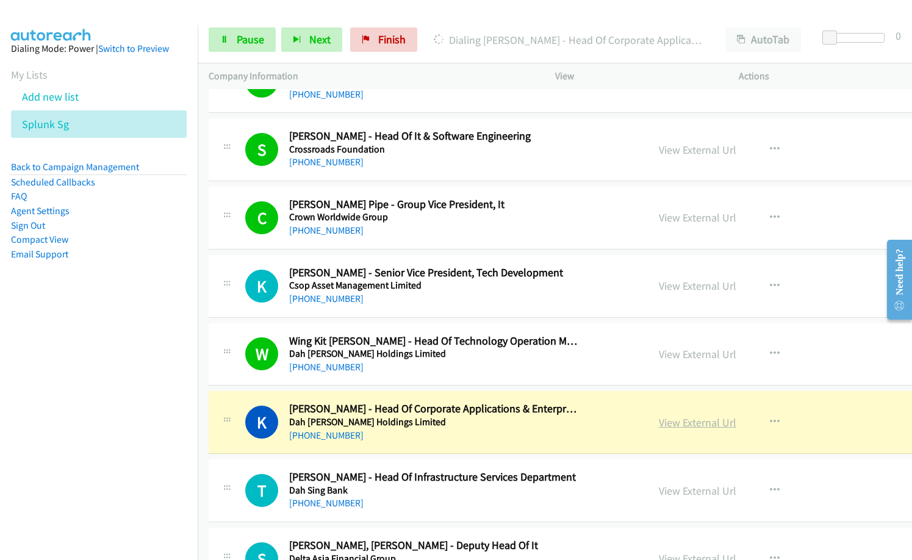
click at [658, 422] on link "View External Url" at bounding box center [696, 422] width 77 height 14
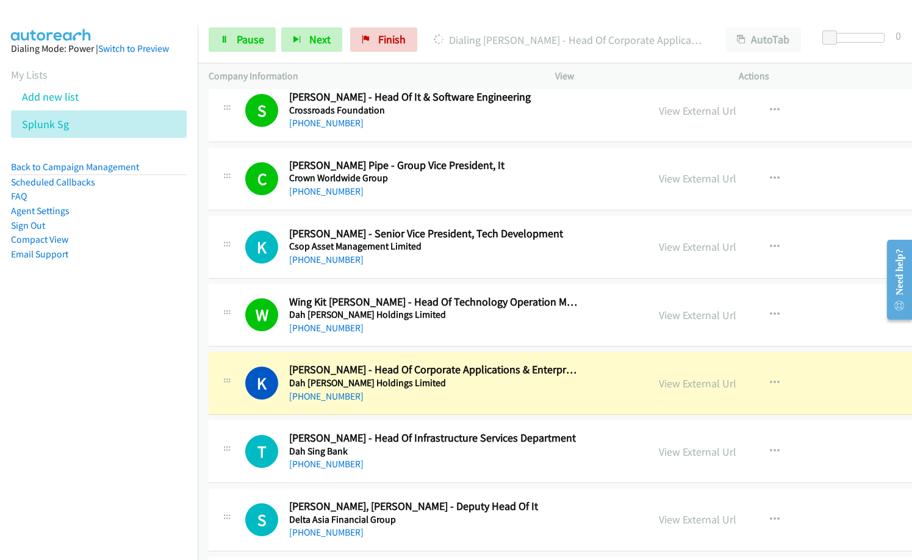
scroll to position [4573, 0]
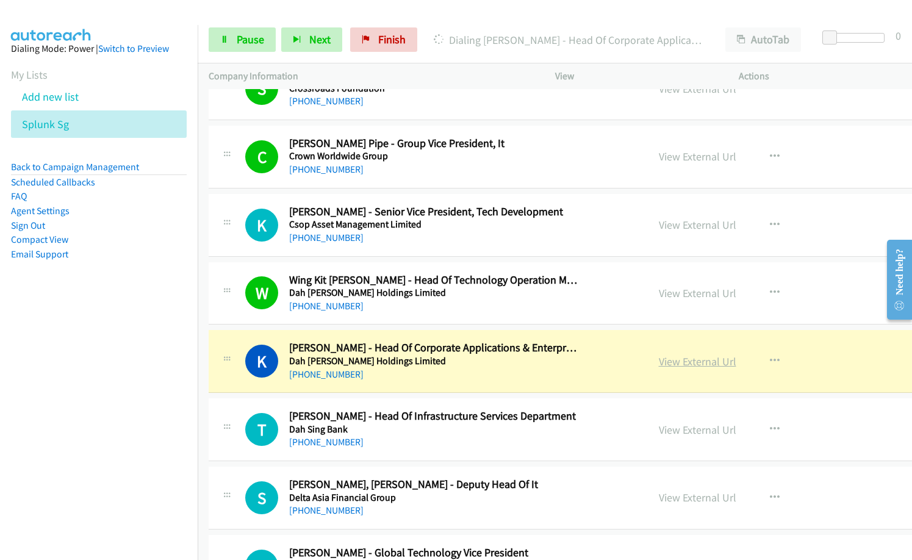
click at [680, 365] on link "View External Url" at bounding box center [696, 361] width 77 height 14
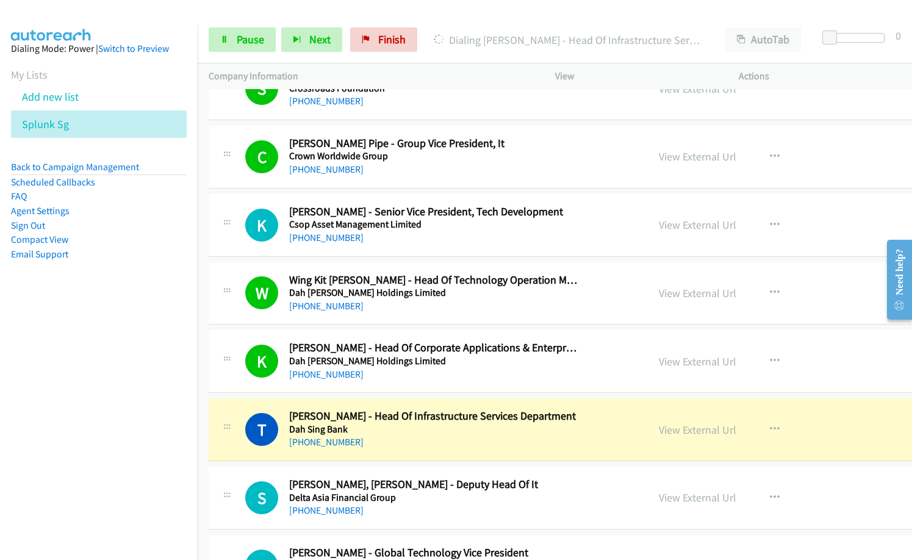
click at [91, 307] on aside "Dialing Mode: Power | Switch to Preview My Lists Add new list Splunk Sg Back to…" at bounding box center [99, 170] width 198 height 291
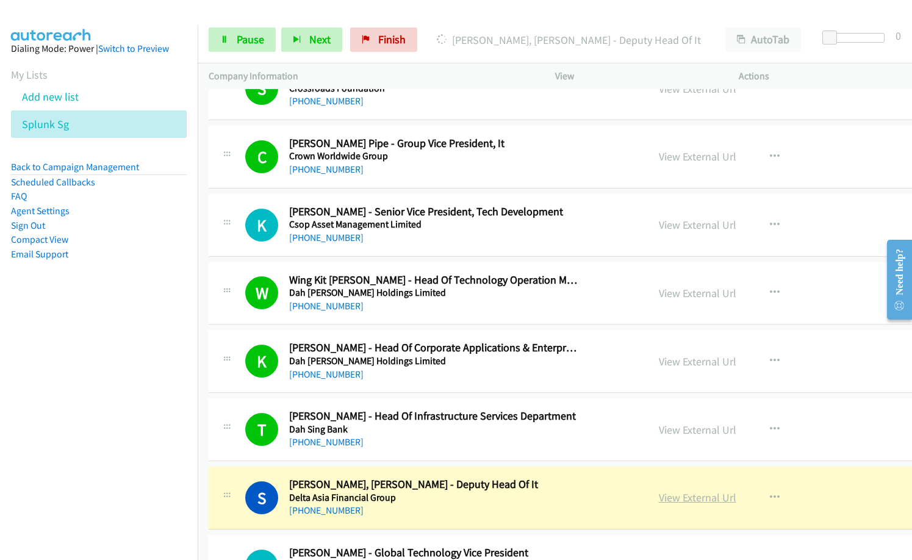
click at [685, 495] on link "View External Url" at bounding box center [696, 497] width 77 height 14
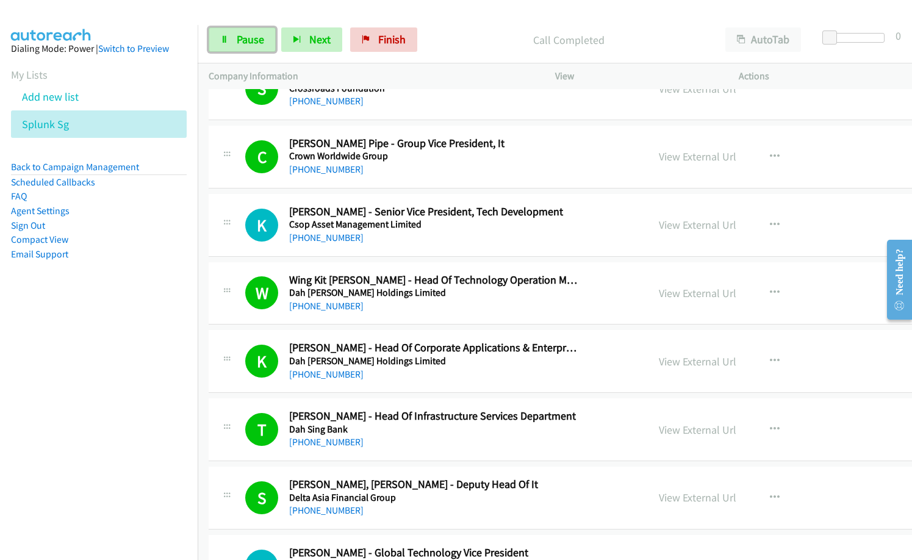
click at [224, 46] on link "Pause" at bounding box center [242, 39] width 67 height 24
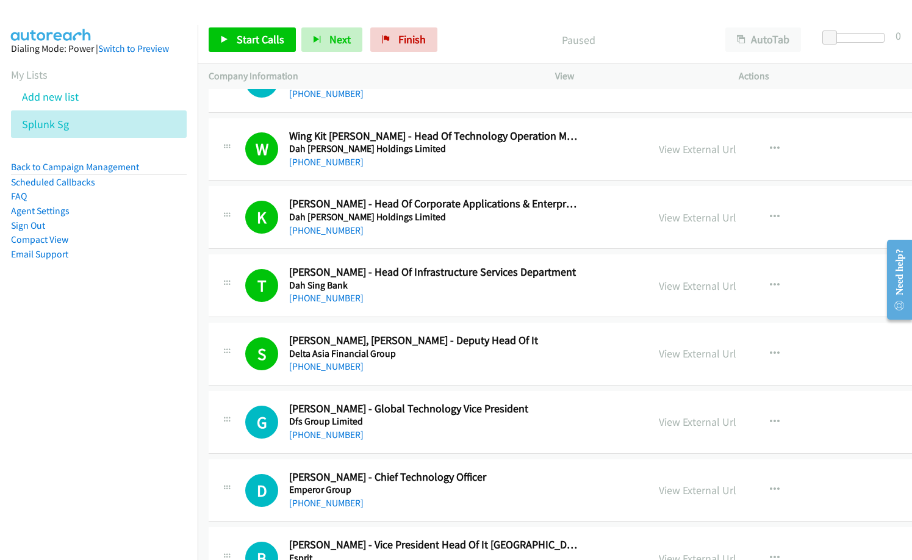
scroll to position [4695, 0]
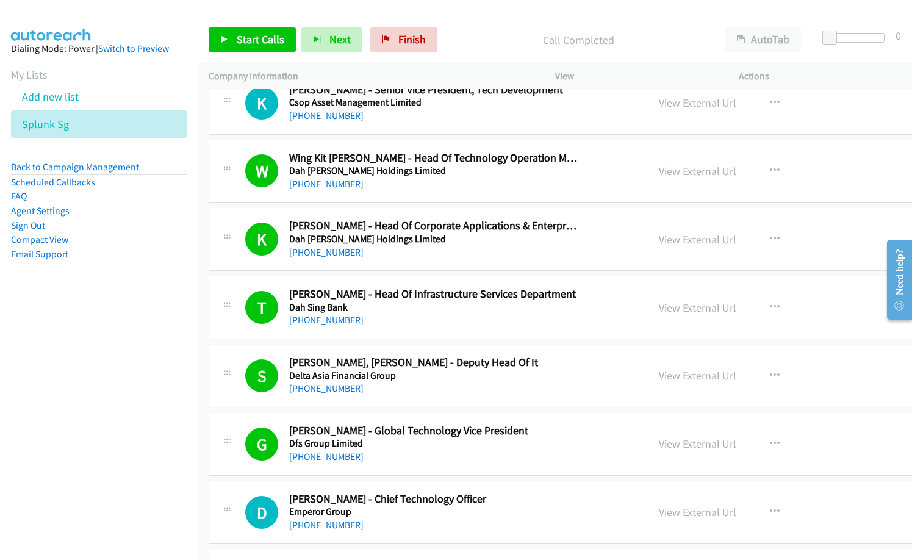
click at [454, 39] on p "Call Completed" at bounding box center [578, 40] width 249 height 16
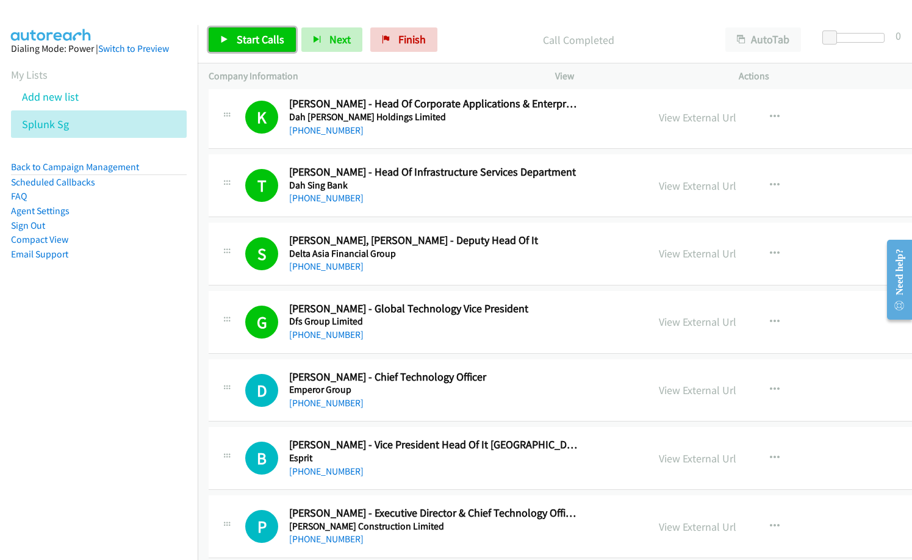
click at [256, 40] on span "Start Calls" at bounding box center [261, 39] width 48 height 14
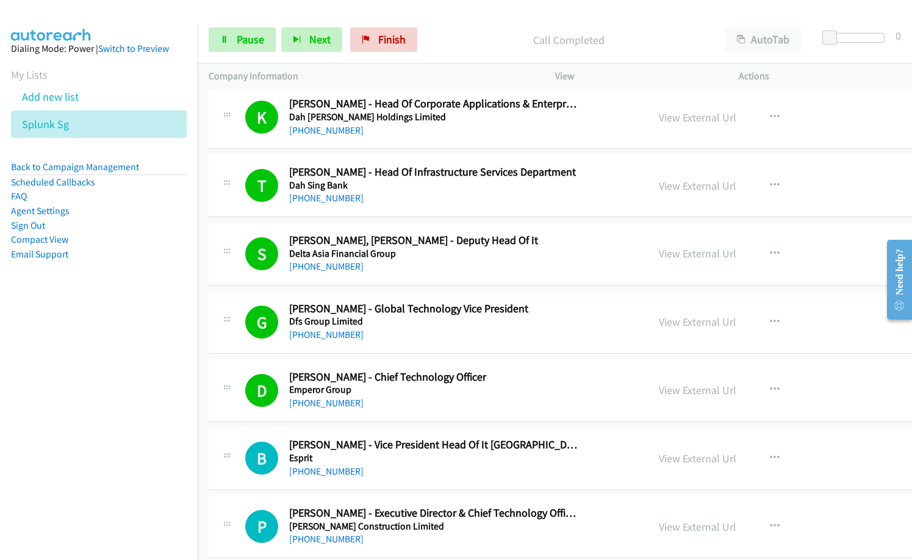
drag, startPoint x: 477, startPoint y: 412, endPoint x: 488, endPoint y: 411, distance: 11.6
click at [477, 412] on div "D Callback Scheduled [PERSON_NAME] - Chief Technology Officer Emperor Group [GE…" at bounding box center [625, 390] width 833 height 63
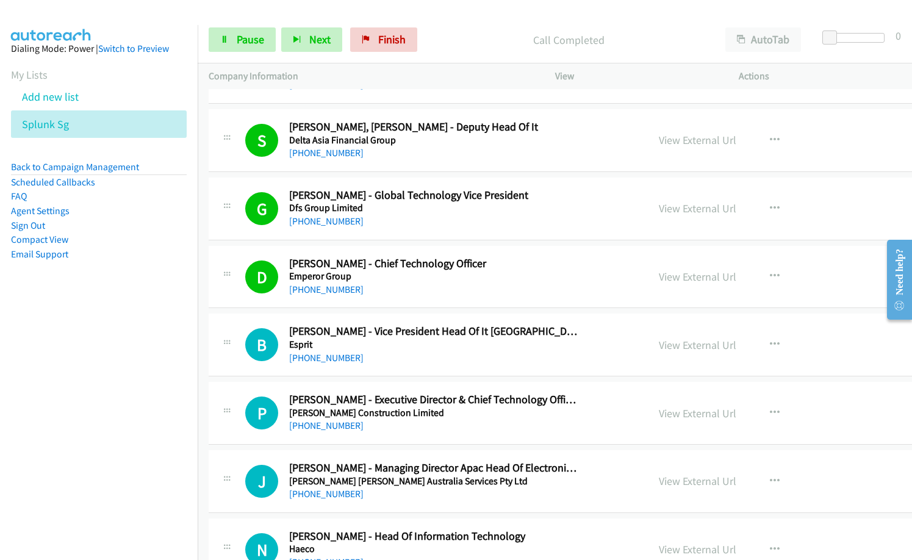
scroll to position [4939, 0]
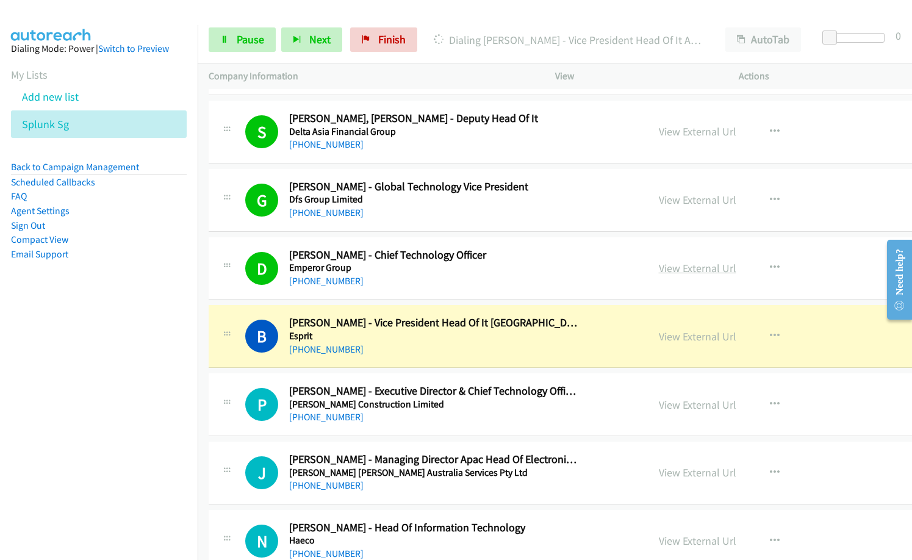
click at [679, 268] on link "View External Url" at bounding box center [696, 268] width 77 height 14
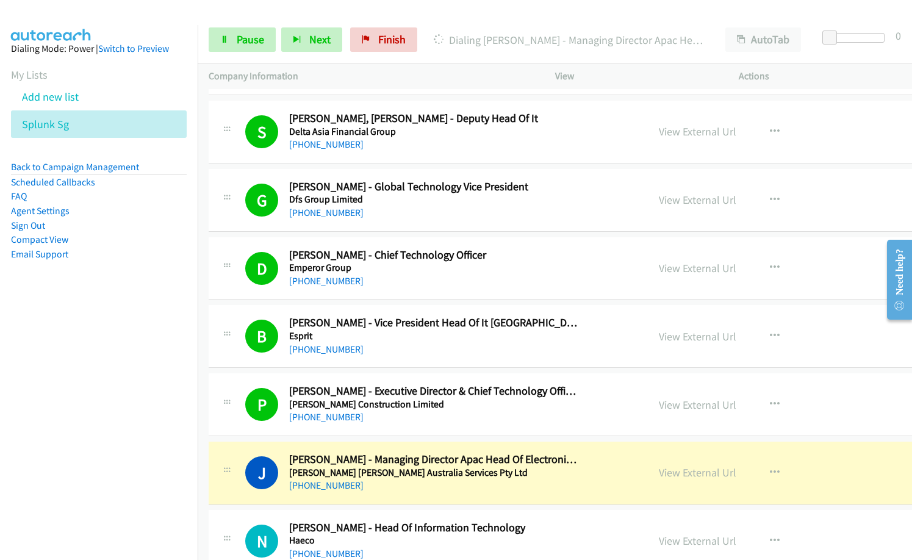
scroll to position [5000, 0]
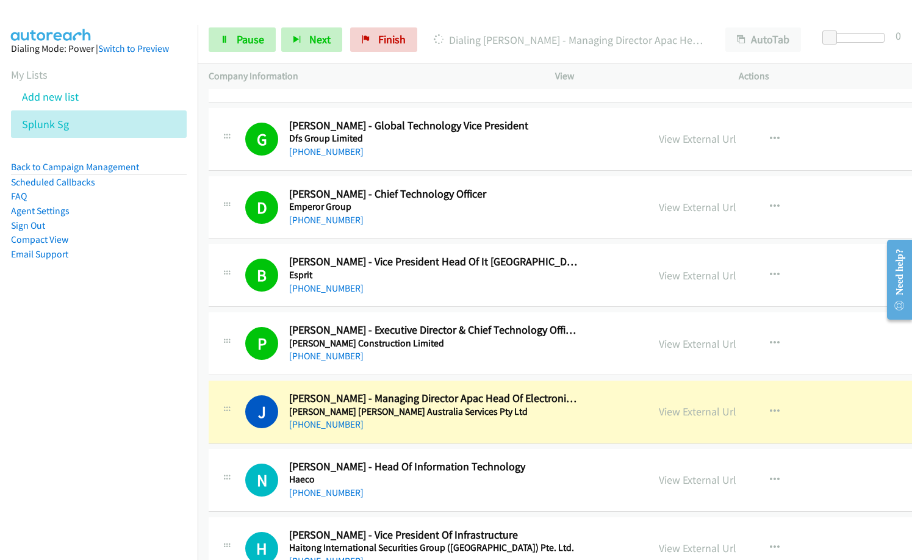
click at [1, 432] on nav "Dialing Mode: Power | Switch to Preview My Lists Add new list Splunk Sg Back to…" at bounding box center [99, 305] width 198 height 560
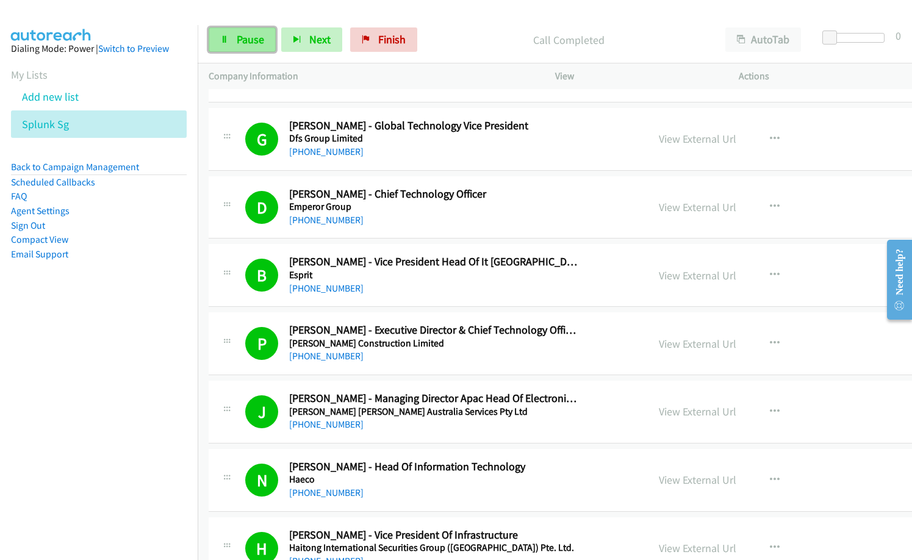
click at [246, 42] on span "Pause" at bounding box center [250, 39] width 27 height 14
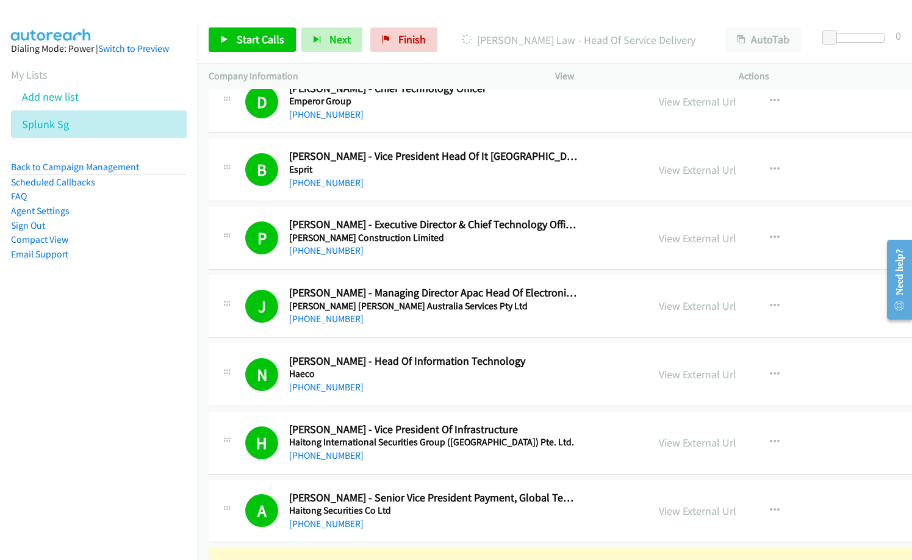
scroll to position [5183, 0]
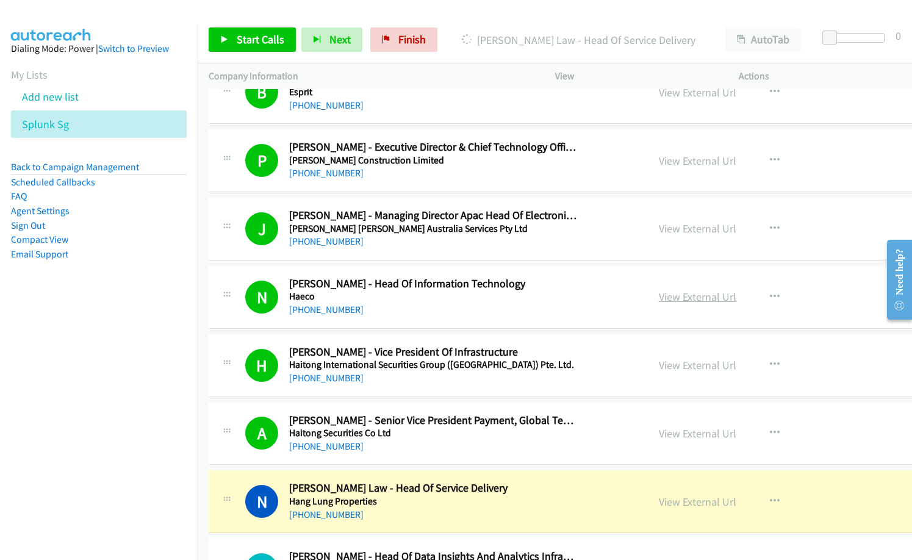
click at [672, 290] on link "View External Url" at bounding box center [696, 297] width 77 height 14
click at [658, 434] on link "View External Url" at bounding box center [696, 433] width 77 height 14
click at [667, 298] on link "View External Url" at bounding box center [696, 297] width 77 height 14
click at [669, 366] on link "View External Url" at bounding box center [696, 365] width 77 height 14
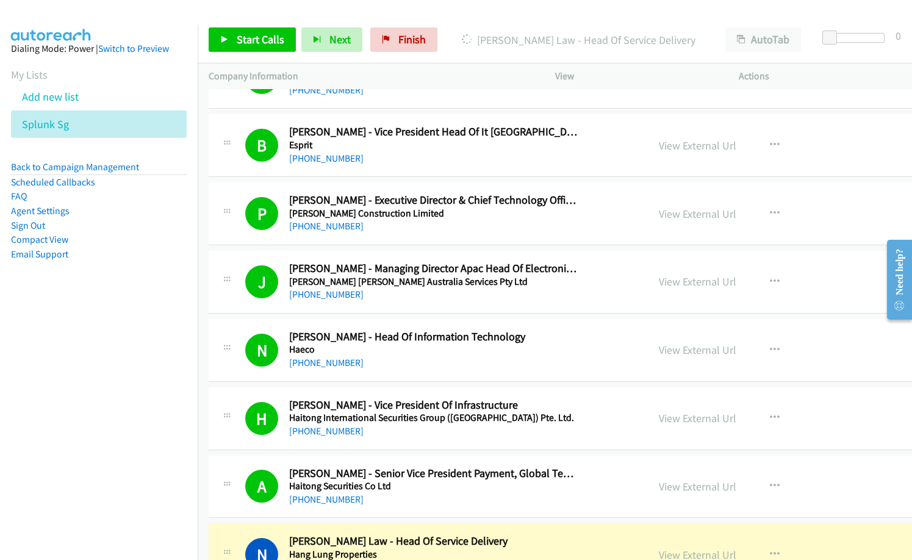
scroll to position [5061, 0]
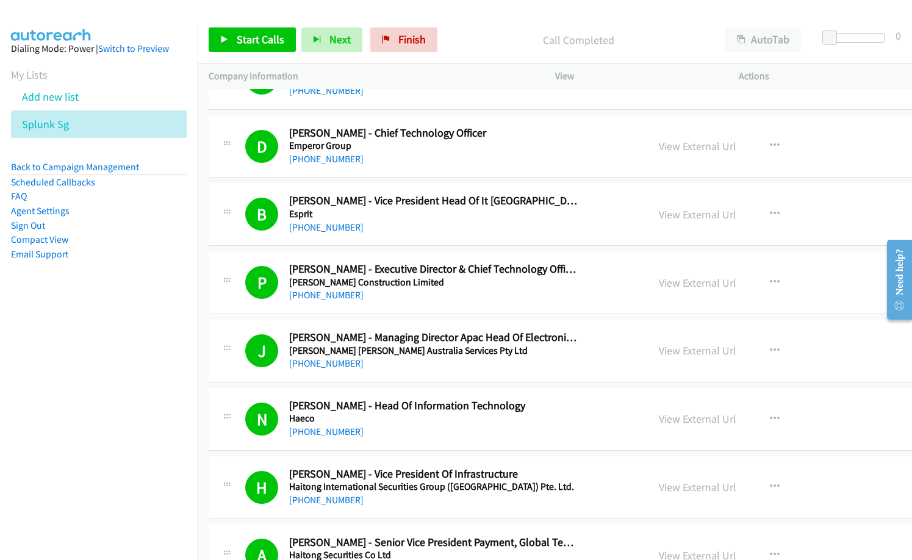
drag, startPoint x: 436, startPoint y: 145, endPoint x: 450, endPoint y: 154, distance: 17.1
click at [436, 145] on h5 "Emperor Group" at bounding box center [433, 146] width 288 height 12
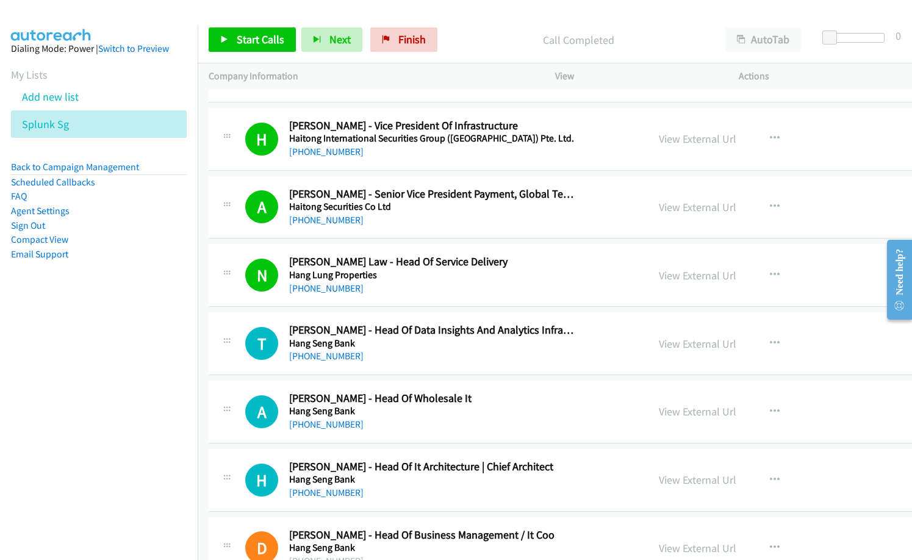
scroll to position [5426, 0]
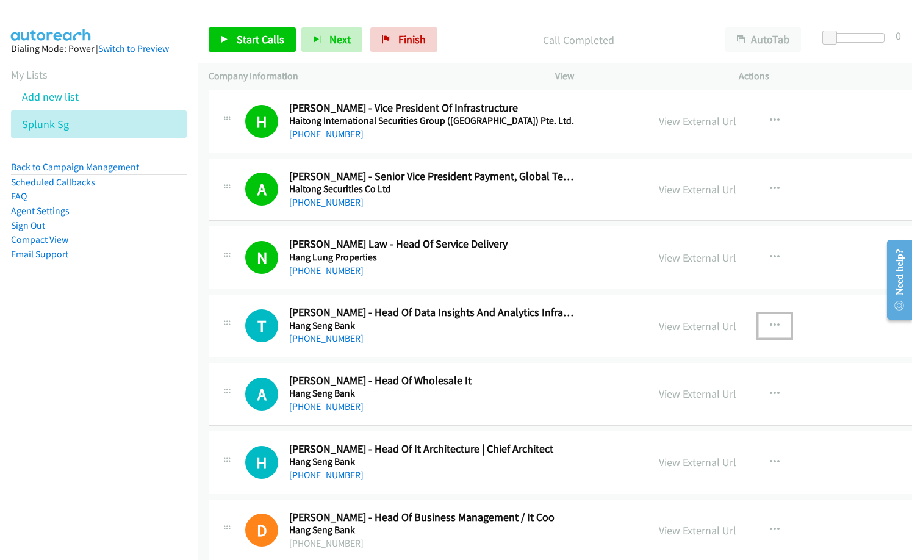
click at [769, 322] on icon "button" at bounding box center [774, 326] width 10 height 10
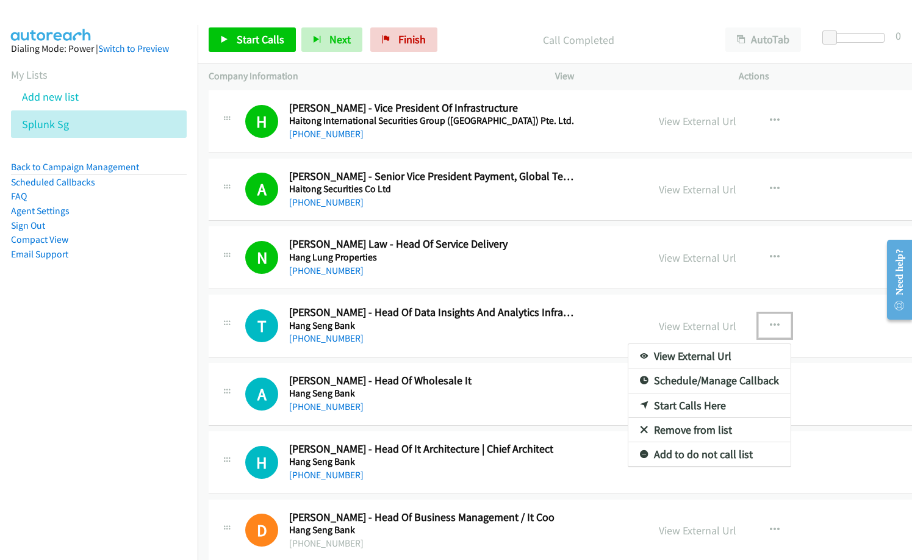
click at [677, 405] on link "Start Calls Here" at bounding box center [709, 405] width 162 height 24
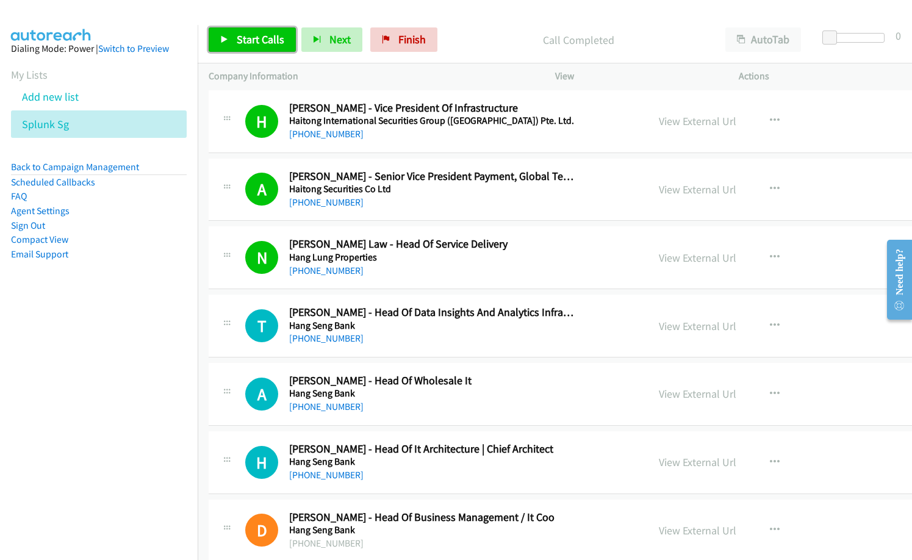
click at [250, 38] on span "Start Calls" at bounding box center [261, 39] width 48 height 14
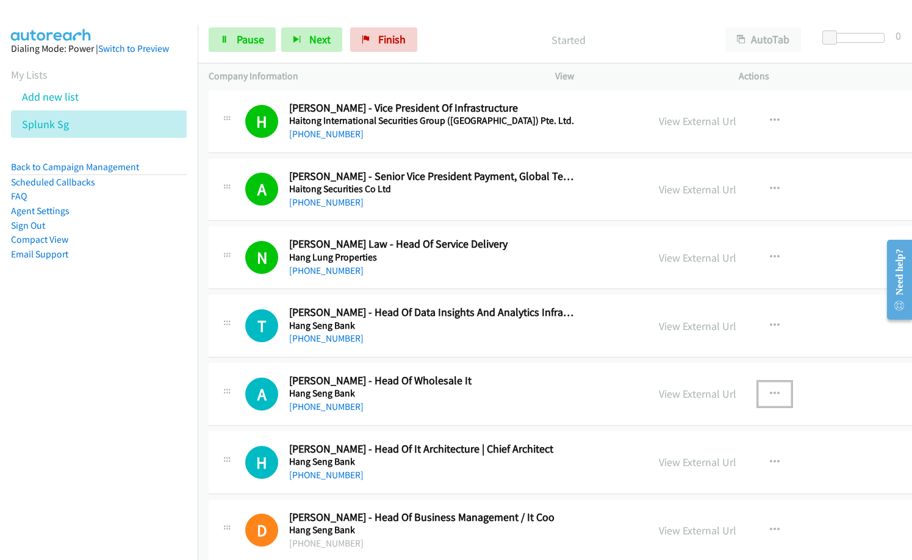
click at [769, 394] on icon "button" at bounding box center [774, 394] width 10 height 10
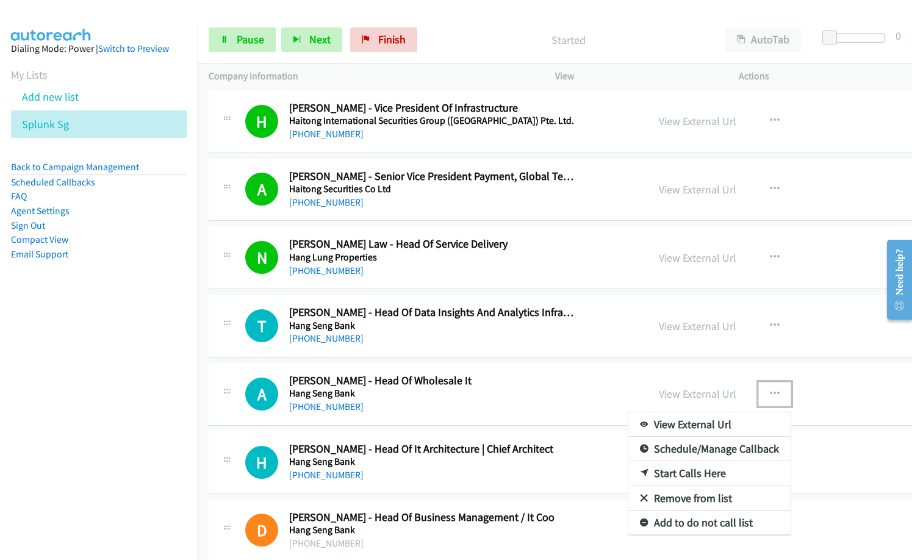
click at [659, 495] on link "Remove from list" at bounding box center [709, 498] width 162 height 24
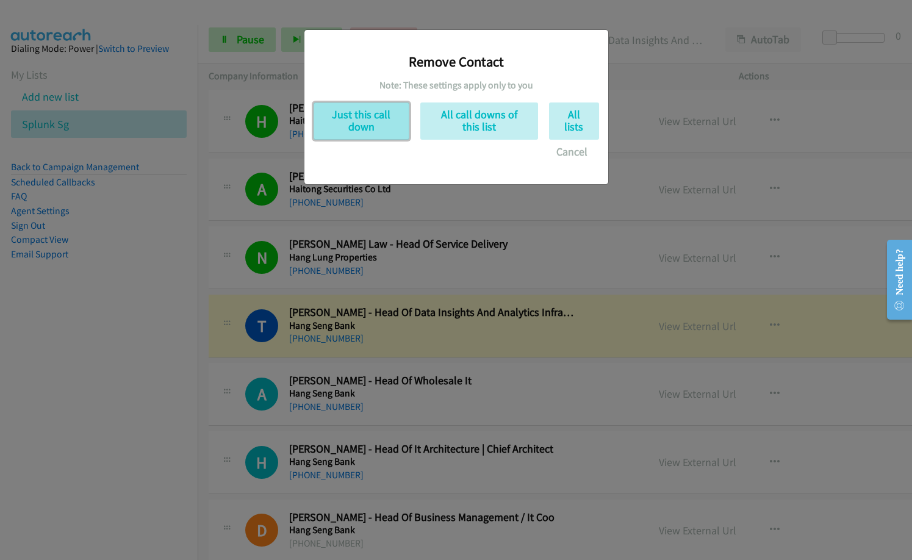
click at [385, 119] on button "Just this call down" at bounding box center [361, 120] width 96 height 37
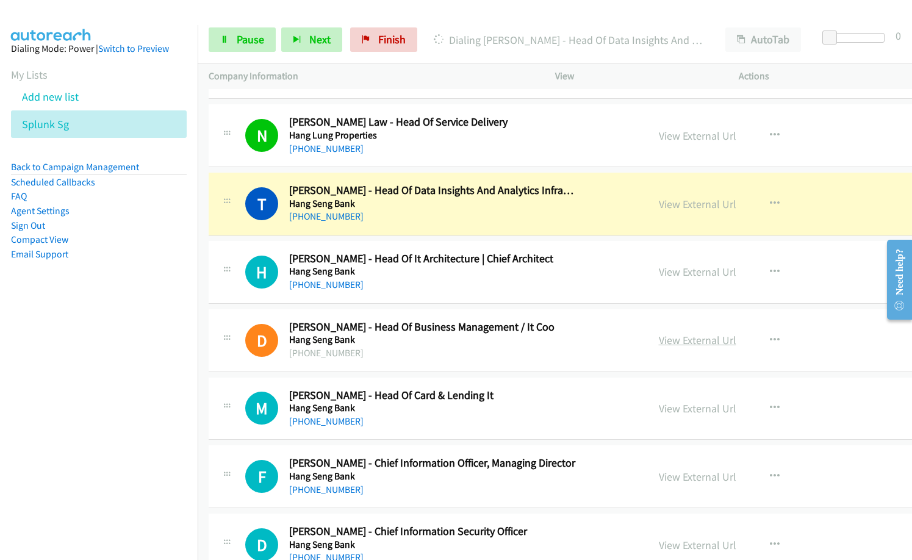
scroll to position [5609, 0]
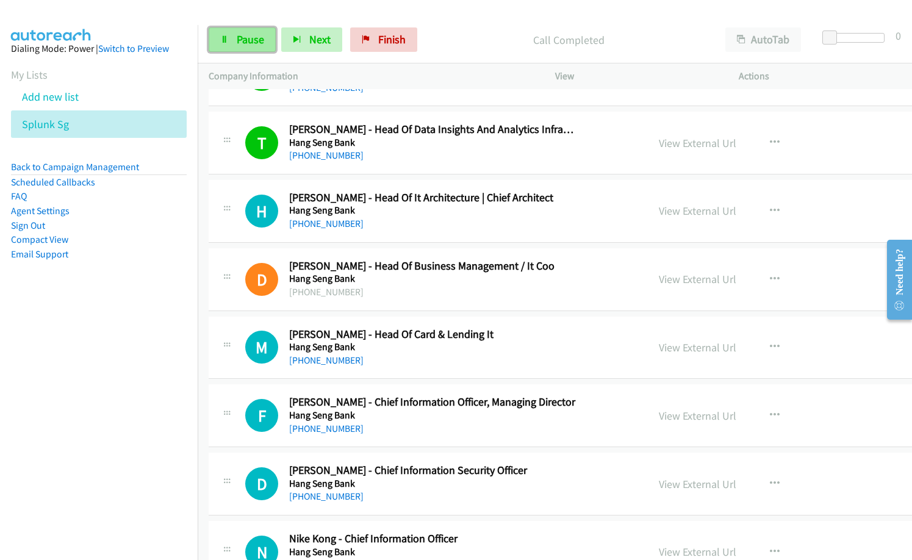
click at [249, 42] on span "Pause" at bounding box center [250, 39] width 27 height 14
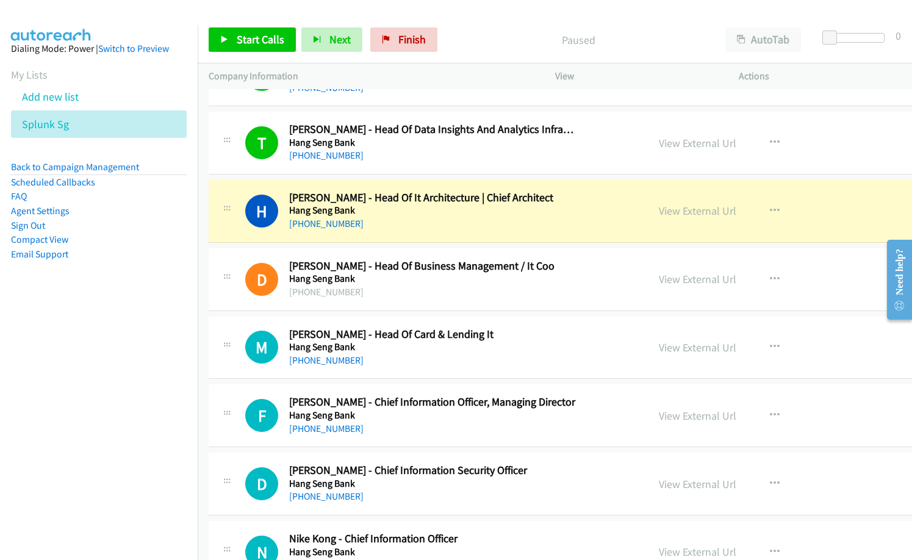
click at [391, 309] on div "D Callback Scheduled [PERSON_NAME] - Head Of Business Management / It Coo Hang …" at bounding box center [625, 279] width 833 height 63
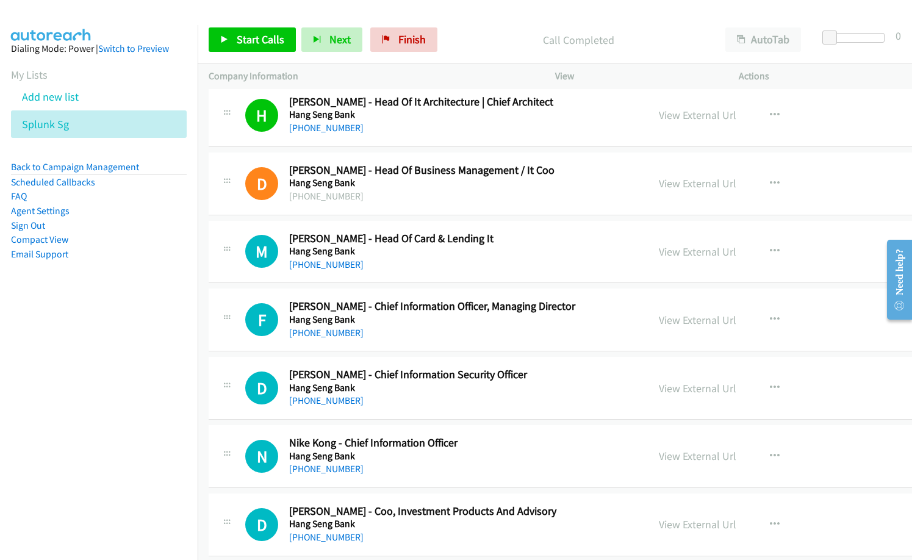
scroll to position [5731, 0]
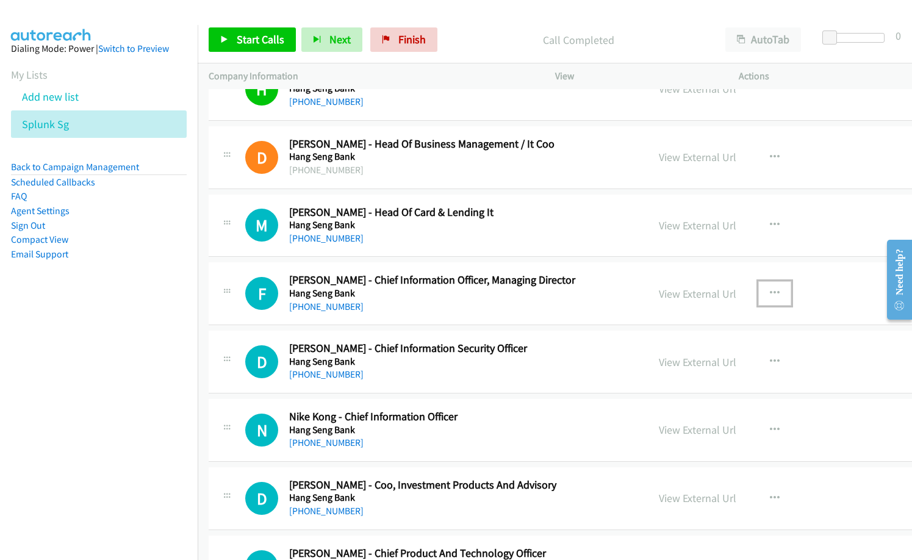
click at [769, 290] on icon "button" at bounding box center [774, 293] width 10 height 10
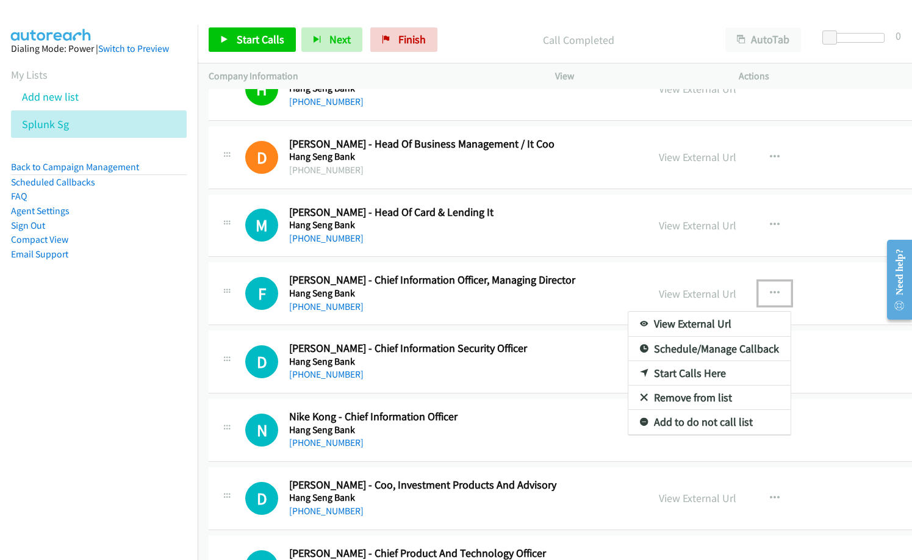
click at [685, 376] on link "Start Calls Here" at bounding box center [709, 373] width 162 height 24
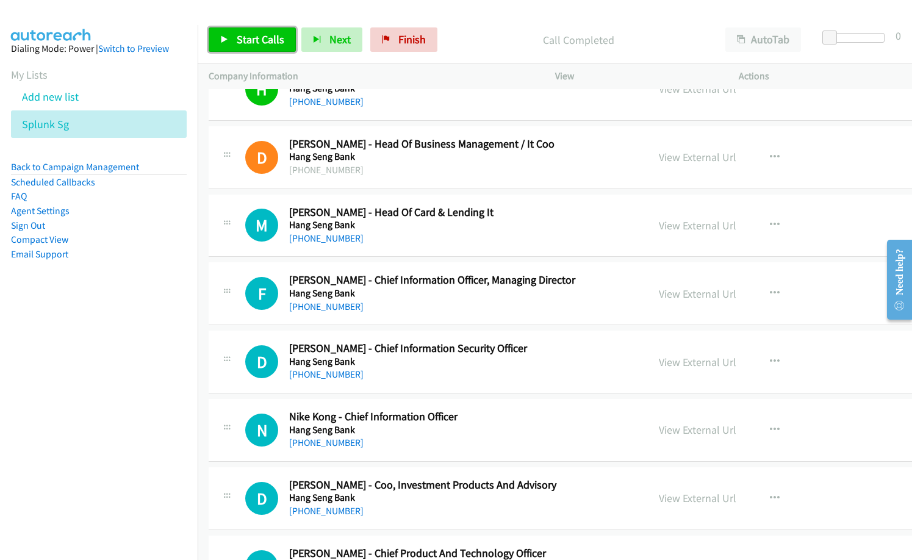
click at [275, 34] on span "Start Calls" at bounding box center [261, 39] width 48 height 14
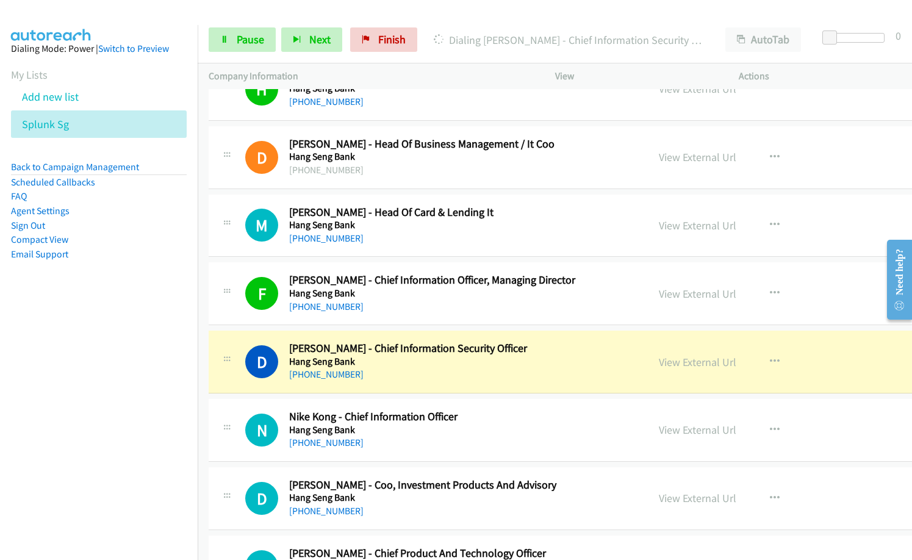
click at [436, 377] on div "[PHONE_NUMBER]" at bounding box center [433, 374] width 288 height 15
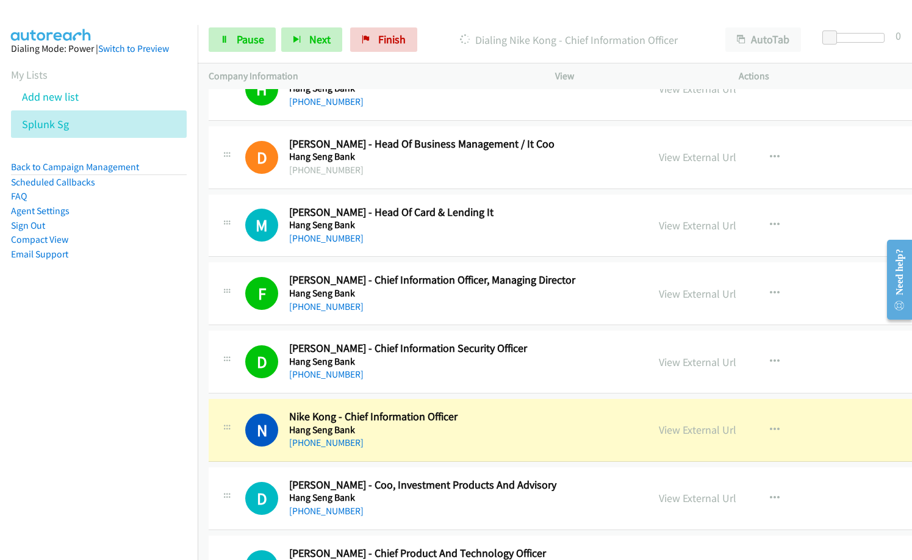
click at [412, 441] on div "[PHONE_NUMBER]" at bounding box center [433, 442] width 288 height 15
click at [241, 38] on span "Pause" at bounding box center [250, 39] width 27 height 14
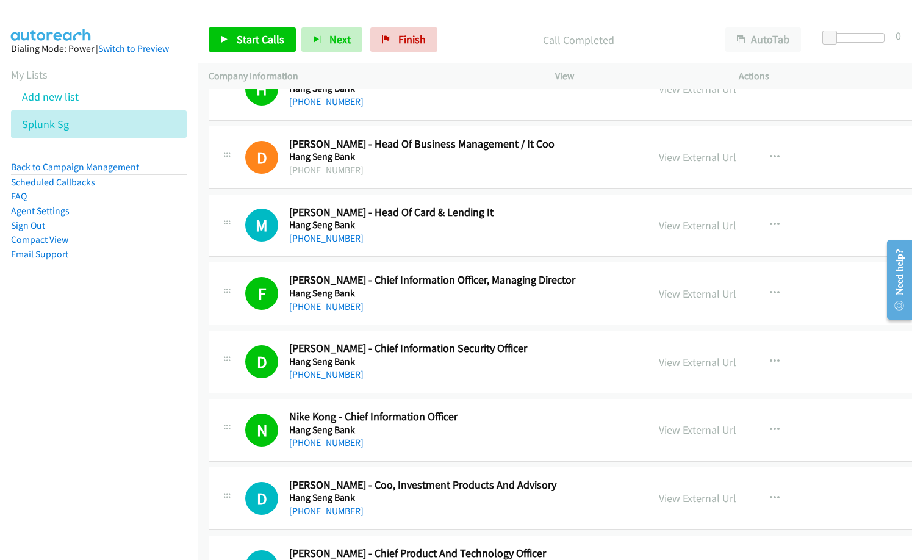
drag, startPoint x: 448, startPoint y: 22, endPoint x: 494, endPoint y: 27, distance: 46.6
click at [448, 22] on div "Start Calls Pause Next Finish Call Completed AutoTab AutoTab 0" at bounding box center [555, 39] width 714 height 47
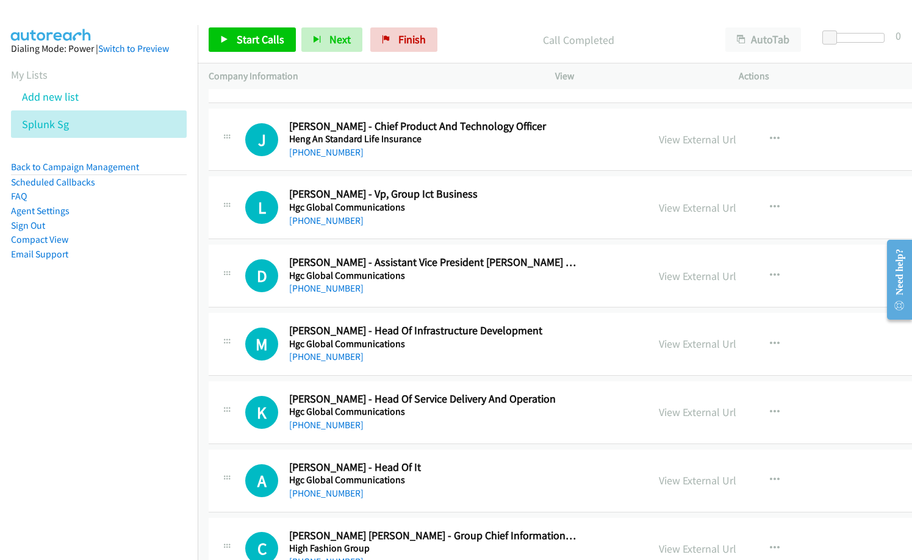
scroll to position [6219, 0]
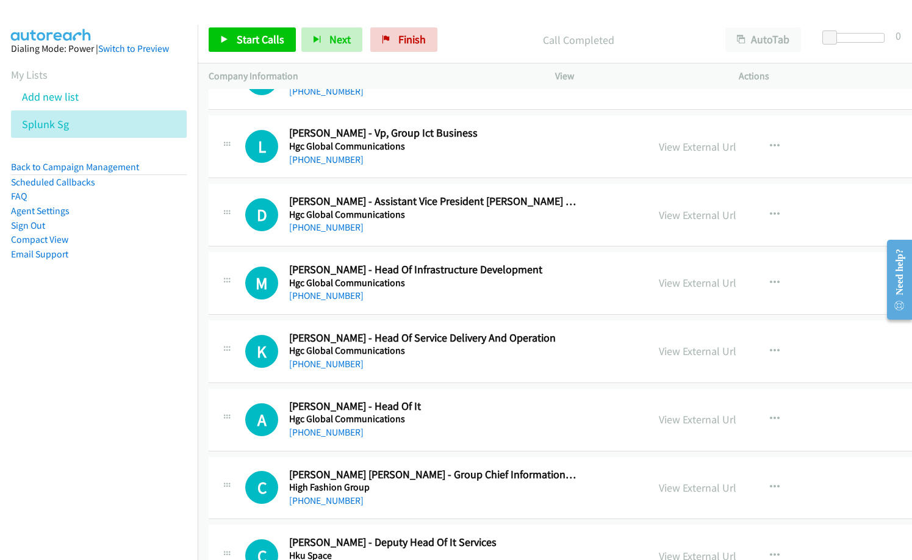
click at [94, 423] on nav "Dialing Mode: Power | Switch to Preview My Lists Add new list Splunk Sg Back to…" at bounding box center [99, 305] width 198 height 560
click at [769, 281] on icon "button" at bounding box center [774, 283] width 10 height 10
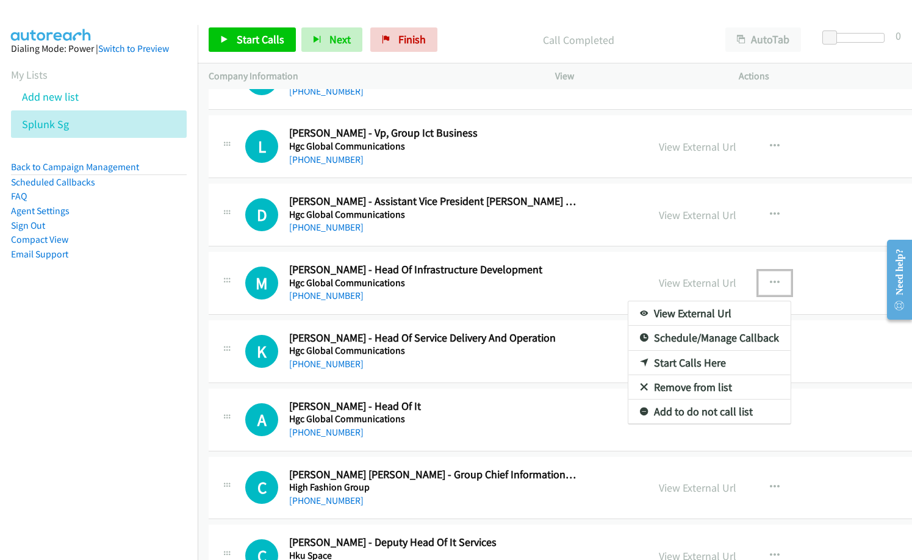
click at [665, 363] on link "Start Calls Here" at bounding box center [709, 363] width 162 height 24
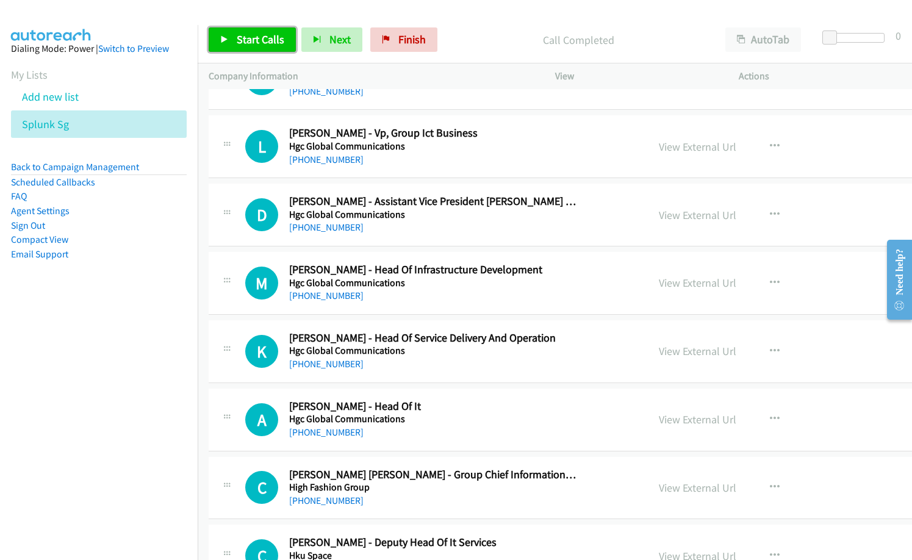
click at [274, 46] on link "Start Calls" at bounding box center [252, 39] width 87 height 24
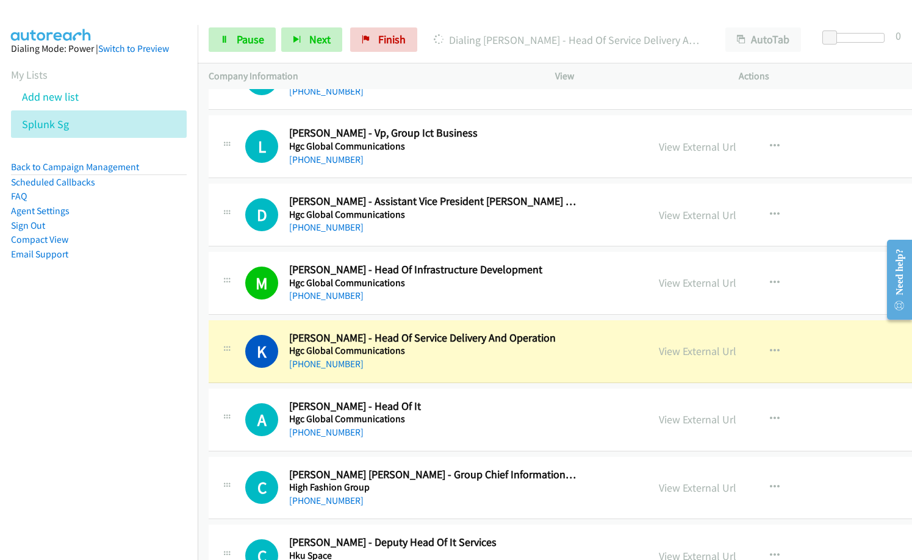
click at [451, 418] on h5 "Hgc Global Communications" at bounding box center [433, 419] width 288 height 12
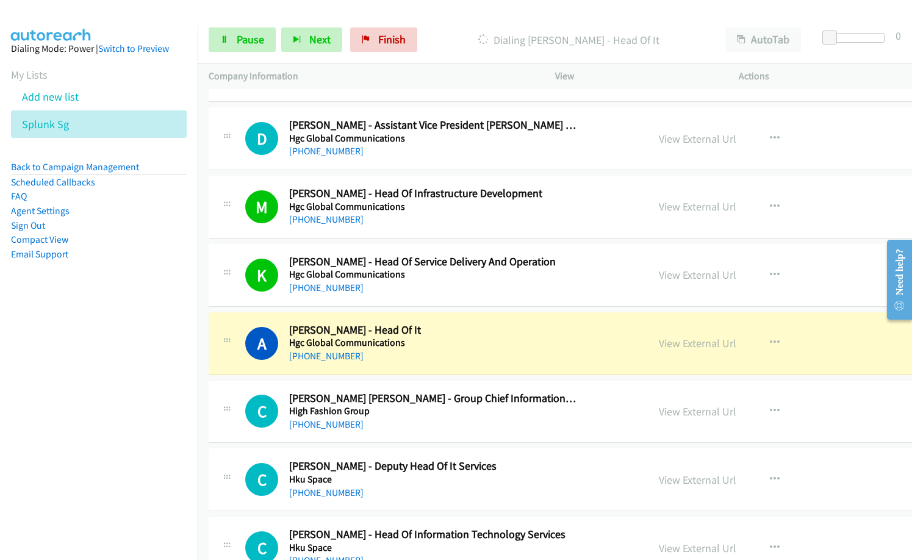
scroll to position [6402, 0]
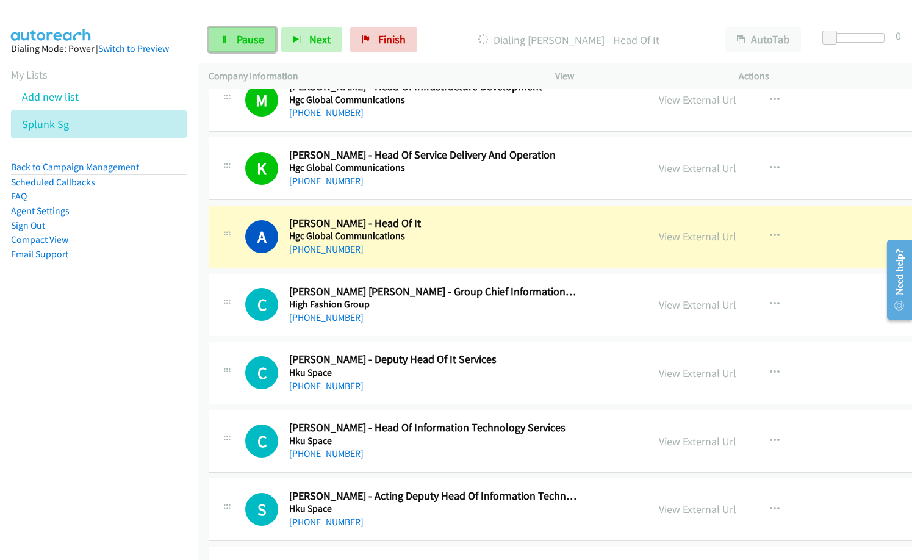
click at [252, 41] on span "Pause" at bounding box center [250, 39] width 27 height 14
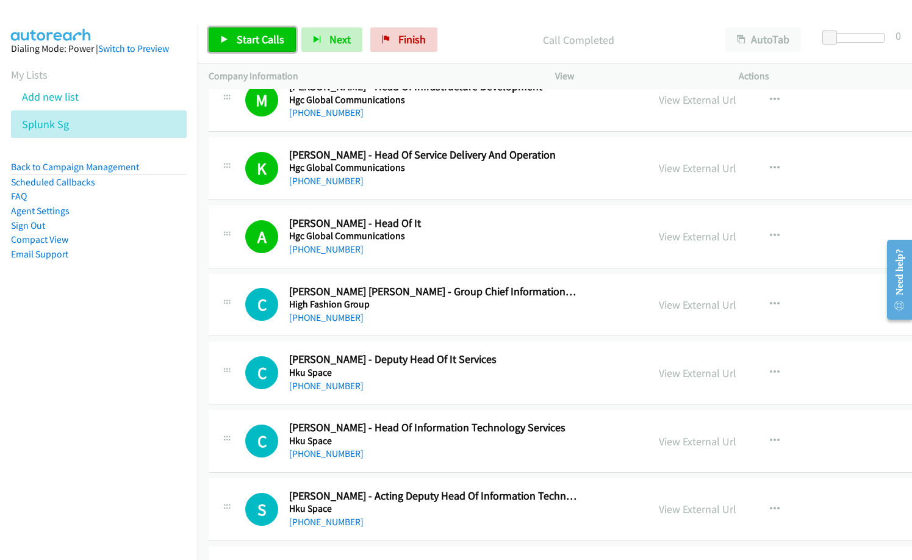
click at [243, 32] on link "Start Calls" at bounding box center [252, 39] width 87 height 24
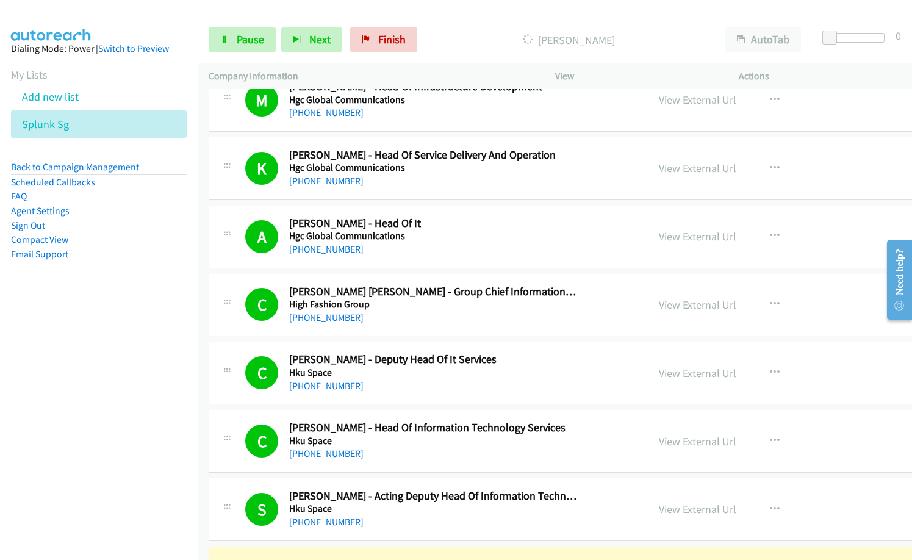
scroll to position [6646, 0]
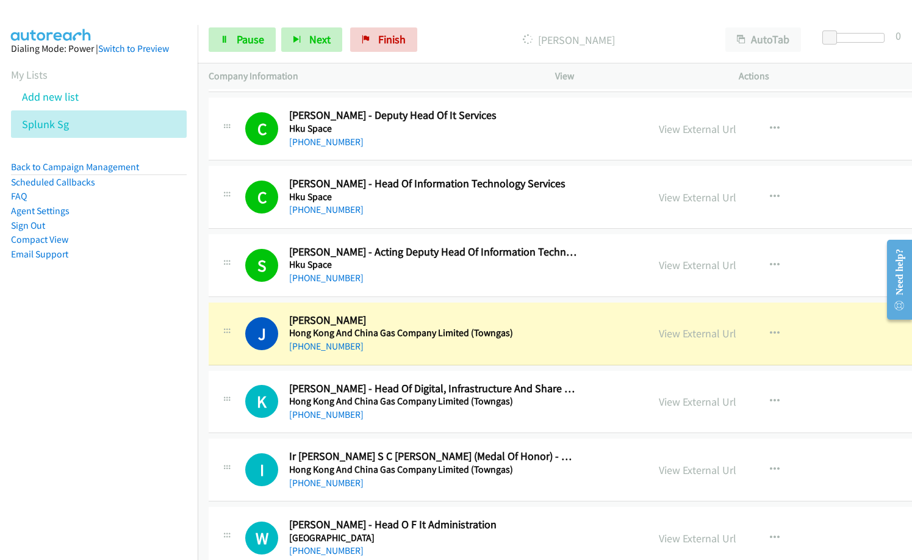
click at [59, 413] on nav "Dialing Mode: Power | Switch to Preview My Lists Add new list Splunk Sg Back to…" at bounding box center [99, 305] width 198 height 560
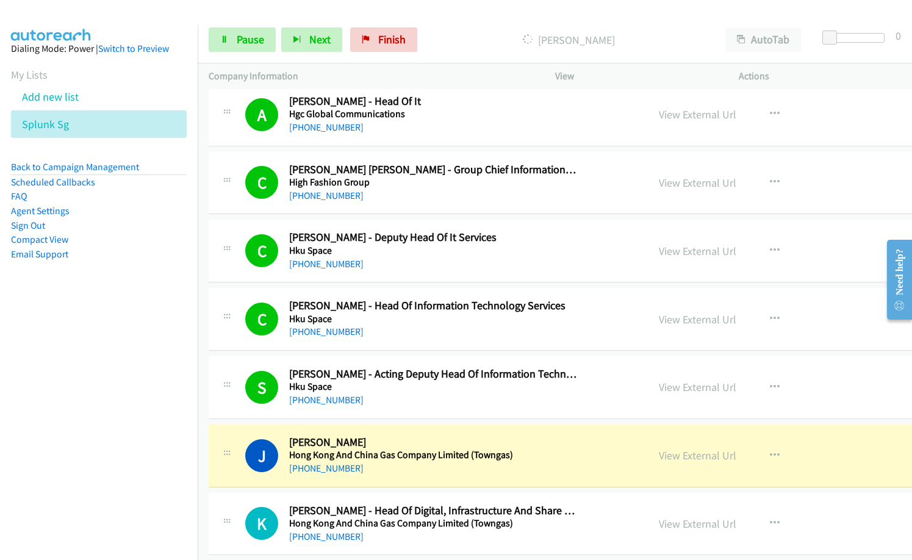
scroll to position [6463, 0]
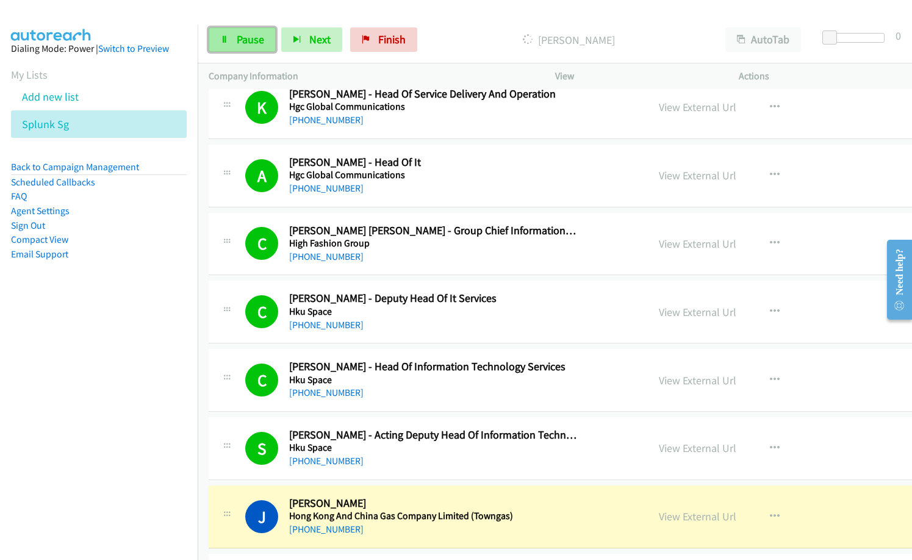
click at [224, 36] on icon at bounding box center [224, 40] width 9 height 9
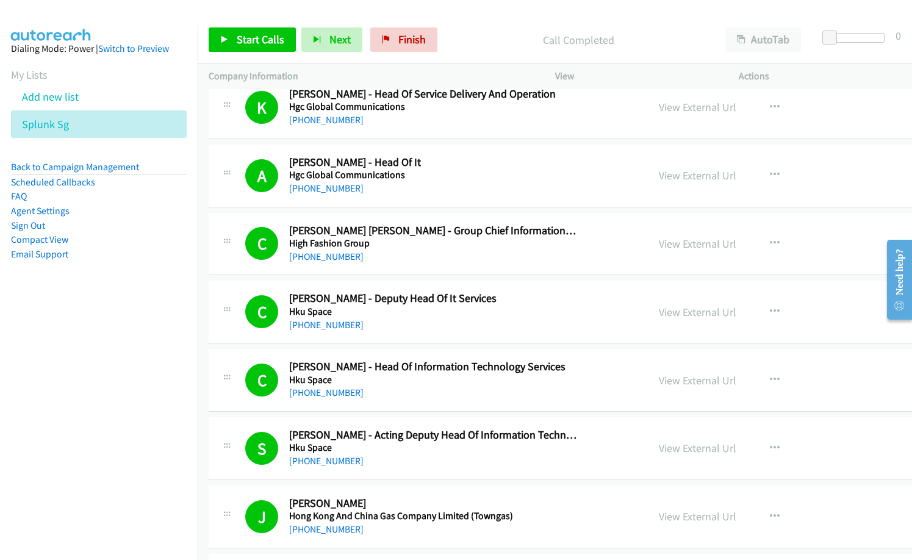
click at [468, 449] on h5 "Hku Space" at bounding box center [433, 447] width 288 height 12
click at [696, 381] on link "View External Url" at bounding box center [696, 380] width 77 height 14
click at [668, 312] on link "View External Url" at bounding box center [696, 312] width 77 height 14
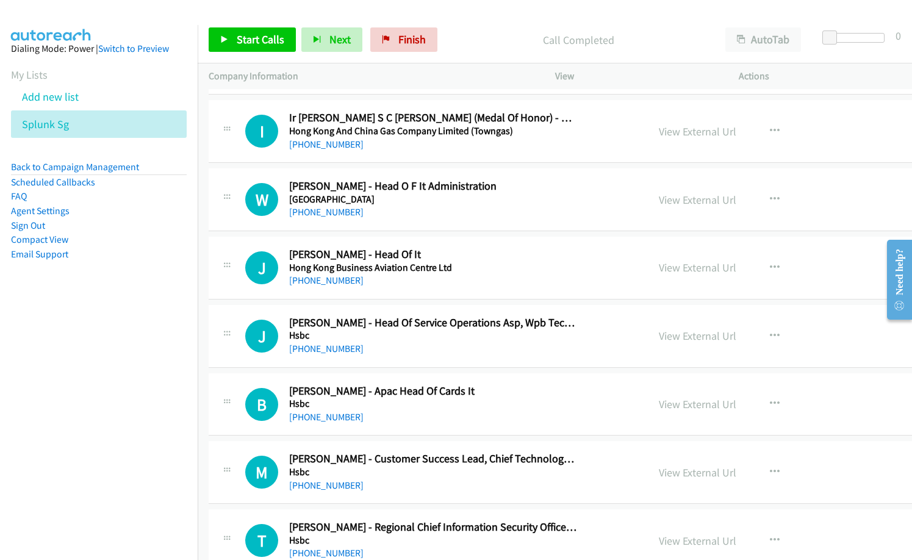
scroll to position [6829, 0]
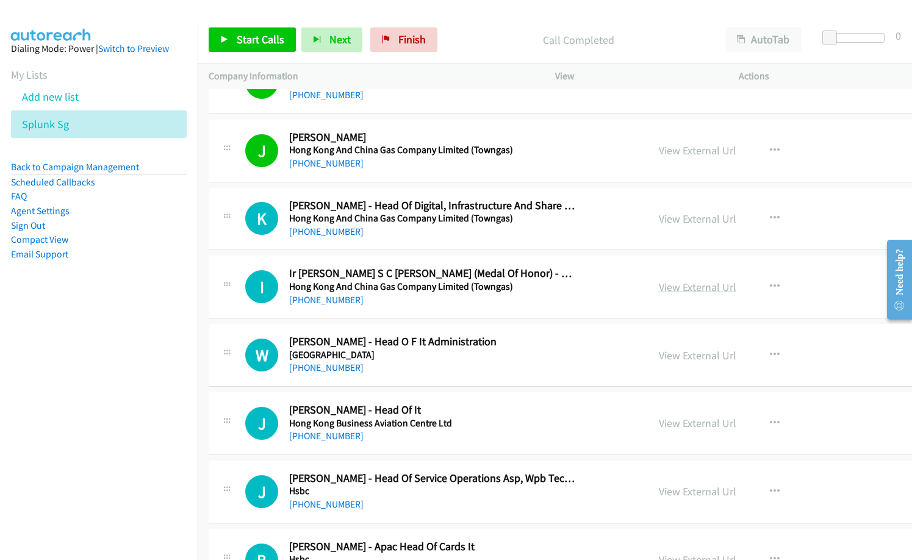
click at [678, 288] on link "View External Url" at bounding box center [696, 287] width 77 height 14
click at [665, 216] on link "View External Url" at bounding box center [696, 219] width 77 height 14
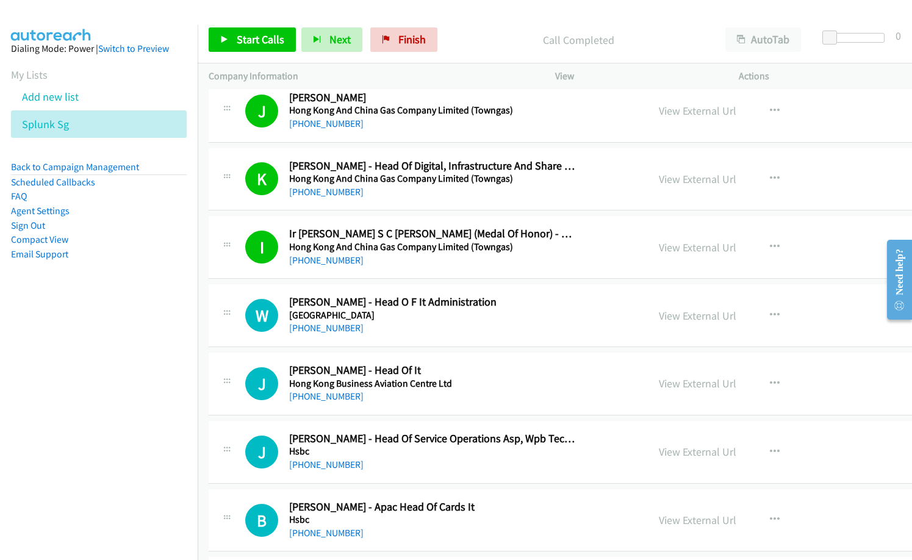
scroll to position [6890, 0]
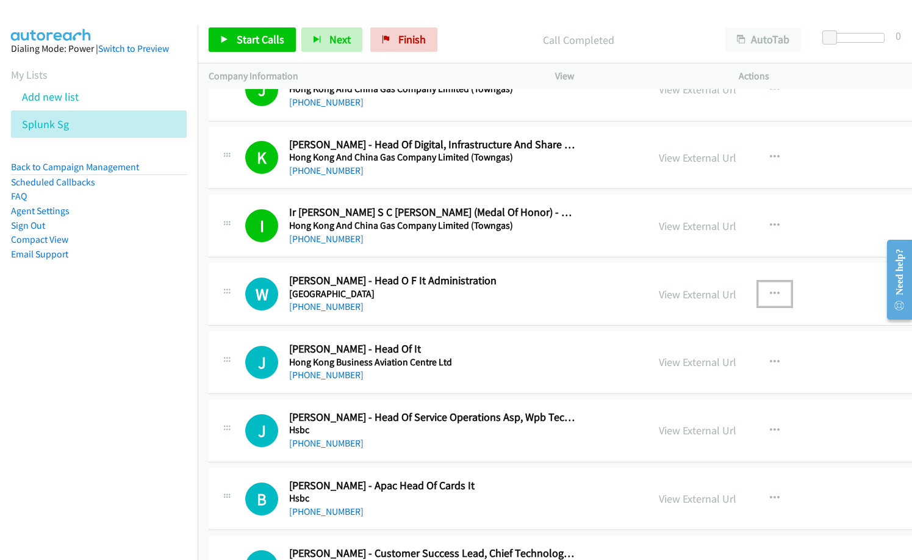
click at [769, 291] on icon "button" at bounding box center [774, 294] width 10 height 10
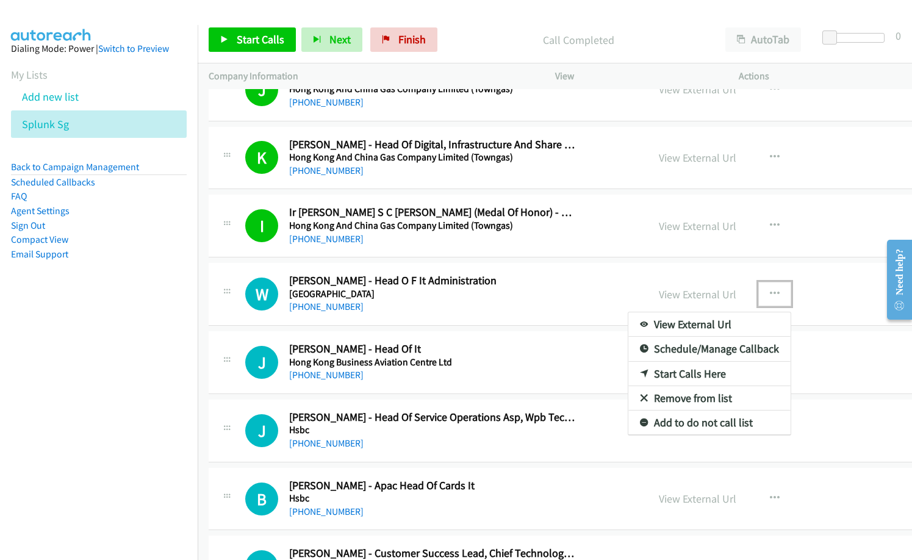
click at [662, 374] on link "Start Calls Here" at bounding box center [709, 374] width 162 height 24
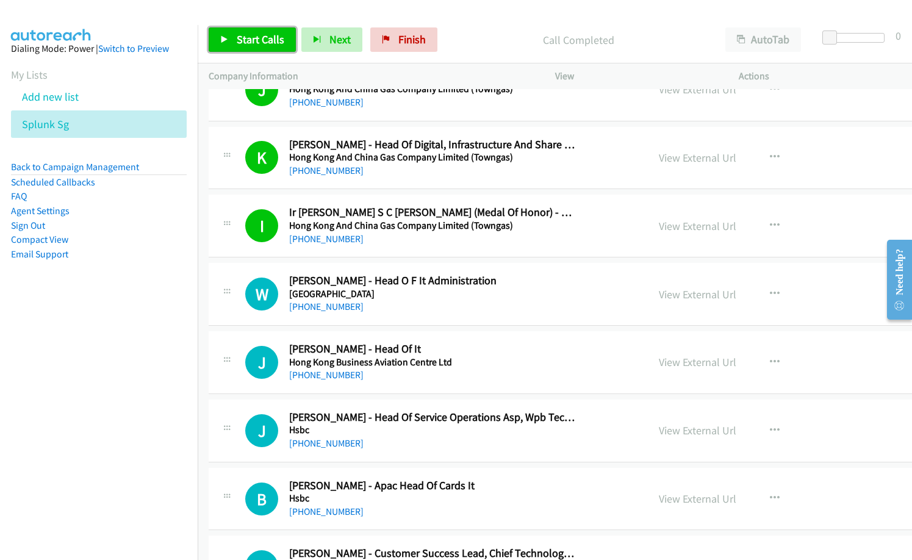
click at [279, 40] on span "Start Calls" at bounding box center [261, 39] width 48 height 14
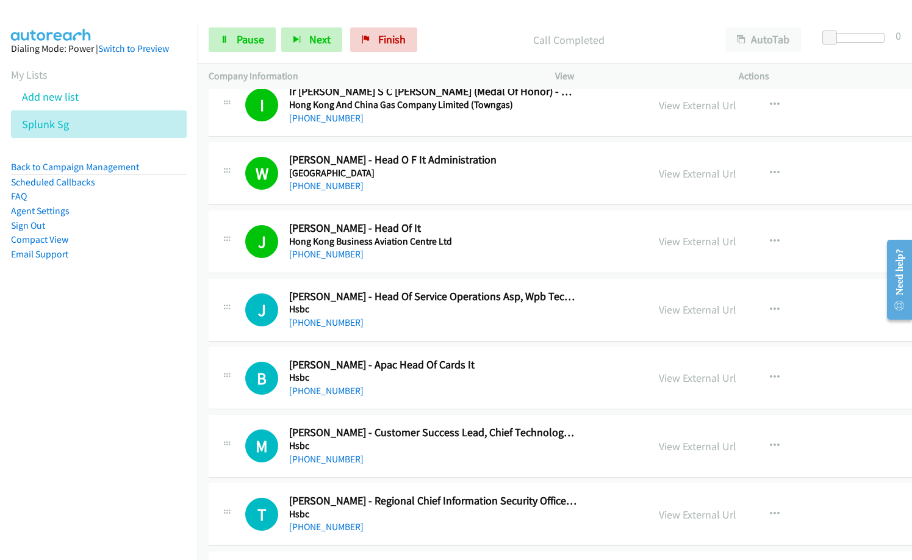
scroll to position [7195, 0]
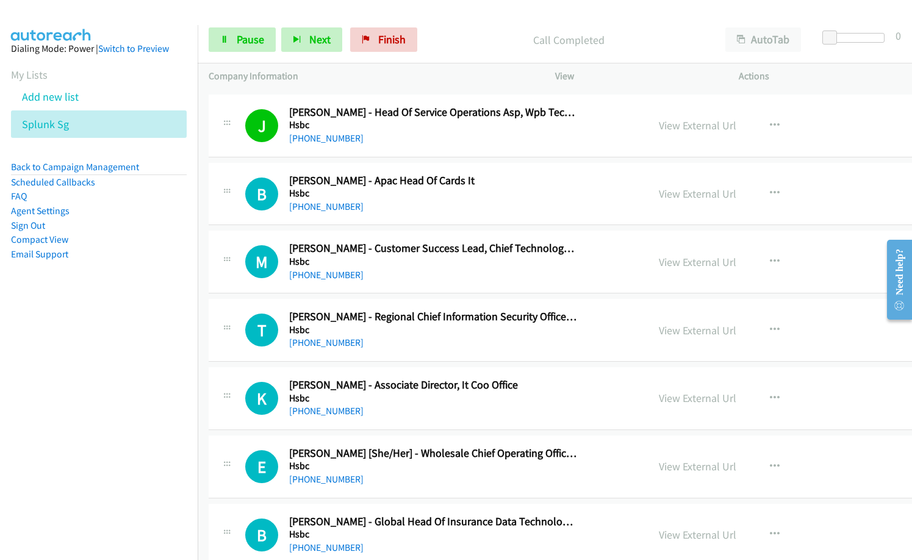
drag, startPoint x: 408, startPoint y: 306, endPoint x: 427, endPoint y: 315, distance: 21.0
click at [427, 287] on div "M Callback Scheduled [PERSON_NAME] - Customer Success Lead, Chief Technology Of…" at bounding box center [625, 261] width 833 height 63
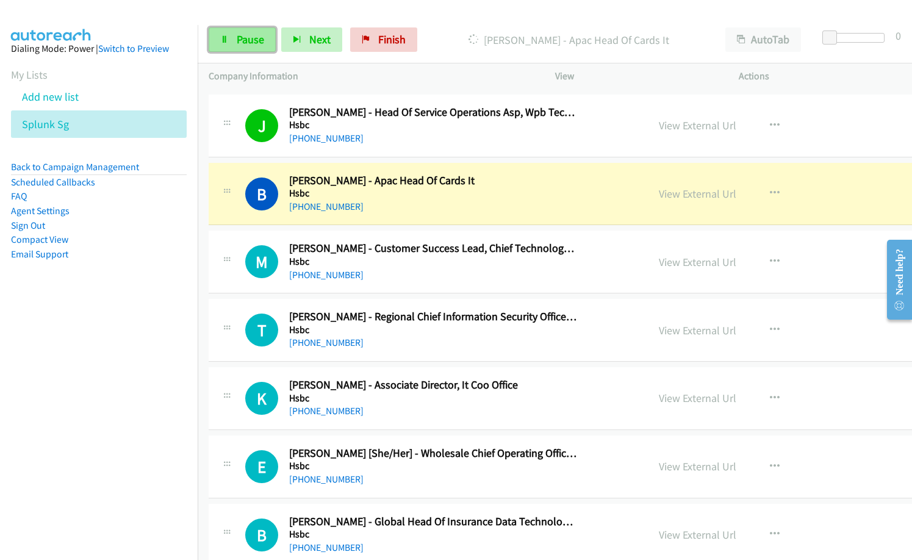
click at [230, 43] on link "Pause" at bounding box center [242, 39] width 67 height 24
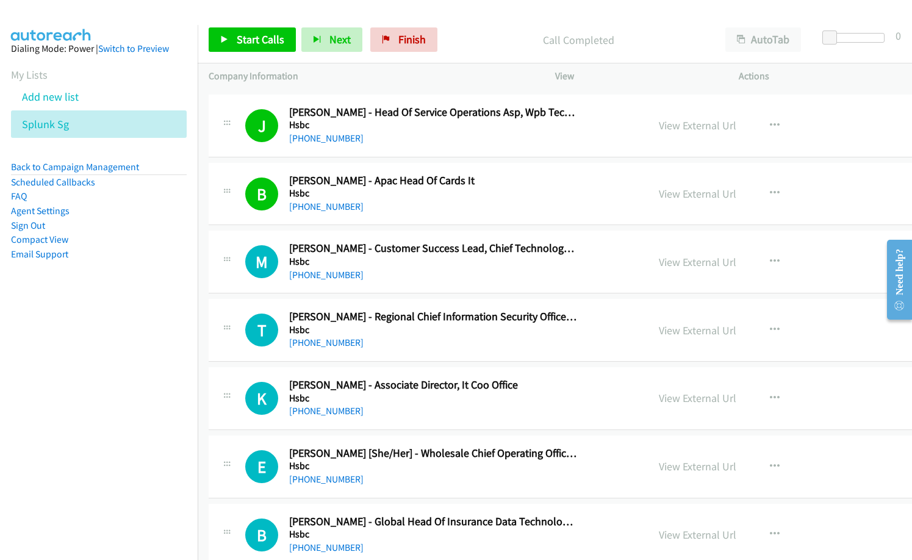
click at [430, 253] on h2 "[PERSON_NAME] - Customer Success Lead, Chief Technology Office" at bounding box center [433, 248] width 288 height 14
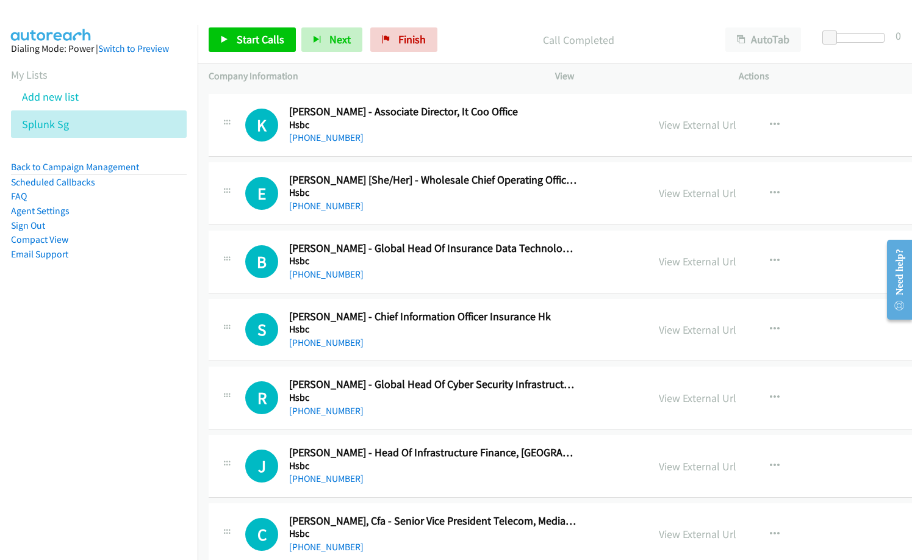
scroll to position [7500, 0]
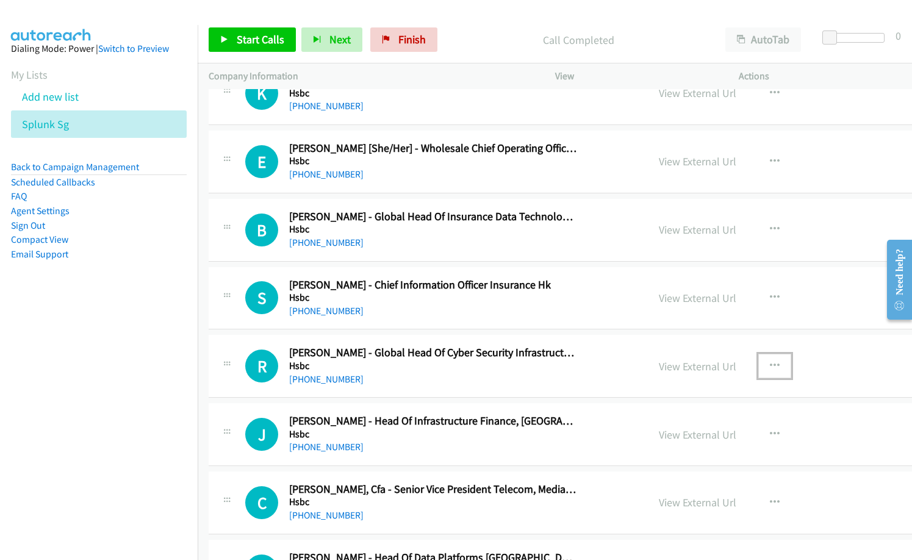
click at [769, 365] on icon "button" at bounding box center [774, 366] width 10 height 10
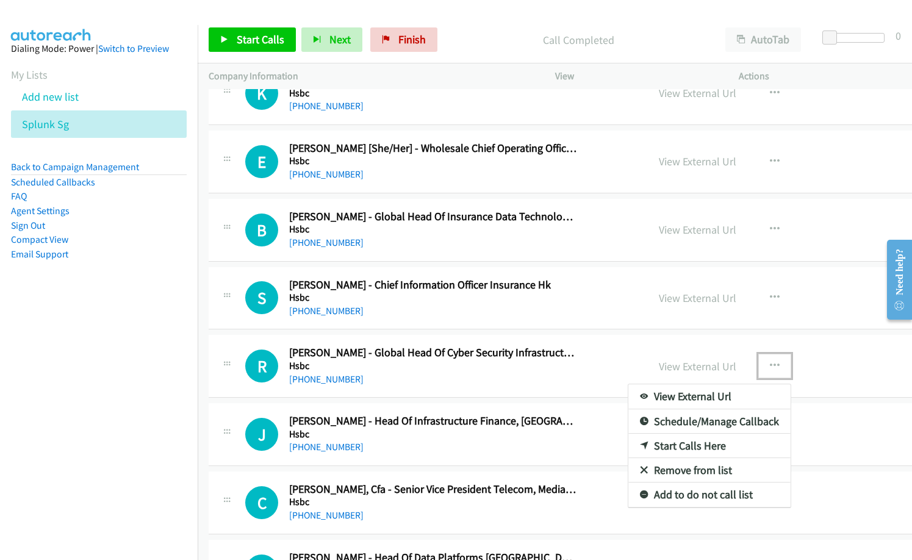
drag, startPoint x: 684, startPoint y: 443, endPoint x: 645, endPoint y: 422, distance: 44.5
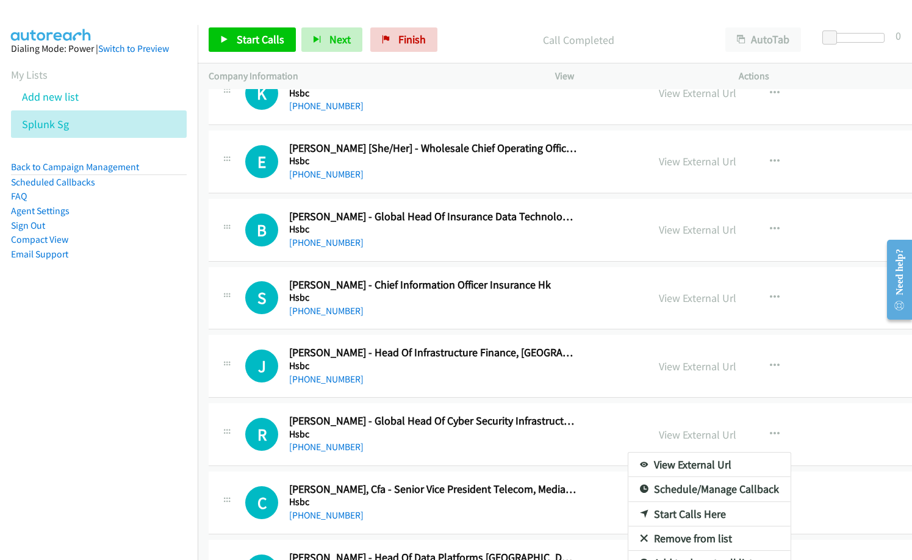
click at [560, 379] on div at bounding box center [456, 280] width 912 height 560
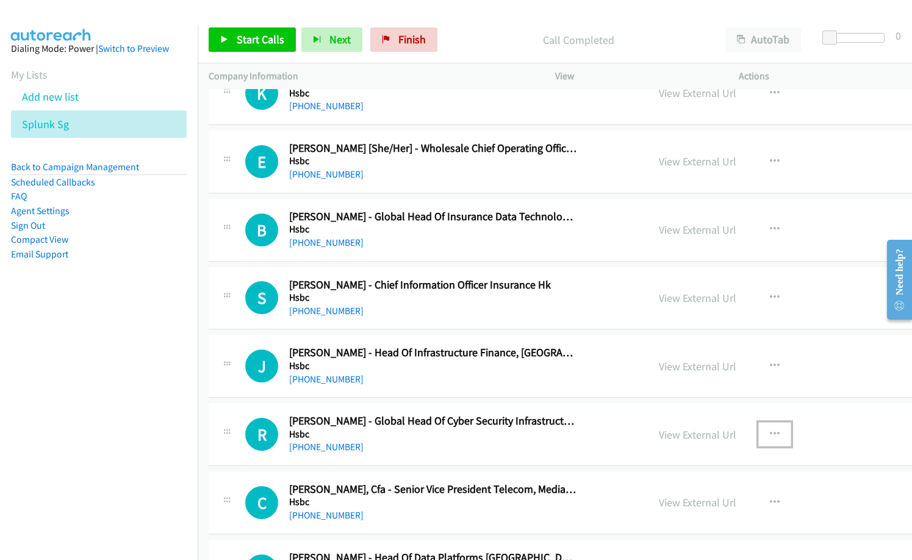
click at [758, 439] on button "button" at bounding box center [774, 434] width 33 height 24
click at [657, 510] on link "Start Calls Here" at bounding box center [709, 514] width 162 height 24
click at [269, 44] on span "Start Calls" at bounding box center [261, 39] width 48 height 14
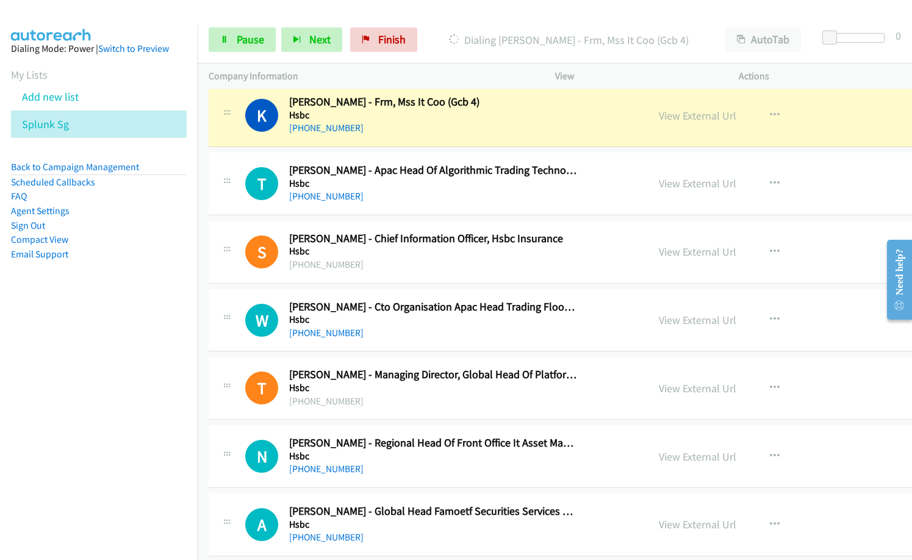
scroll to position [8170, 0]
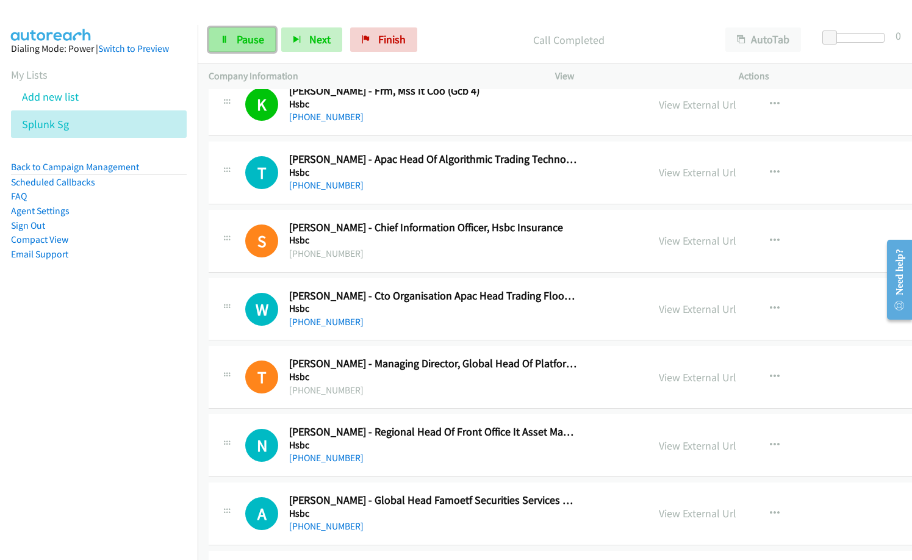
click at [254, 44] on span "Pause" at bounding box center [250, 39] width 27 height 14
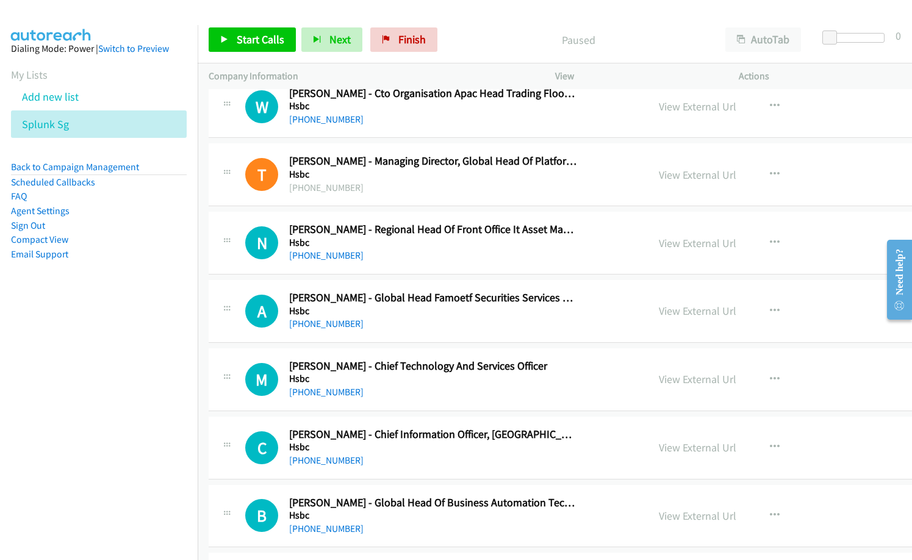
scroll to position [8414, 0]
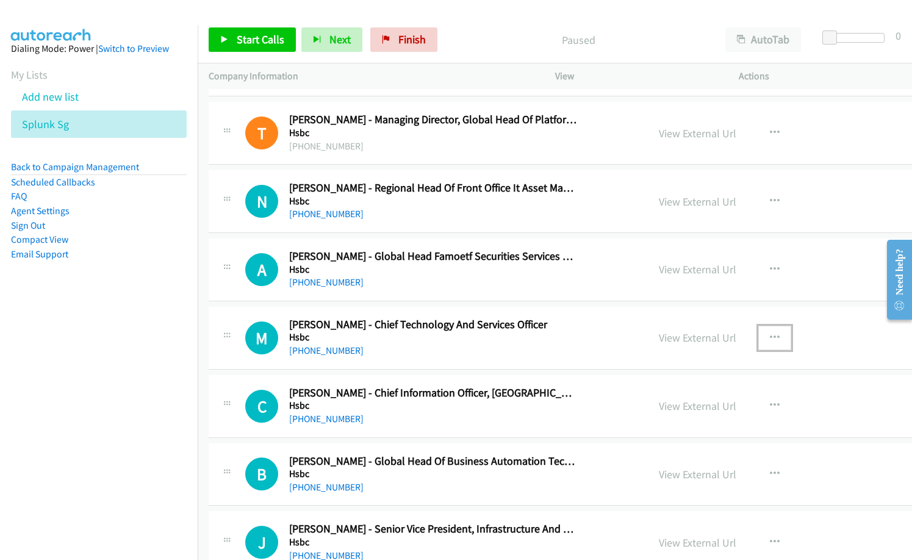
click at [769, 339] on icon "button" at bounding box center [774, 338] width 10 height 10
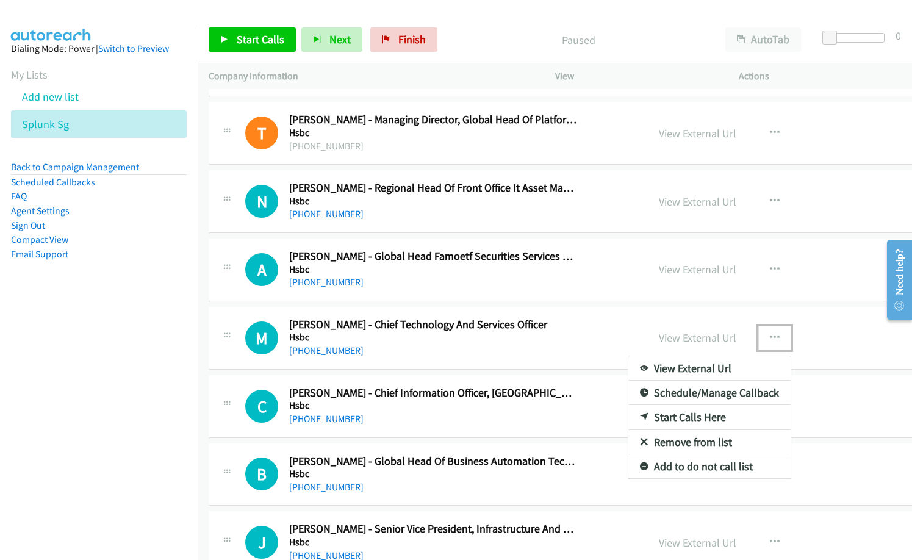
click at [660, 416] on link "Start Calls Here" at bounding box center [709, 417] width 162 height 24
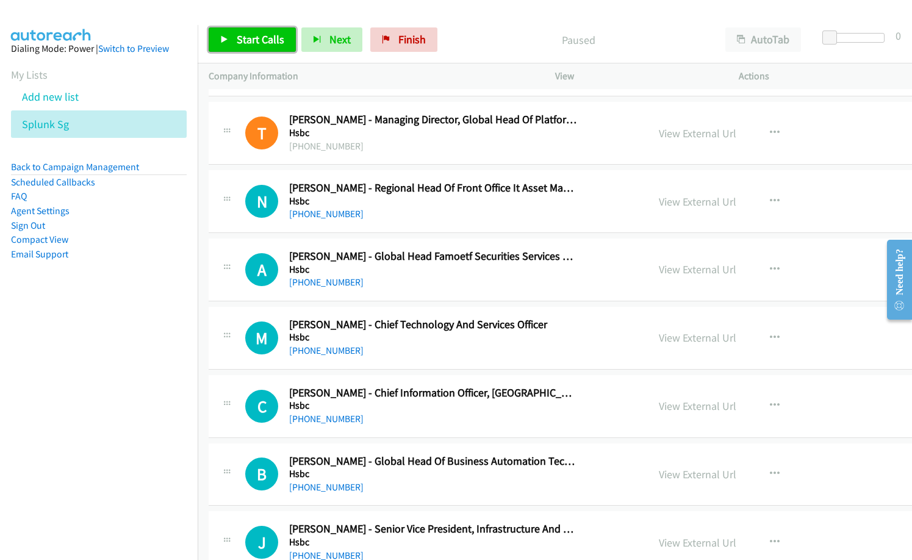
click at [265, 43] on span "Start Calls" at bounding box center [261, 39] width 48 height 14
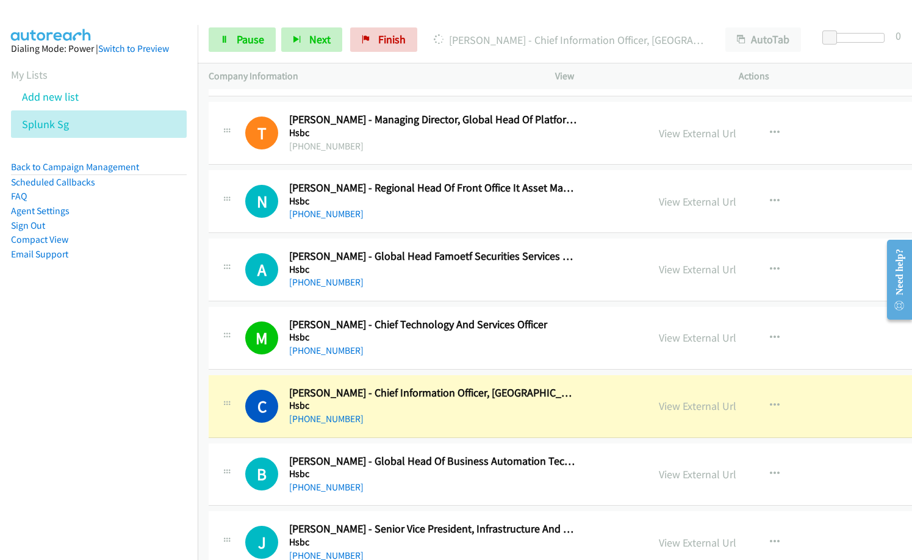
click at [395, 321] on h2 "[PERSON_NAME] - Chief Technology And Services Officer" at bounding box center [433, 325] width 288 height 14
click at [258, 45] on span "Pause" at bounding box center [250, 39] width 27 height 14
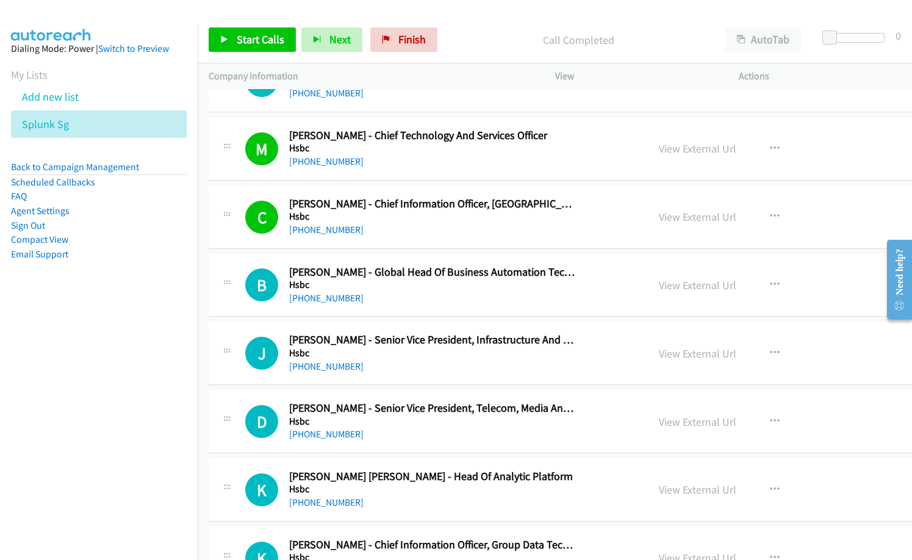
scroll to position [8719, 0]
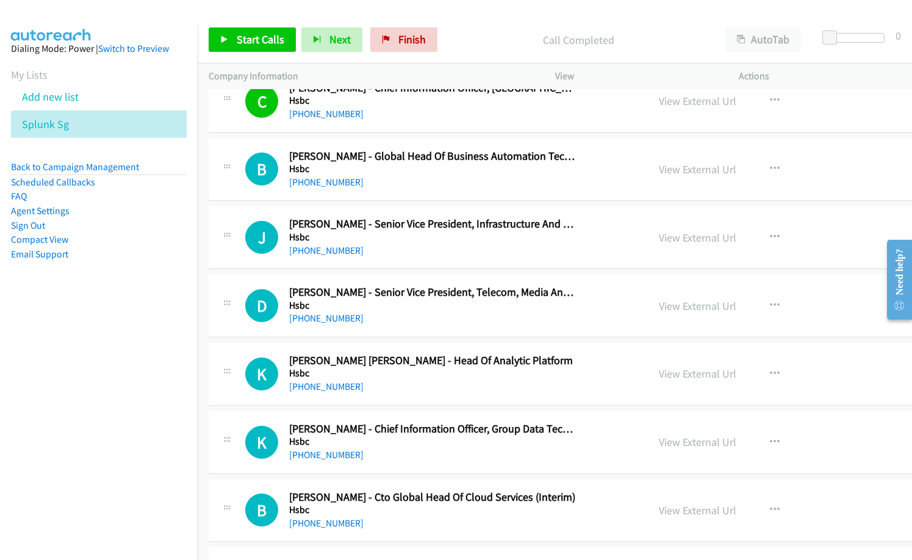
drag, startPoint x: 449, startPoint y: 387, endPoint x: 551, endPoint y: 382, distance: 102.5
click at [449, 387] on div "[PHONE_NUMBER]" at bounding box center [433, 386] width 288 height 15
click at [769, 376] on icon "button" at bounding box center [774, 374] width 10 height 10
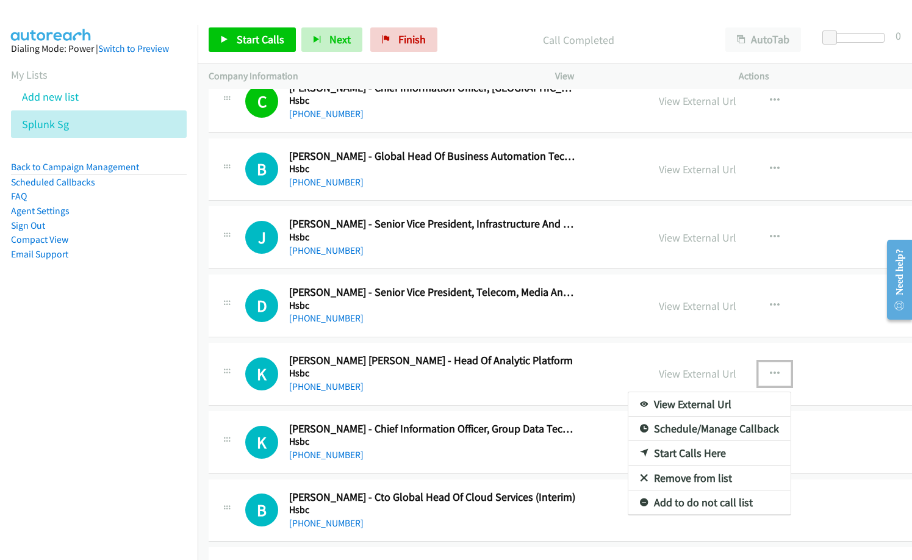
click at [682, 455] on link "Start Calls Here" at bounding box center [709, 453] width 162 height 24
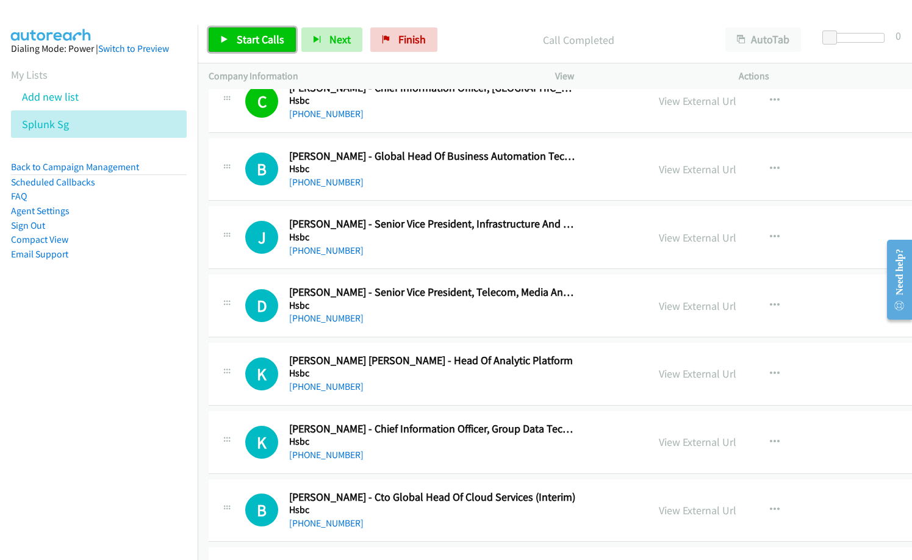
click at [278, 40] on span "Start Calls" at bounding box center [261, 39] width 48 height 14
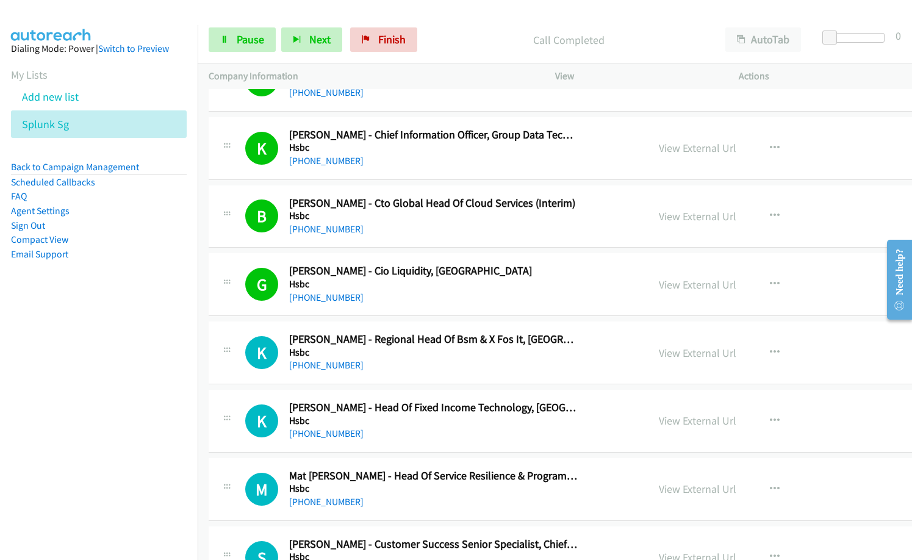
scroll to position [9024, 0]
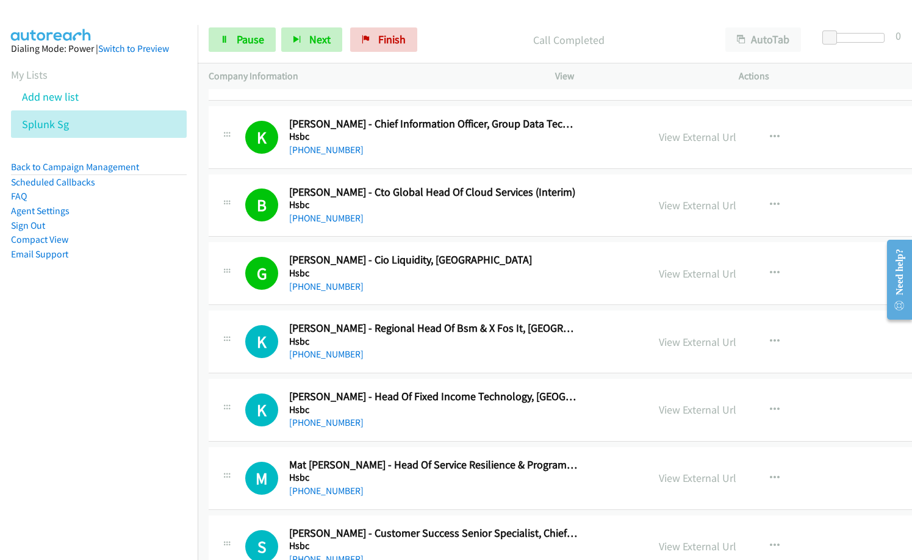
drag, startPoint x: 430, startPoint y: 409, endPoint x: 448, endPoint y: 406, distance: 17.3
click at [430, 409] on h5 "Hsbc" at bounding box center [433, 410] width 288 height 12
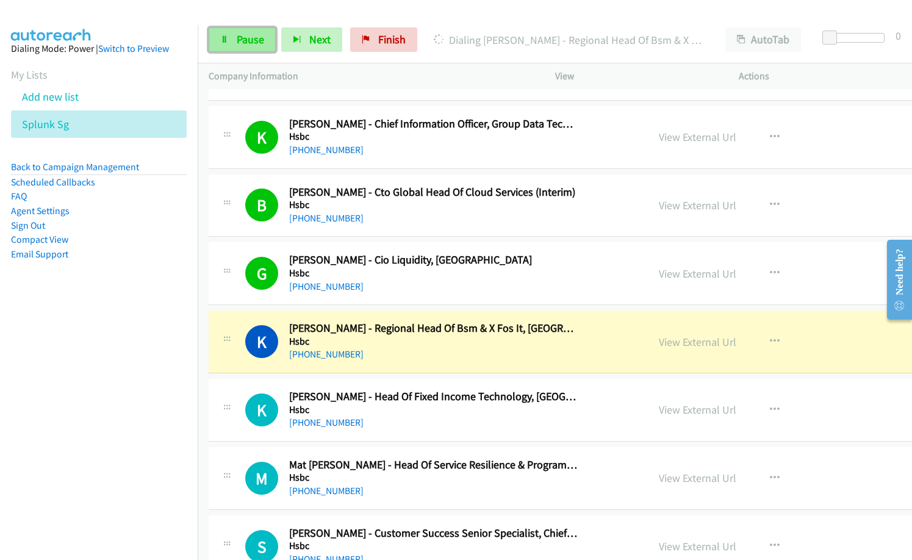
click at [243, 37] on span "Pause" at bounding box center [250, 39] width 27 height 14
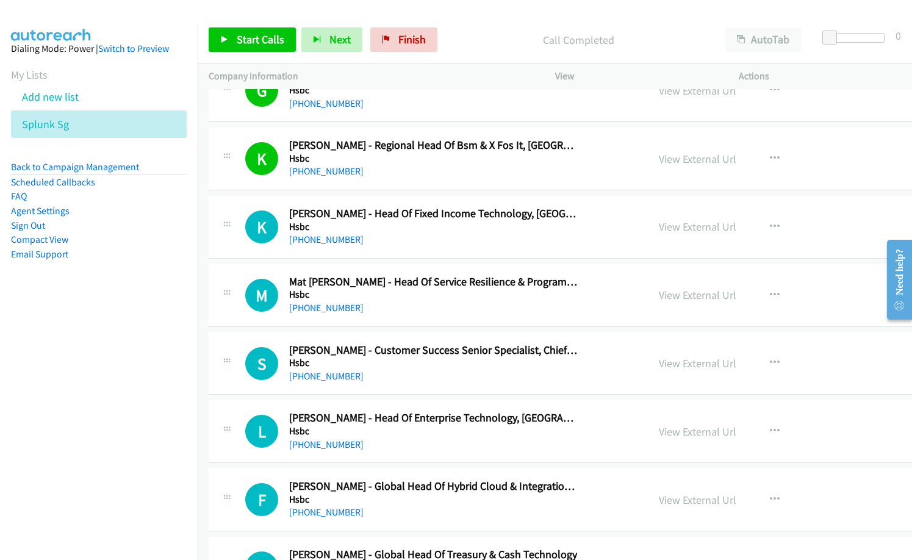
scroll to position [9268, 0]
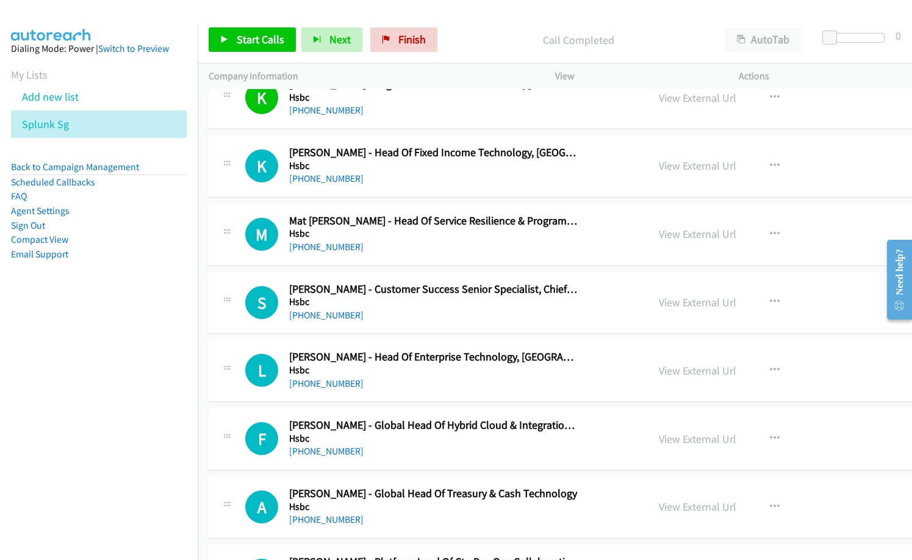
click at [391, 382] on div "[PHONE_NUMBER]" at bounding box center [433, 383] width 288 height 15
click at [758, 368] on button "button" at bounding box center [774, 370] width 33 height 24
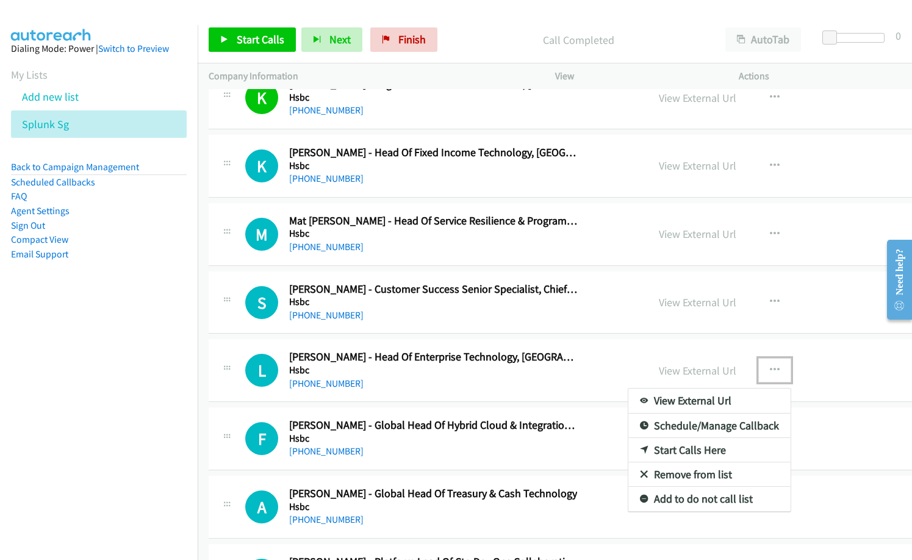
click at [670, 446] on link "Start Calls Here" at bounding box center [709, 450] width 162 height 24
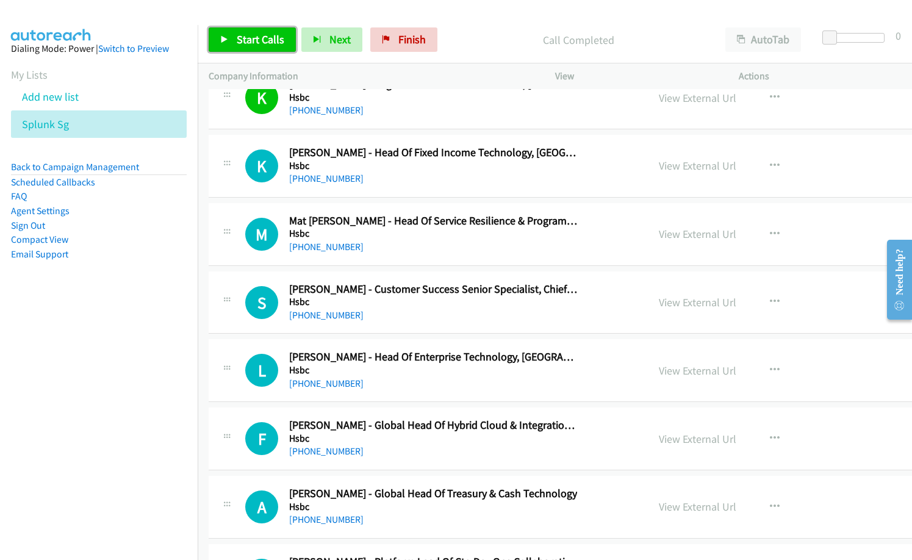
click at [263, 45] on span "Start Calls" at bounding box center [261, 39] width 48 height 14
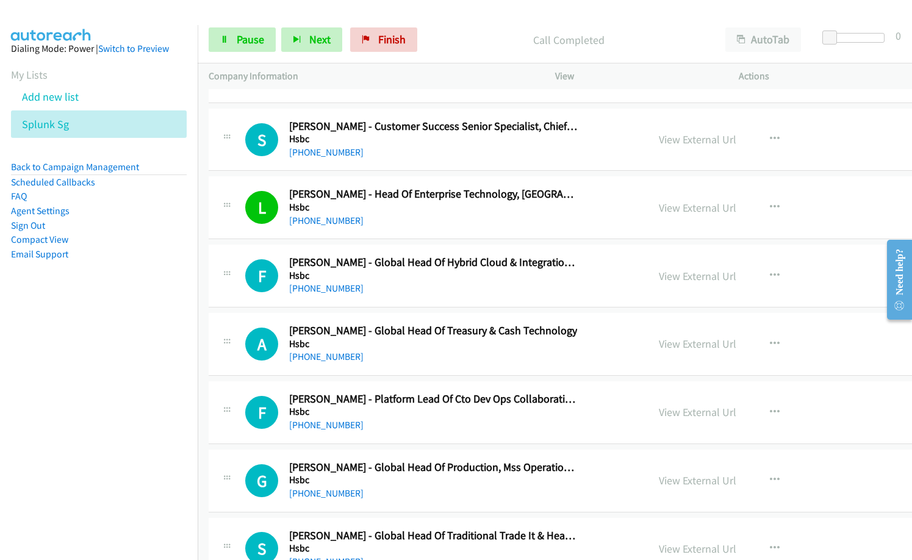
scroll to position [9451, 0]
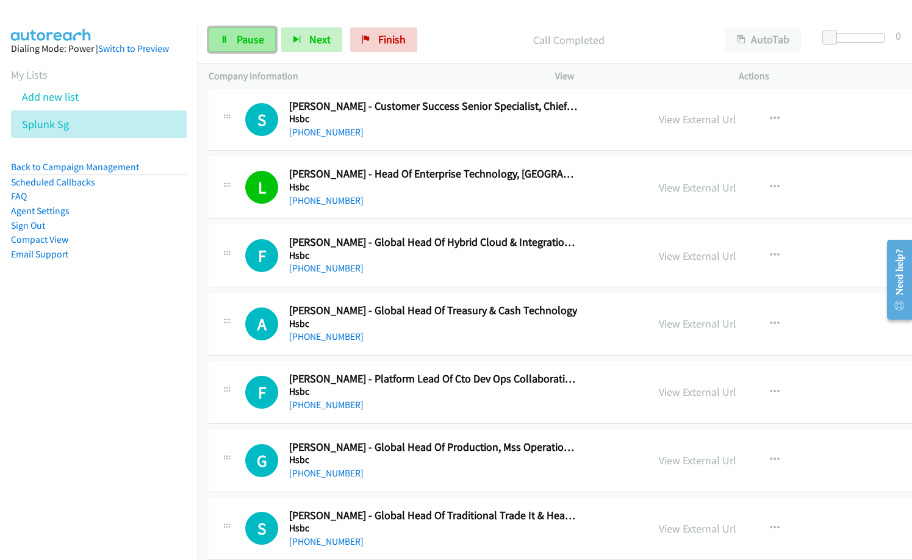
click at [236, 37] on link "Pause" at bounding box center [242, 39] width 67 height 24
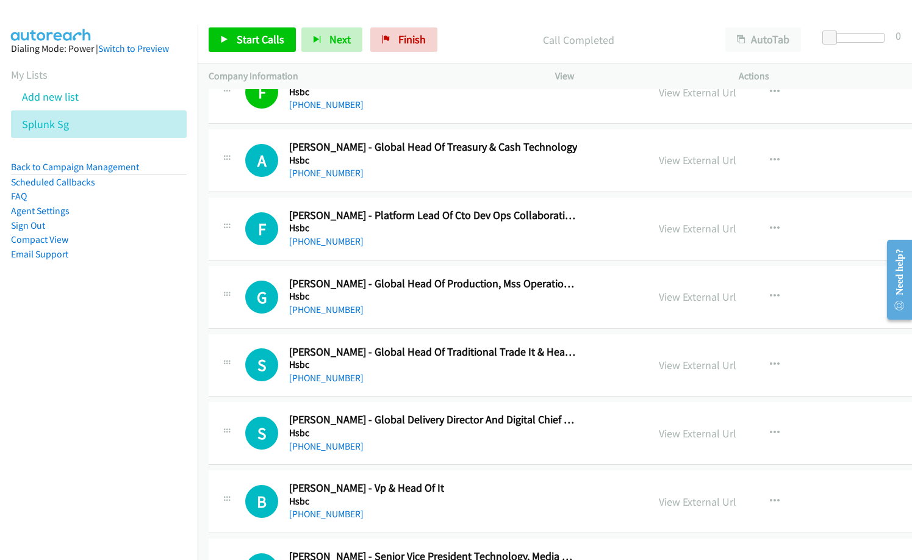
scroll to position [9634, 0]
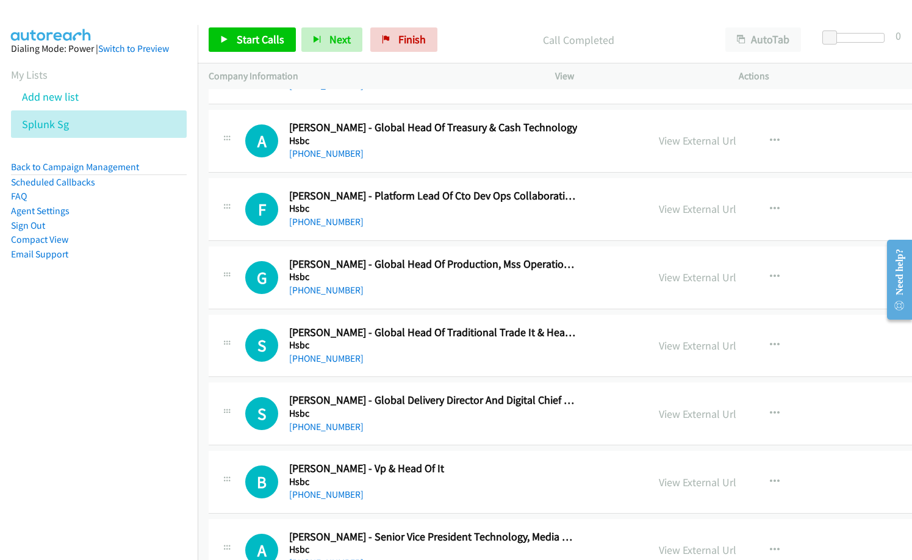
click at [503, 480] on h5 "Hsbc" at bounding box center [433, 482] width 288 height 12
click at [769, 477] on icon "button" at bounding box center [774, 482] width 10 height 10
click at [526, 468] on div at bounding box center [456, 280] width 912 height 560
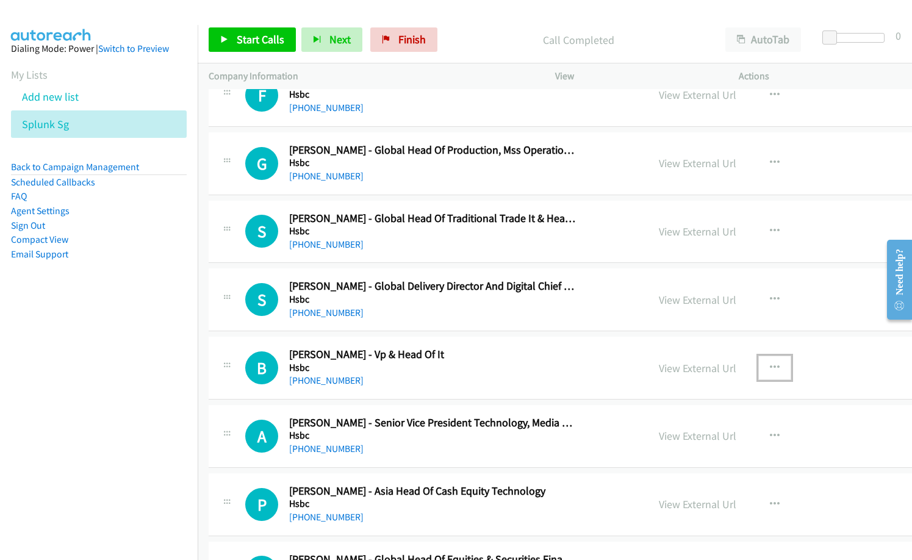
scroll to position [9755, 0]
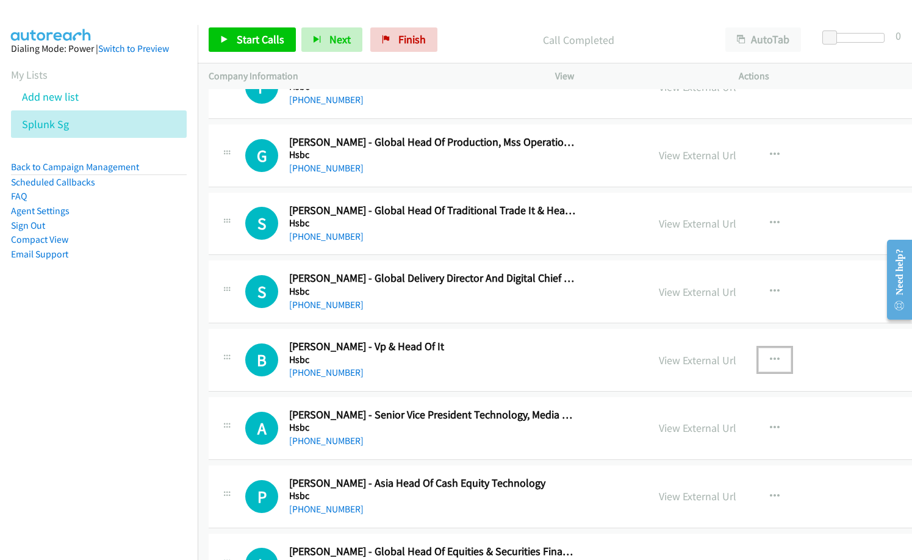
click at [769, 362] on icon "button" at bounding box center [774, 360] width 10 height 10
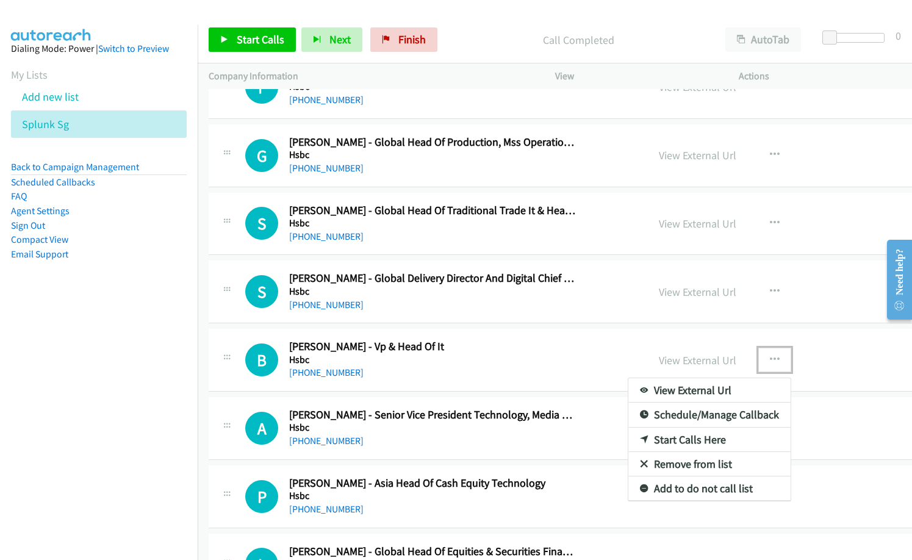
click at [702, 444] on link "Start Calls Here" at bounding box center [709, 439] width 162 height 24
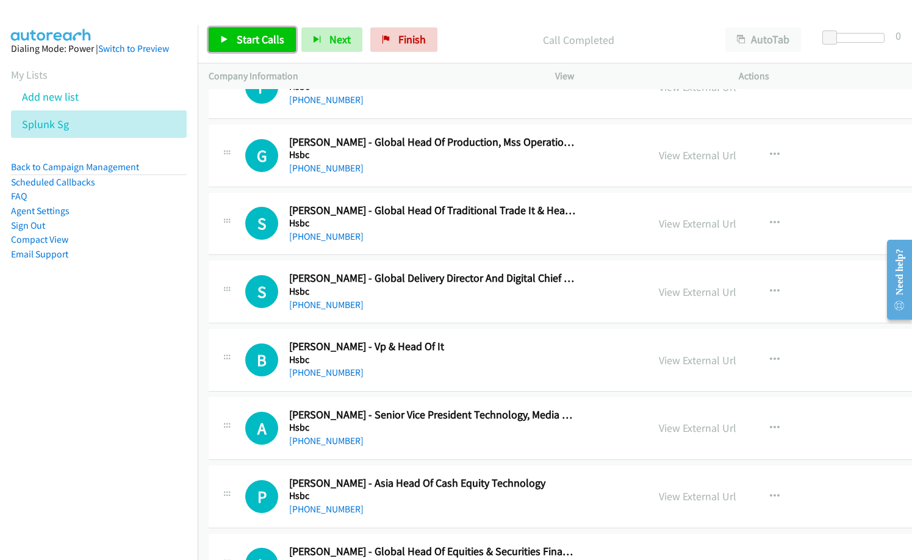
click at [264, 36] on span "Start Calls" at bounding box center [261, 39] width 48 height 14
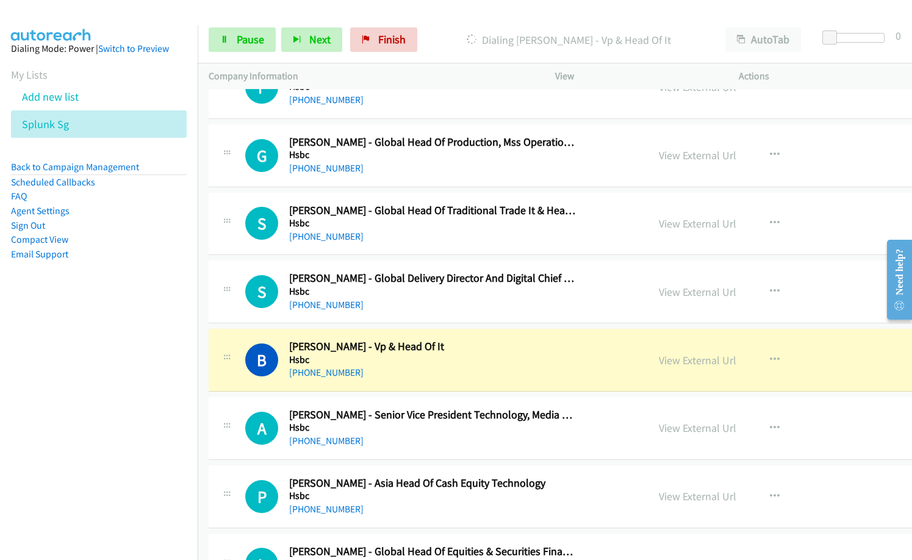
click at [74, 398] on nav "Dialing Mode: Power | Switch to Preview My Lists Add new list Splunk Sg Back to…" at bounding box center [99, 305] width 198 height 560
click at [683, 360] on link "View External Url" at bounding box center [696, 360] width 77 height 14
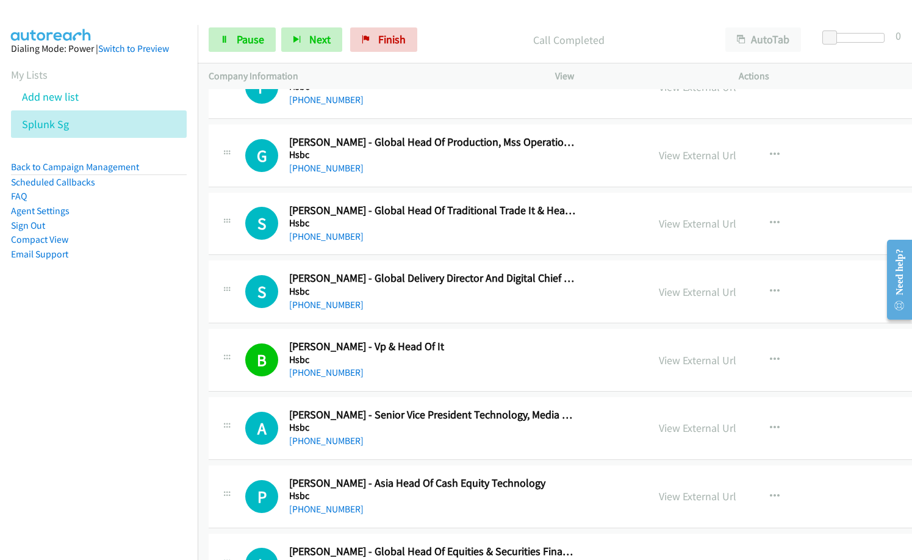
scroll to position [9816, 0]
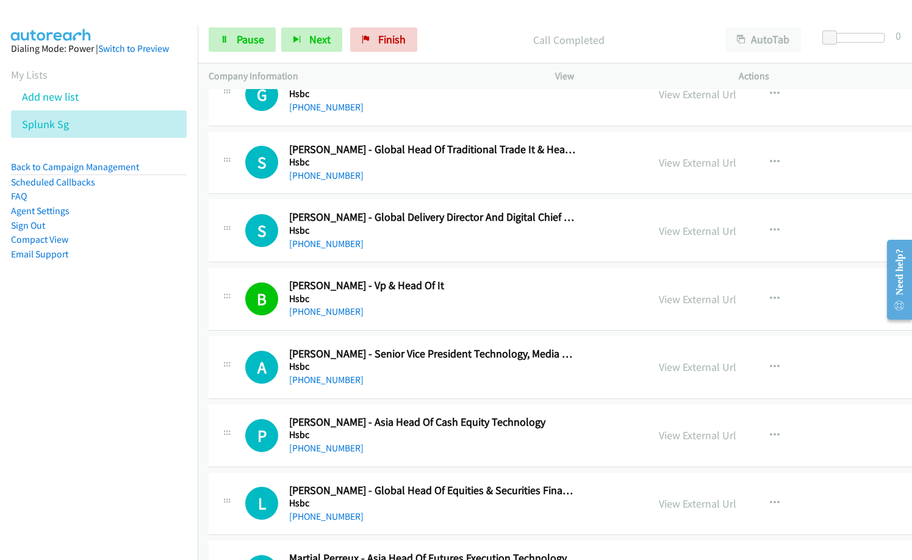
click at [469, 444] on div "[PHONE_NUMBER]" at bounding box center [433, 448] width 288 height 15
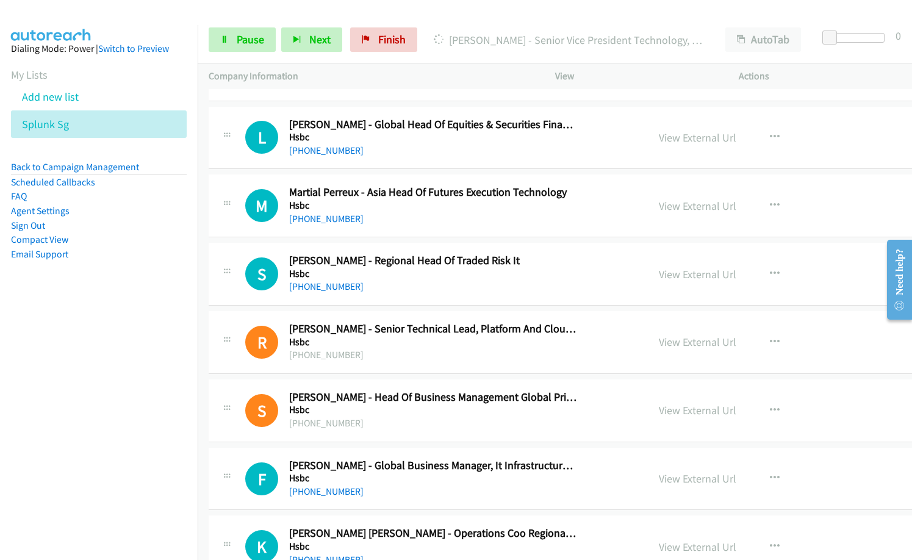
scroll to position [10304, 0]
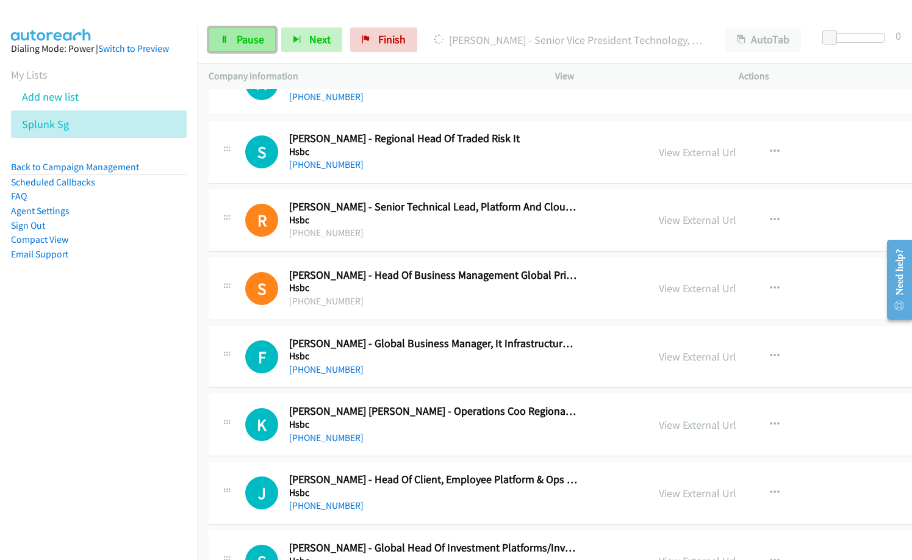
click at [248, 44] on span "Pause" at bounding box center [250, 39] width 27 height 14
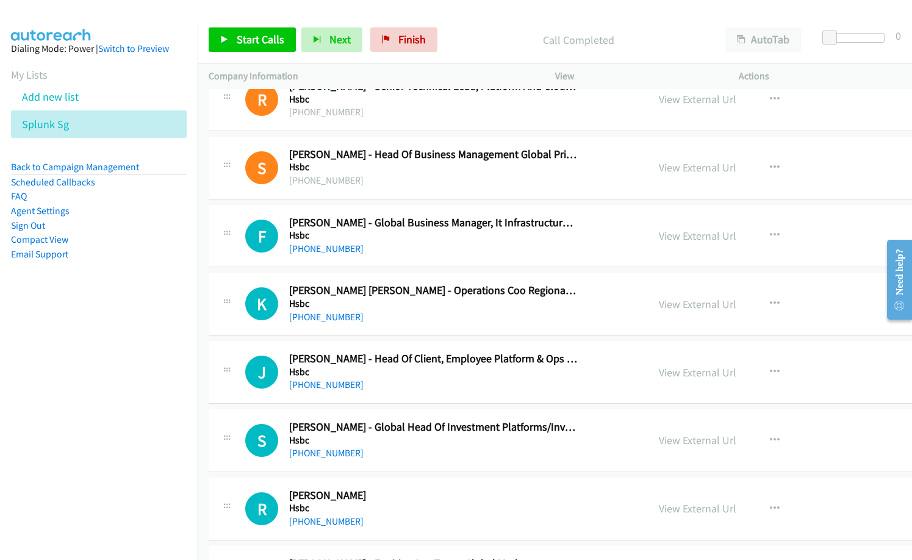
scroll to position [10426, 0]
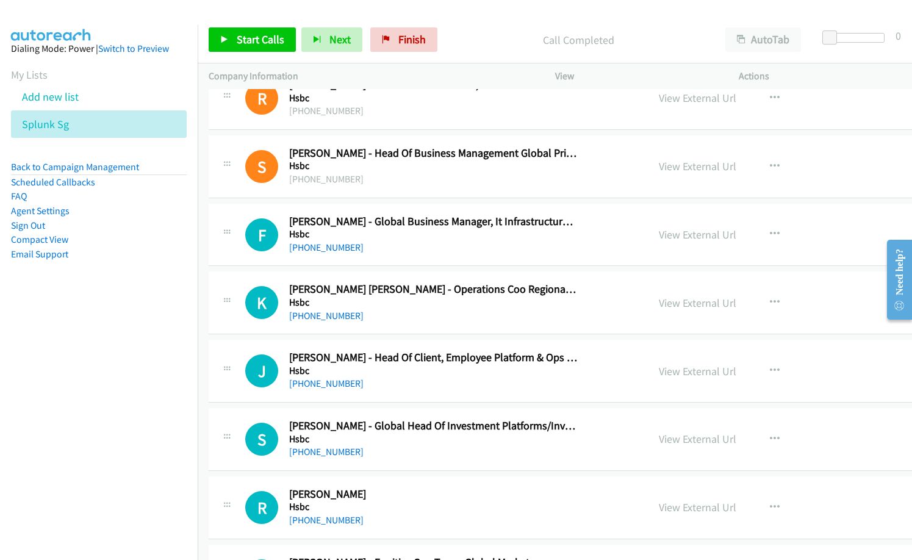
click at [484, 455] on div "[PHONE_NUMBER]" at bounding box center [433, 451] width 288 height 15
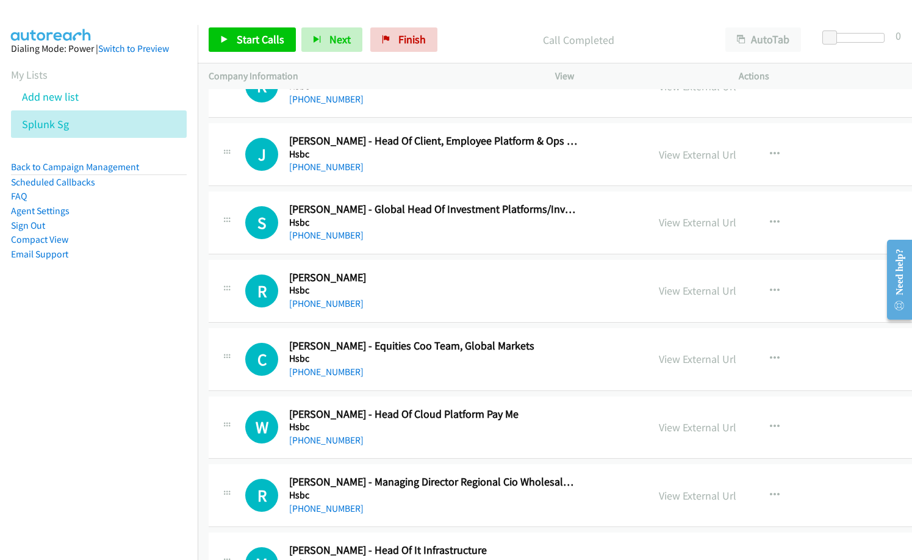
scroll to position [10670, 0]
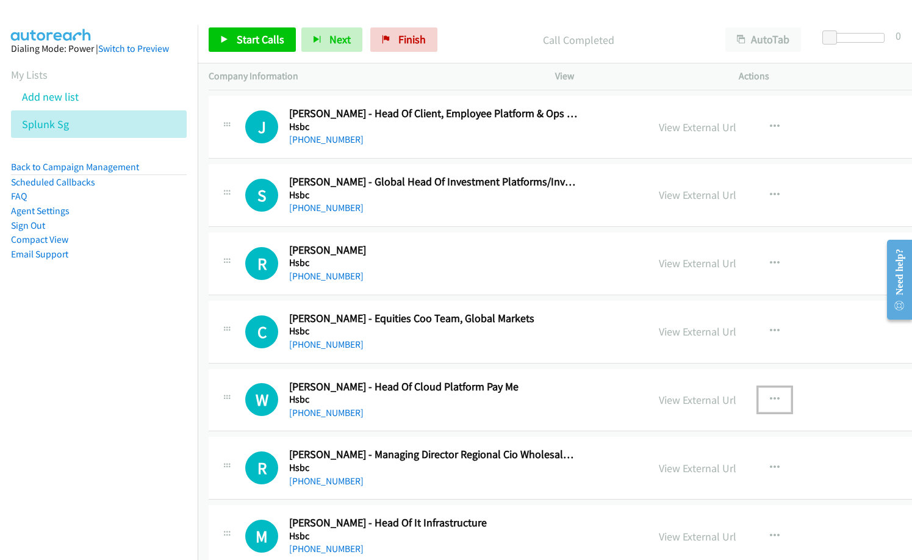
click at [769, 396] on icon "button" at bounding box center [774, 399] width 10 height 10
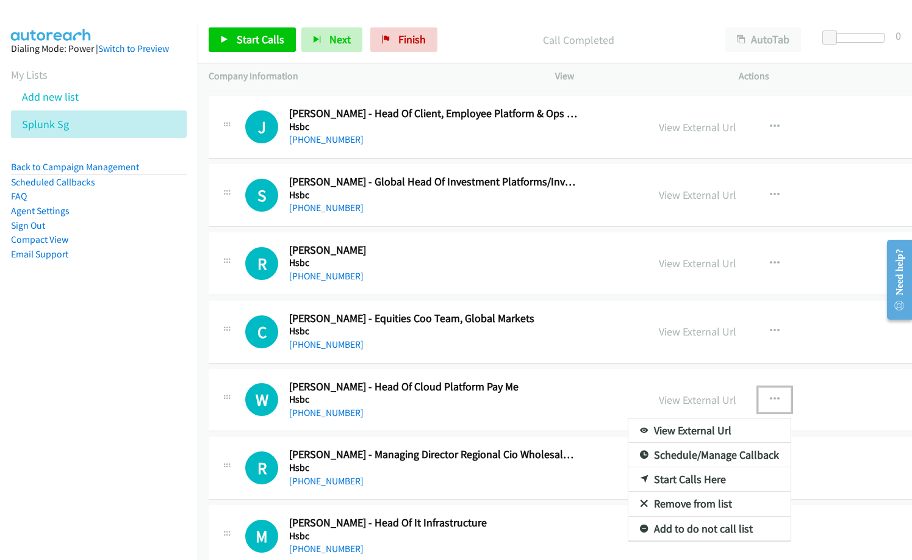
click at [667, 477] on link "Start Calls Here" at bounding box center [709, 479] width 162 height 24
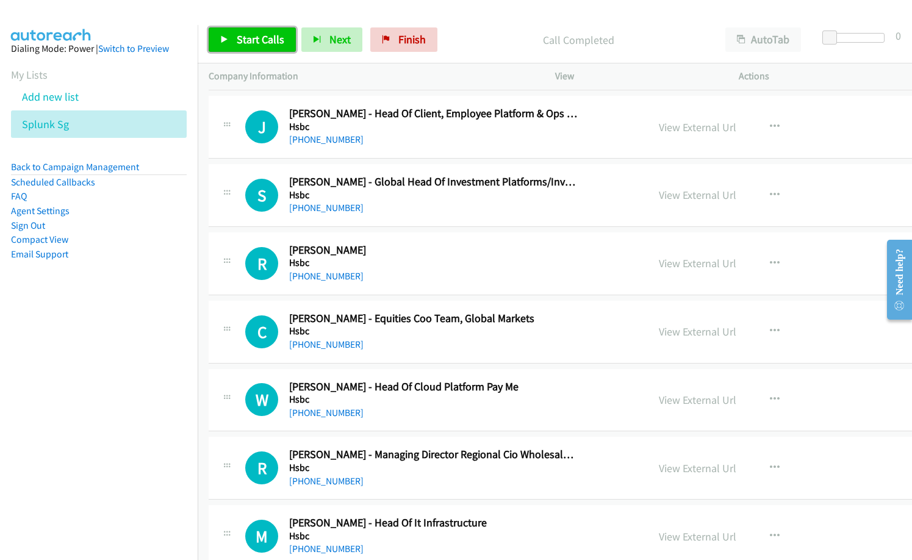
click at [278, 40] on span "Start Calls" at bounding box center [261, 39] width 48 height 14
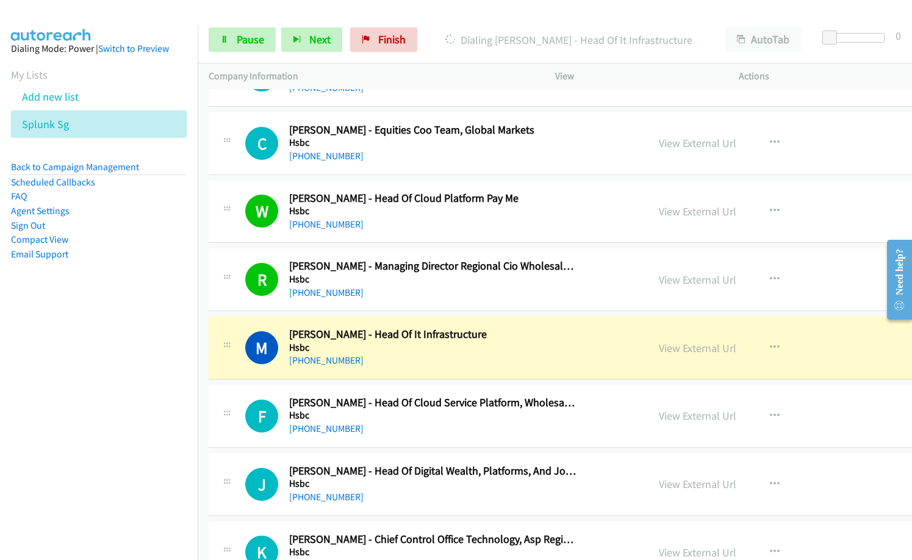
scroll to position [10914, 0]
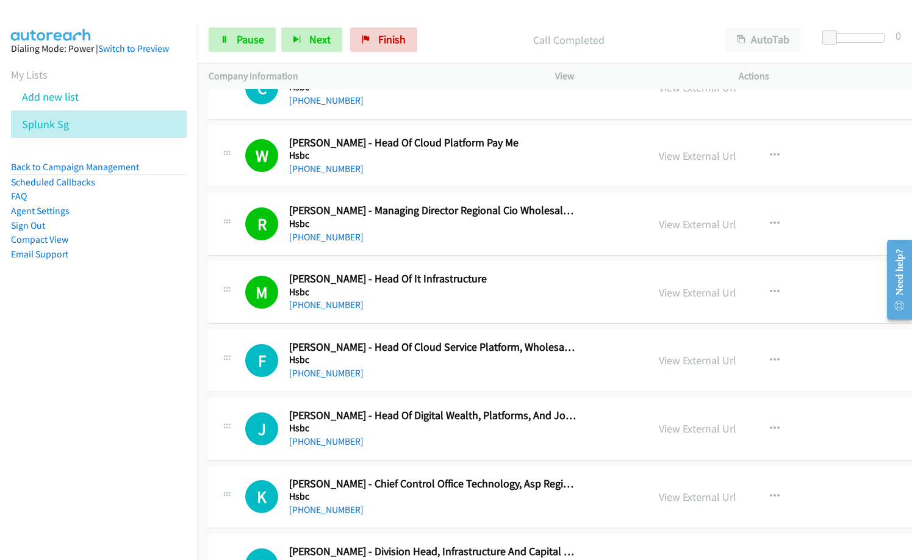
click at [410, 374] on div "[PHONE_NUMBER]" at bounding box center [433, 373] width 288 height 15
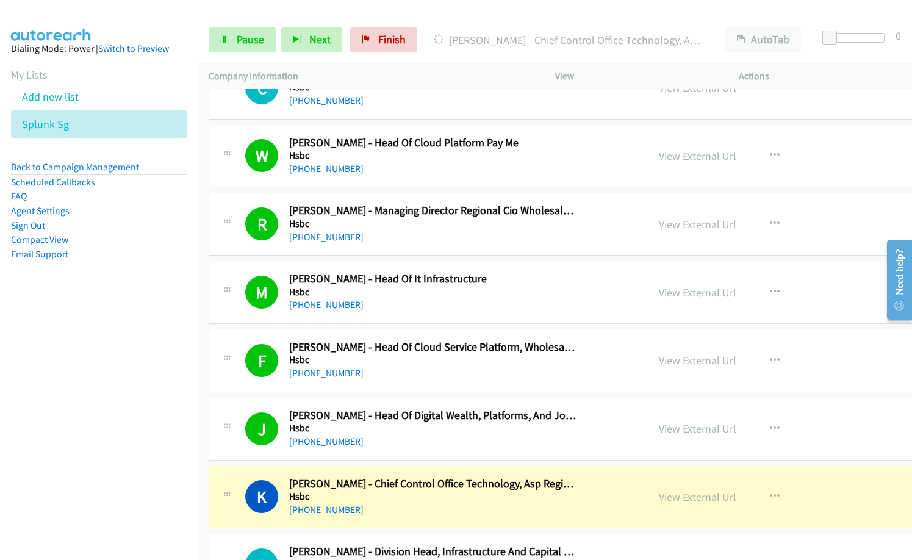
scroll to position [11036, 0]
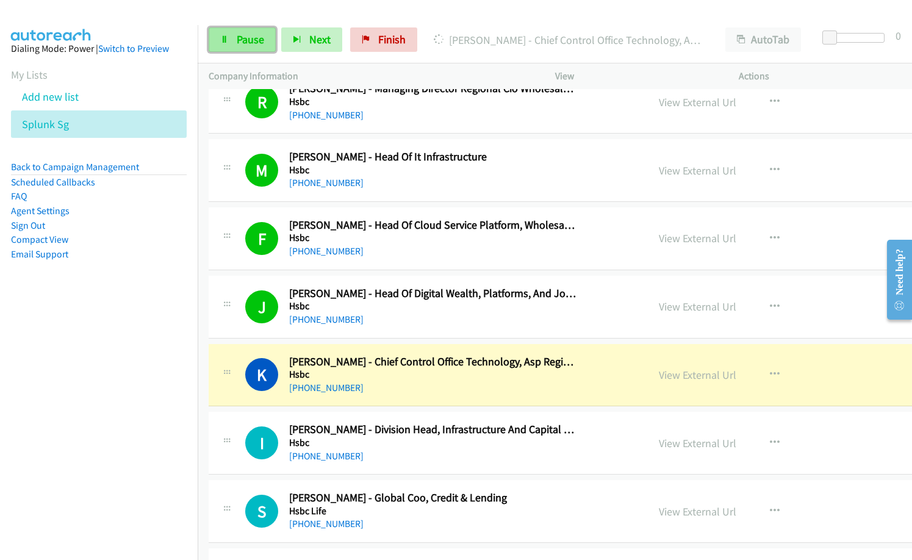
click at [235, 37] on link "Pause" at bounding box center [242, 39] width 67 height 24
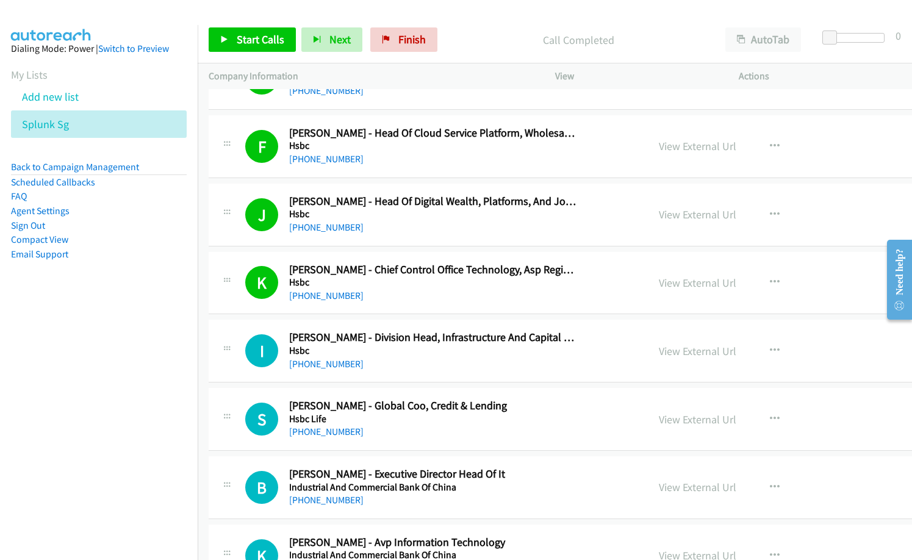
scroll to position [11219, 0]
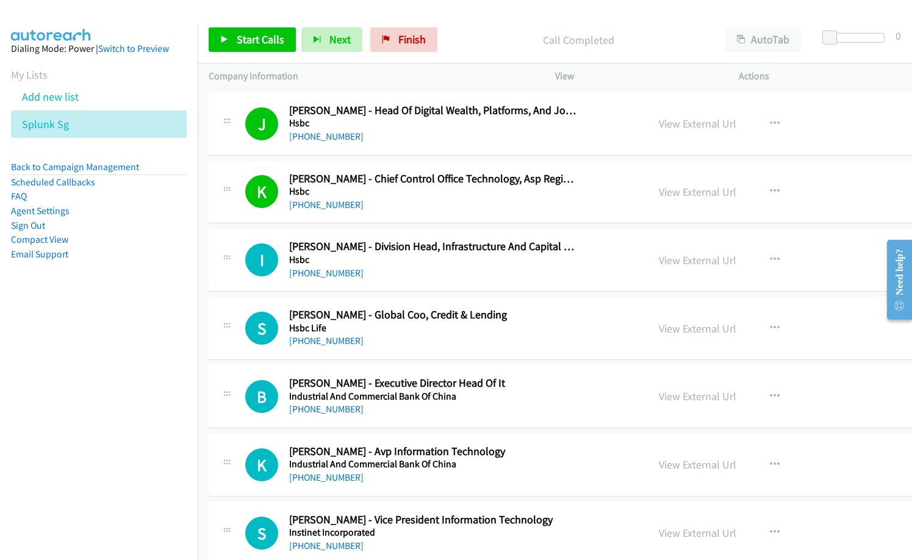
click at [445, 298] on div "S Callback Scheduled [PERSON_NAME] - Global Coo, Credit & Lending Hsbc Life [GE…" at bounding box center [625, 328] width 833 height 63
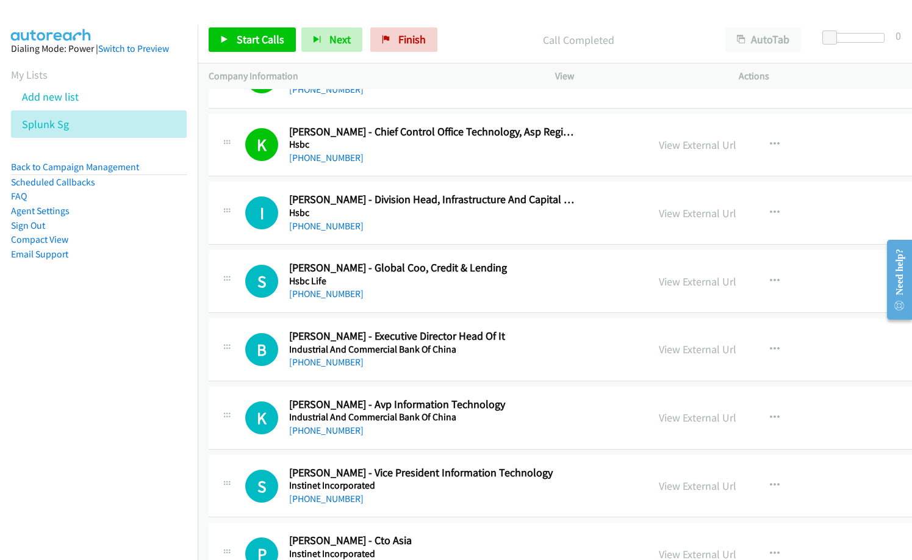
scroll to position [11280, 0]
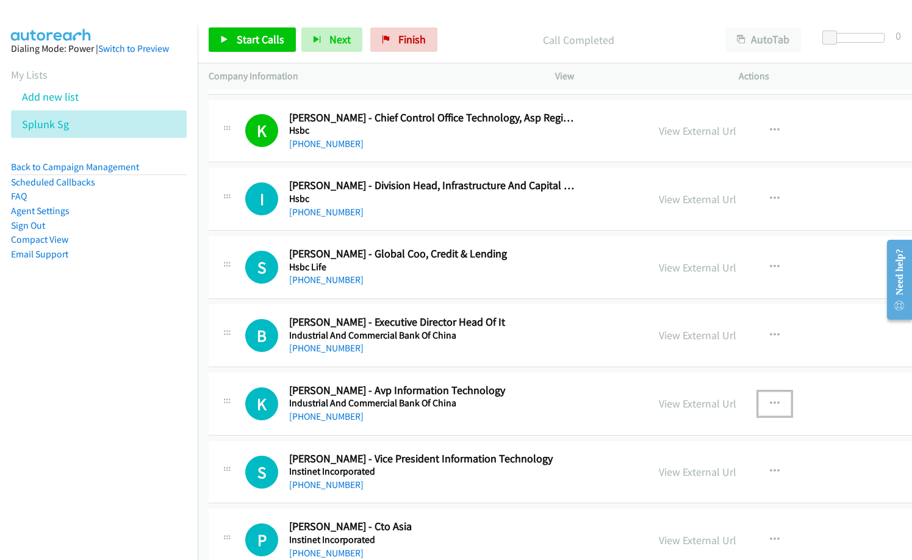
click at [769, 403] on icon "button" at bounding box center [774, 404] width 10 height 10
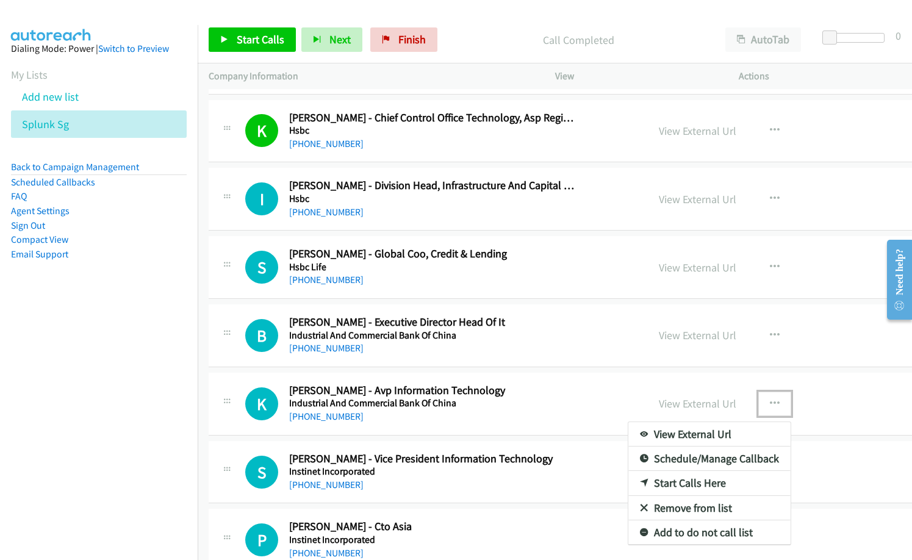
click at [504, 415] on div at bounding box center [456, 280] width 912 height 560
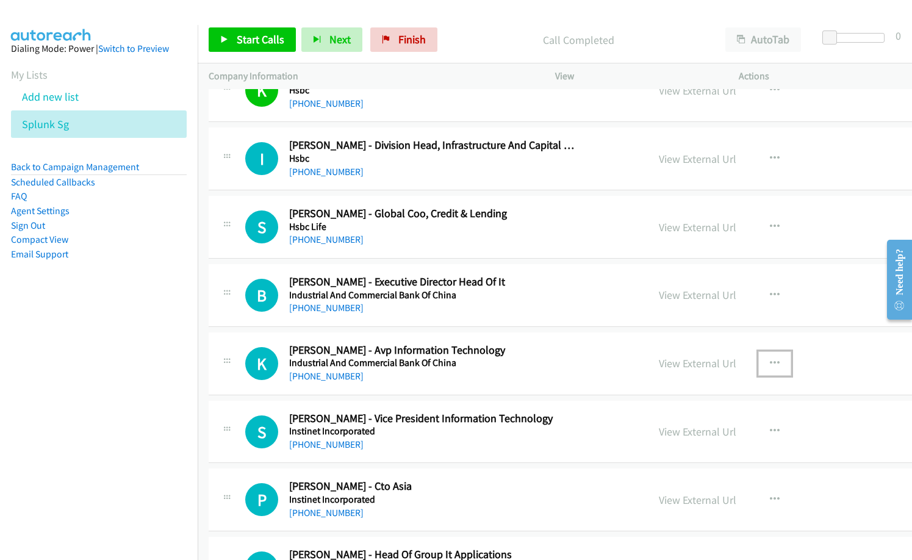
scroll to position [11341, 0]
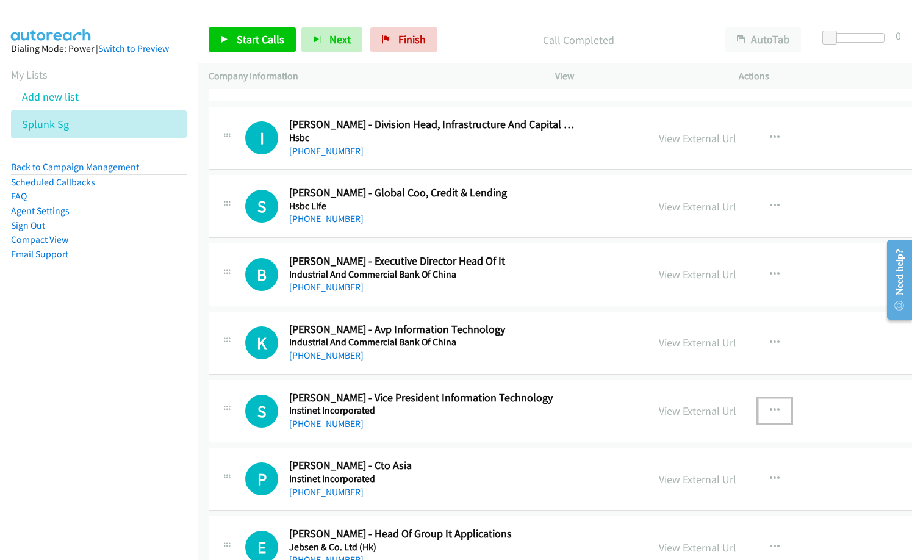
click at [769, 409] on icon "button" at bounding box center [774, 410] width 10 height 10
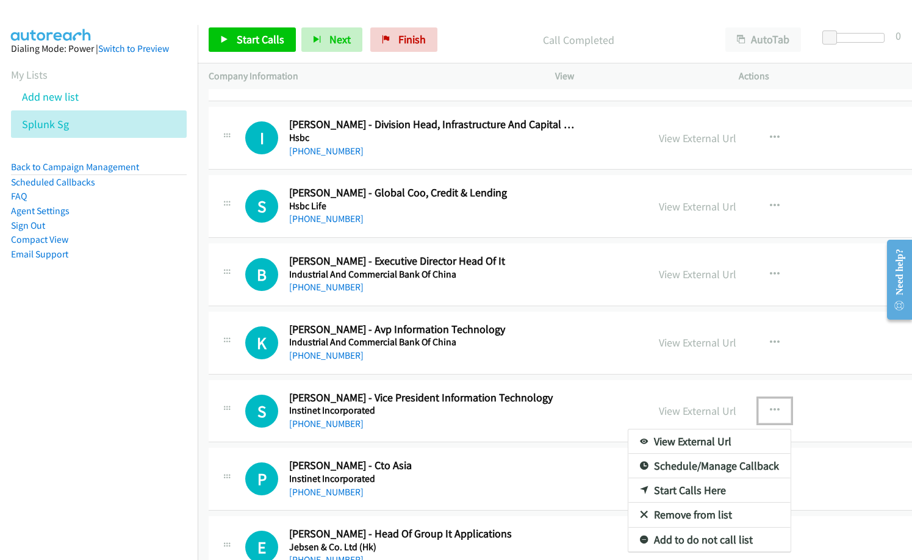
click at [674, 490] on link "Start Calls Here" at bounding box center [709, 490] width 162 height 24
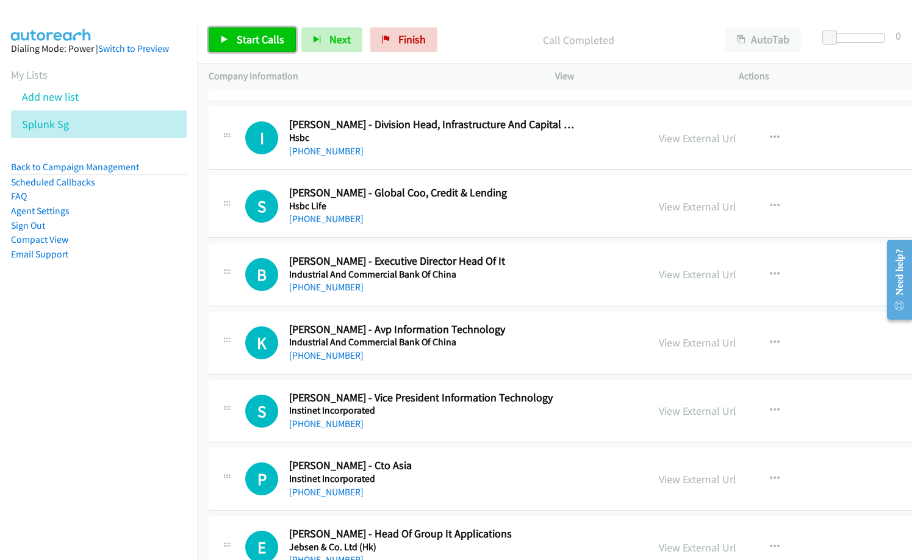
click at [257, 47] on link "Start Calls" at bounding box center [252, 39] width 87 height 24
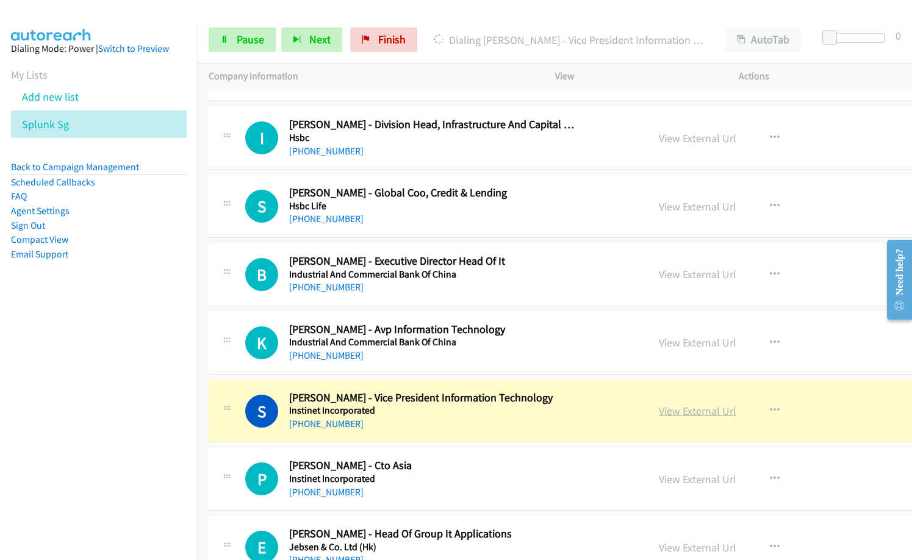
click at [670, 413] on link "View External Url" at bounding box center [696, 411] width 77 height 14
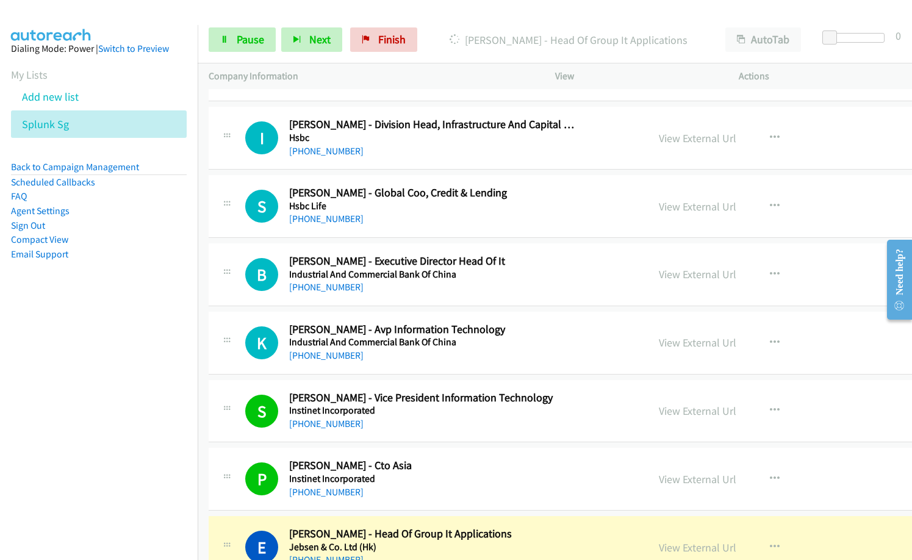
scroll to position [11463, 0]
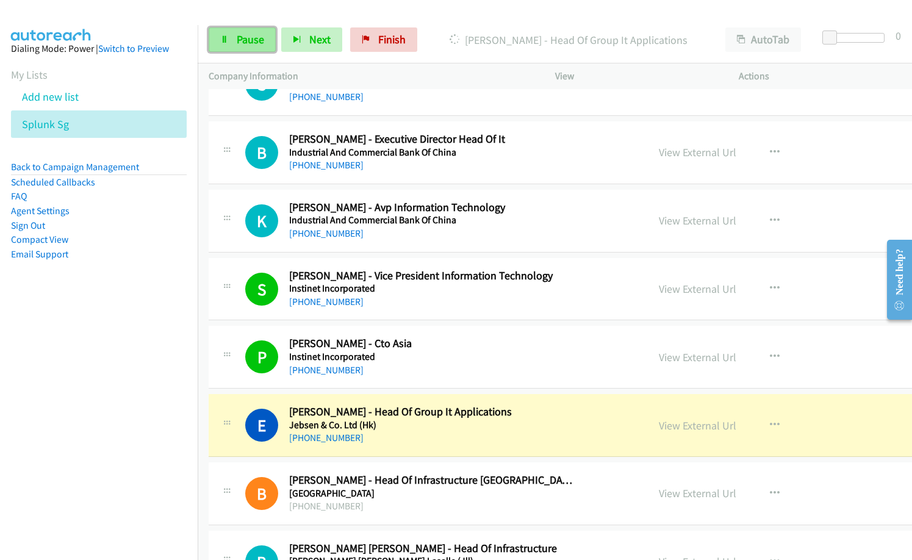
click at [237, 38] on span "Pause" at bounding box center [250, 39] width 27 height 14
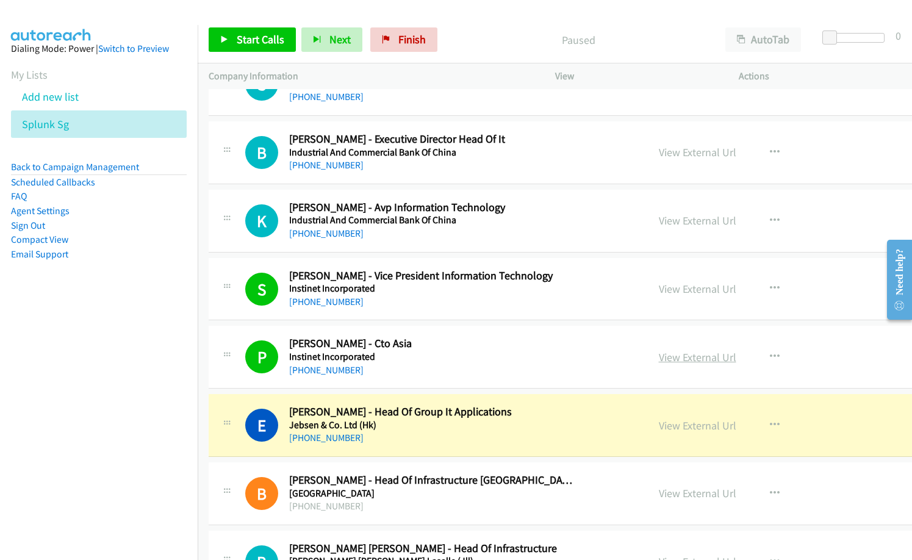
click at [658, 357] on link "View External Url" at bounding box center [696, 357] width 77 height 14
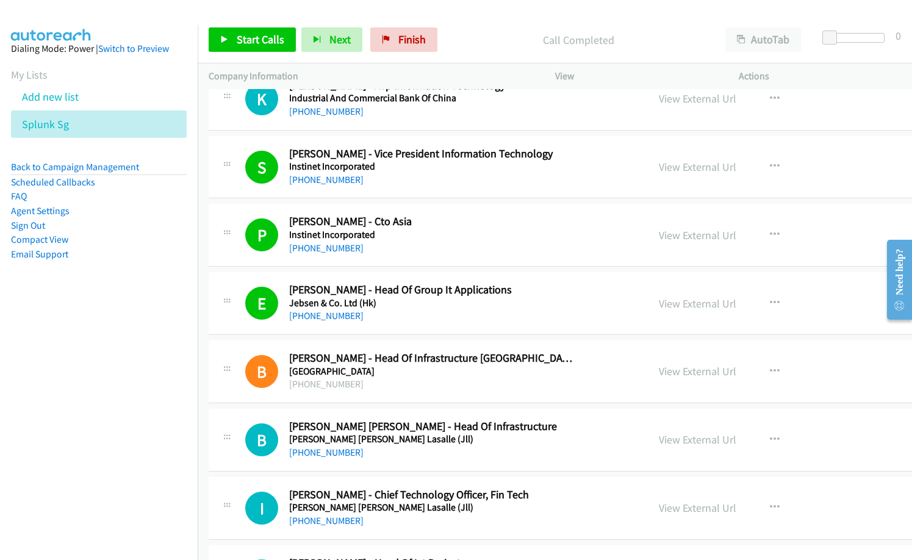
scroll to position [11646, 0]
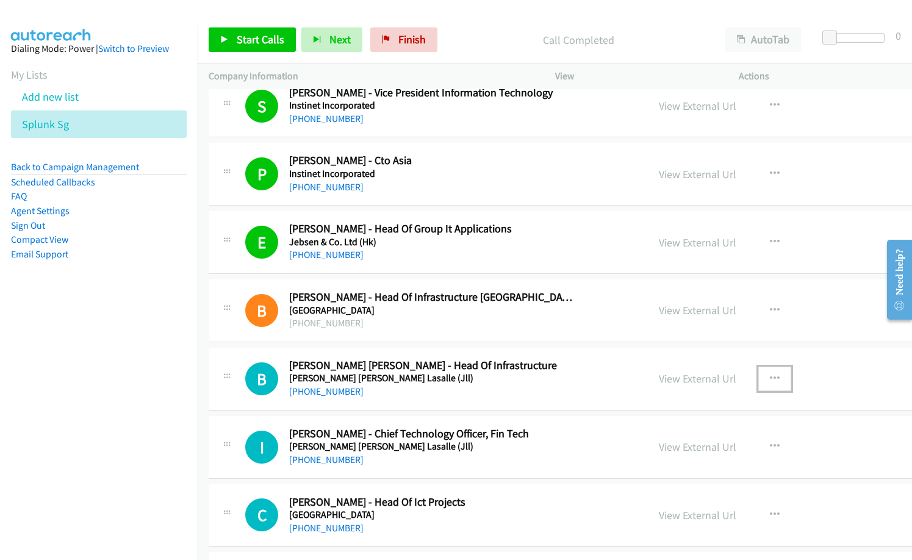
click at [758, 377] on button "button" at bounding box center [774, 378] width 33 height 24
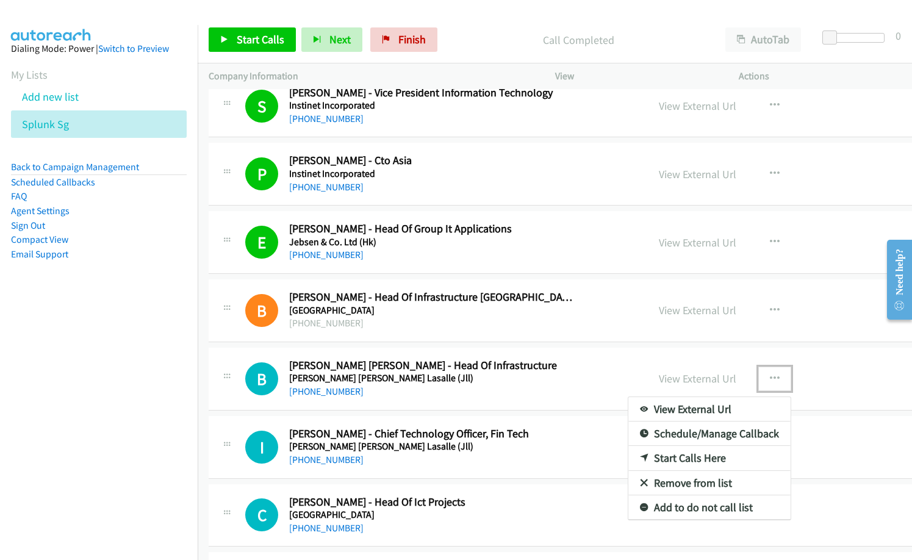
click at [683, 459] on link "Start Calls Here" at bounding box center [709, 458] width 162 height 24
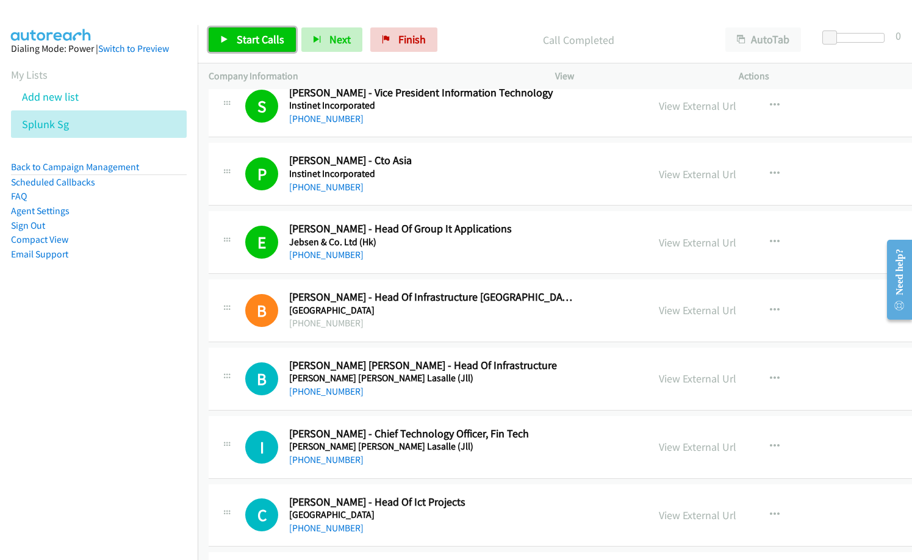
click at [263, 45] on span "Start Calls" at bounding box center [261, 39] width 48 height 14
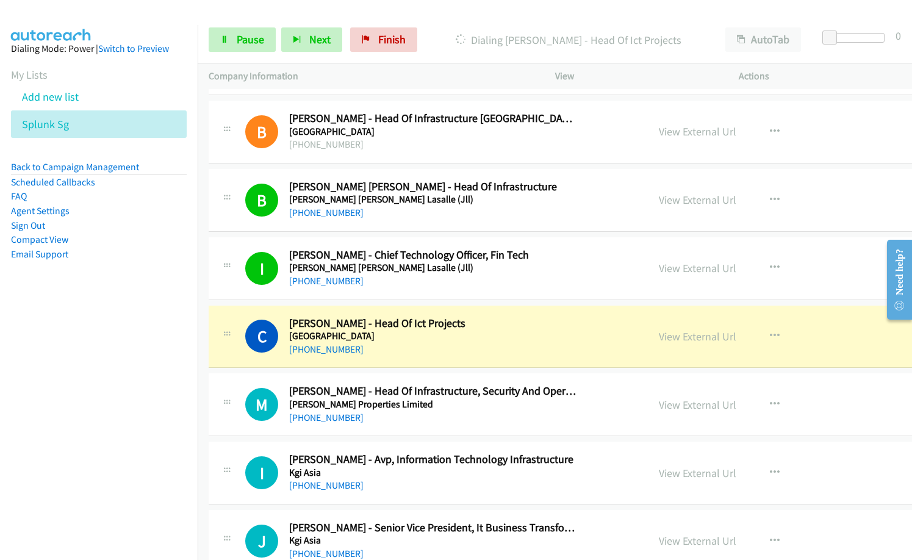
scroll to position [11829, 0]
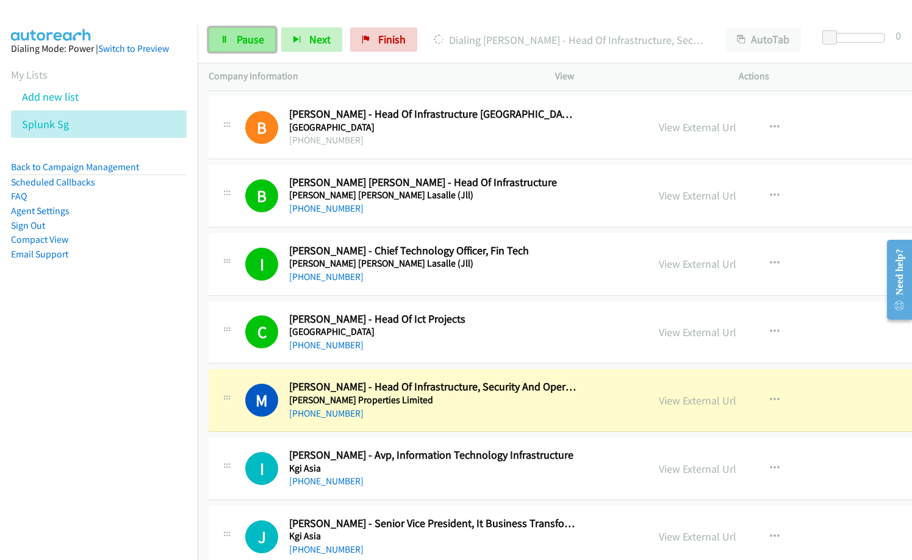
click at [237, 43] on span "Pause" at bounding box center [250, 39] width 27 height 14
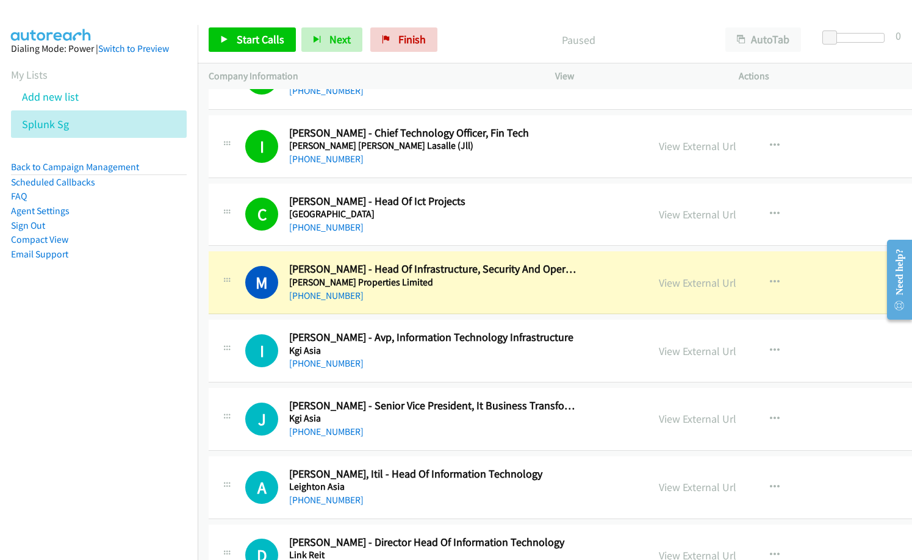
scroll to position [11950, 0]
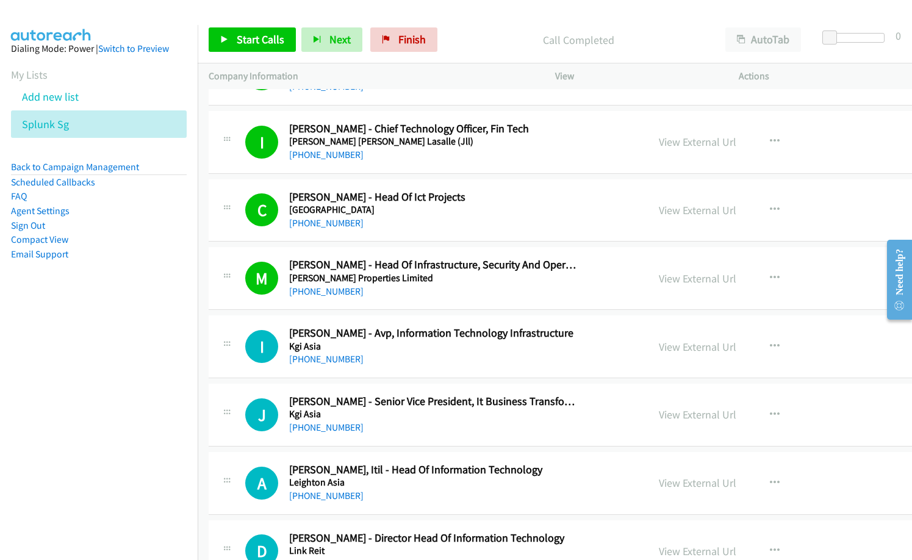
drag, startPoint x: 551, startPoint y: 438, endPoint x: 644, endPoint y: 427, distance: 94.5
click at [551, 438] on div "J Callback Scheduled [PERSON_NAME] - Senior Vice President, It Business Transfo…" at bounding box center [625, 415] width 833 height 63
click at [769, 412] on icon "button" at bounding box center [774, 415] width 10 height 10
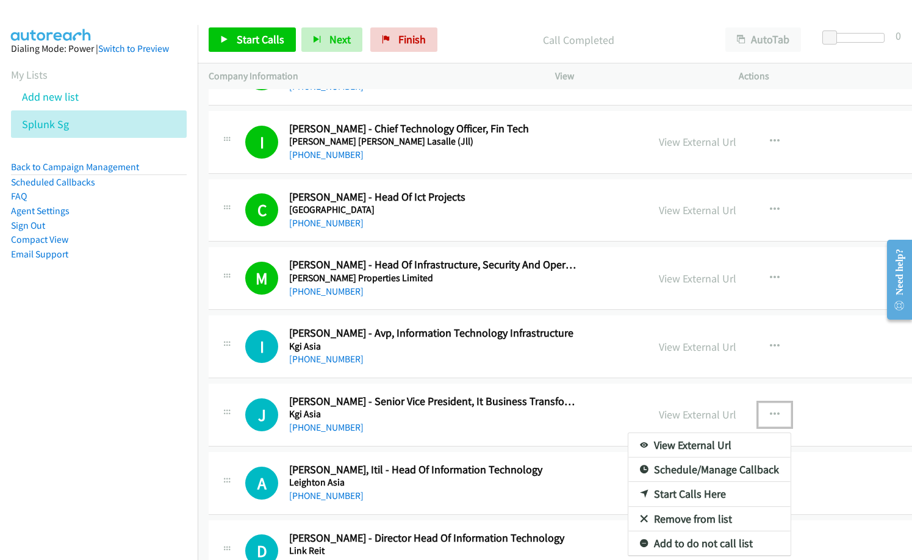
click at [666, 495] on link "Start Calls Here" at bounding box center [709, 494] width 162 height 24
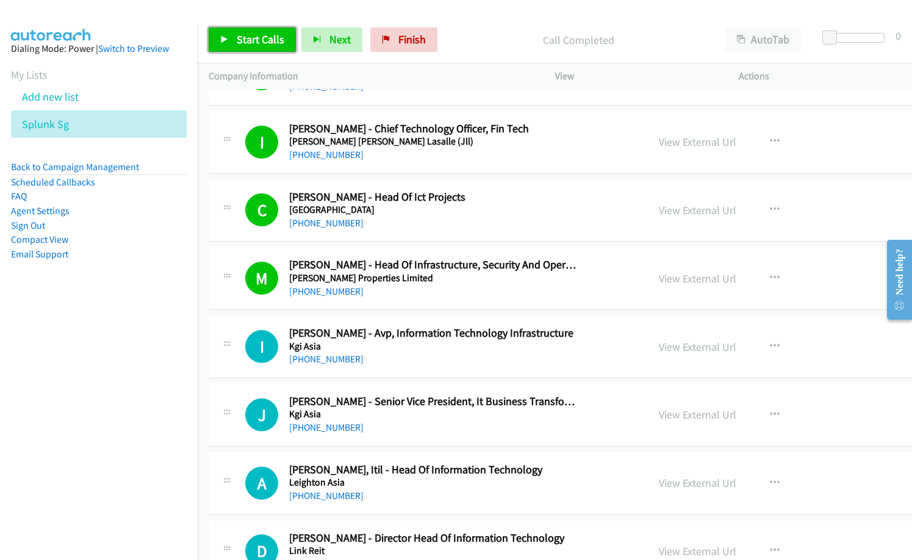
click at [249, 37] on span "Start Calls" at bounding box center [261, 39] width 48 height 14
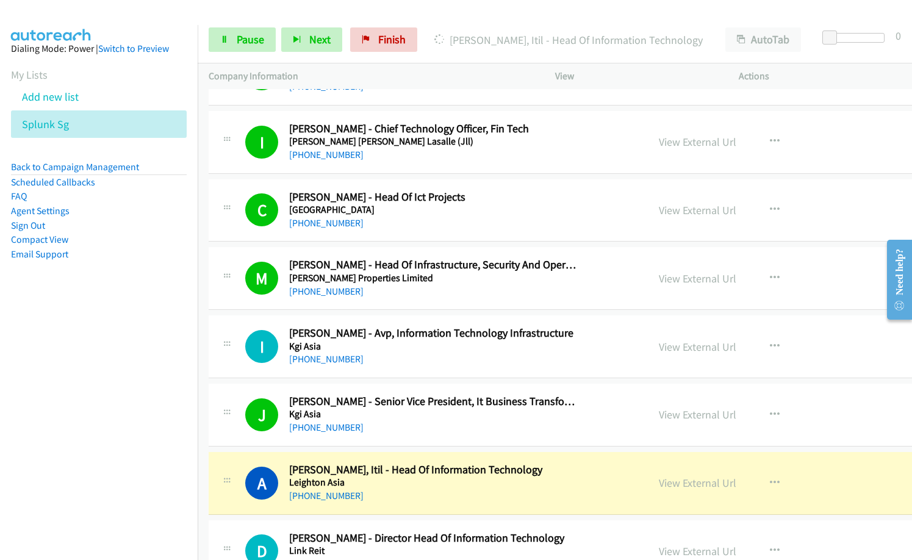
click at [576, 435] on div "J Callback Scheduled [PERSON_NAME] - Senior Vice President, It Business Transfo…" at bounding box center [625, 415] width 833 height 63
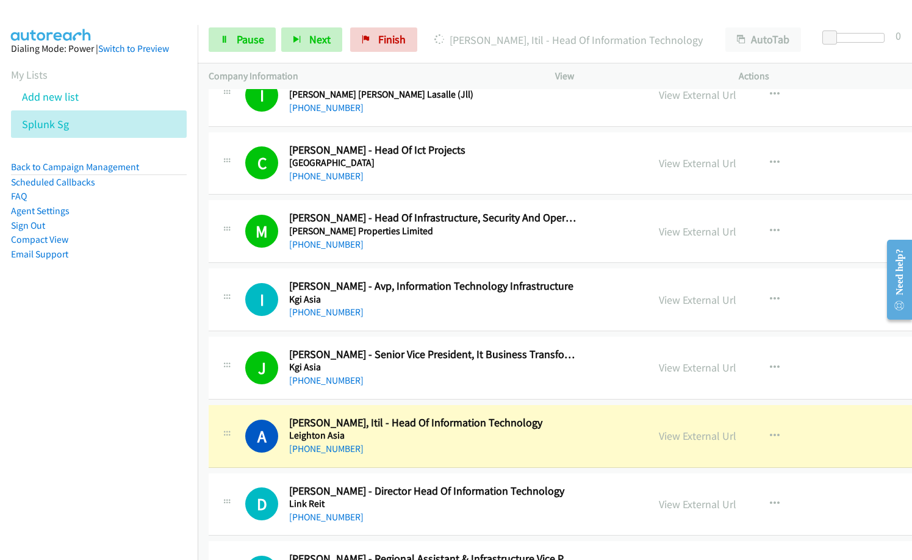
scroll to position [12011, 0]
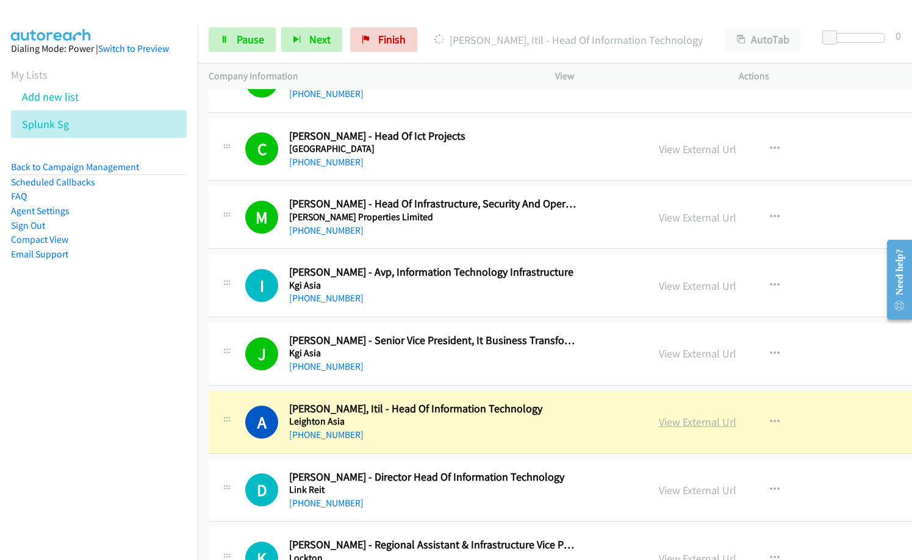
click at [658, 421] on link "View External Url" at bounding box center [696, 422] width 77 height 14
drag, startPoint x: 429, startPoint y: 421, endPoint x: 550, endPoint y: 420, distance: 121.3
click at [659, 423] on link "View External Url" at bounding box center [696, 422] width 77 height 14
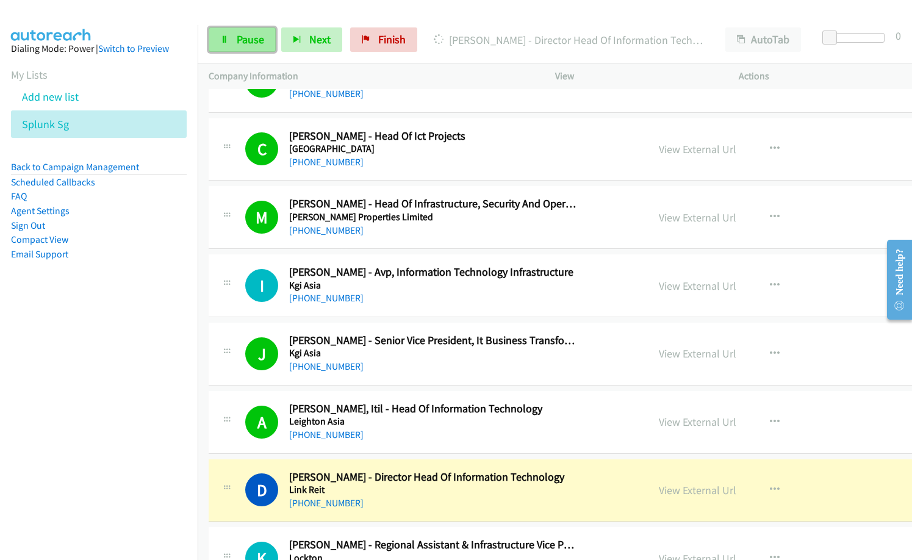
click at [248, 45] on span "Pause" at bounding box center [250, 39] width 27 height 14
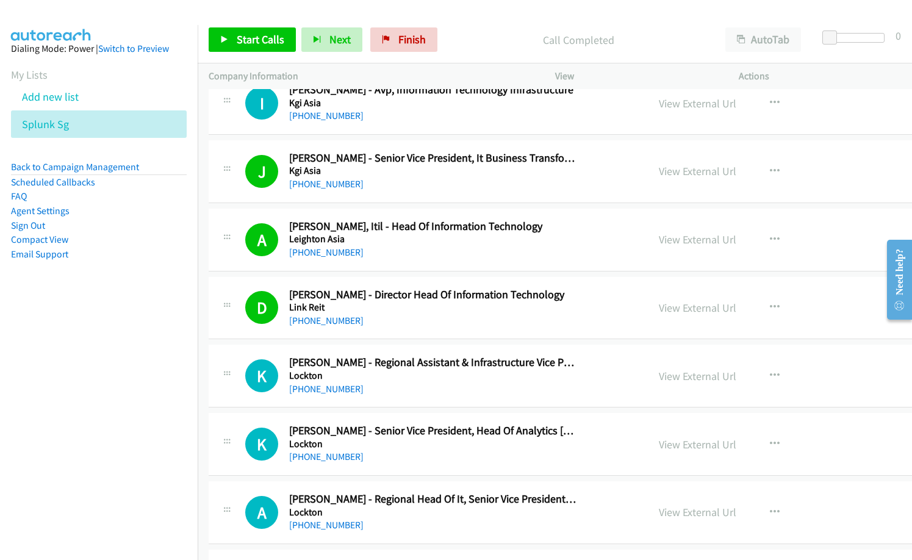
scroll to position [12194, 0]
click at [412, 46] on link "Finish" at bounding box center [403, 39] width 67 height 24
